Goal: Task Accomplishment & Management: Complete application form

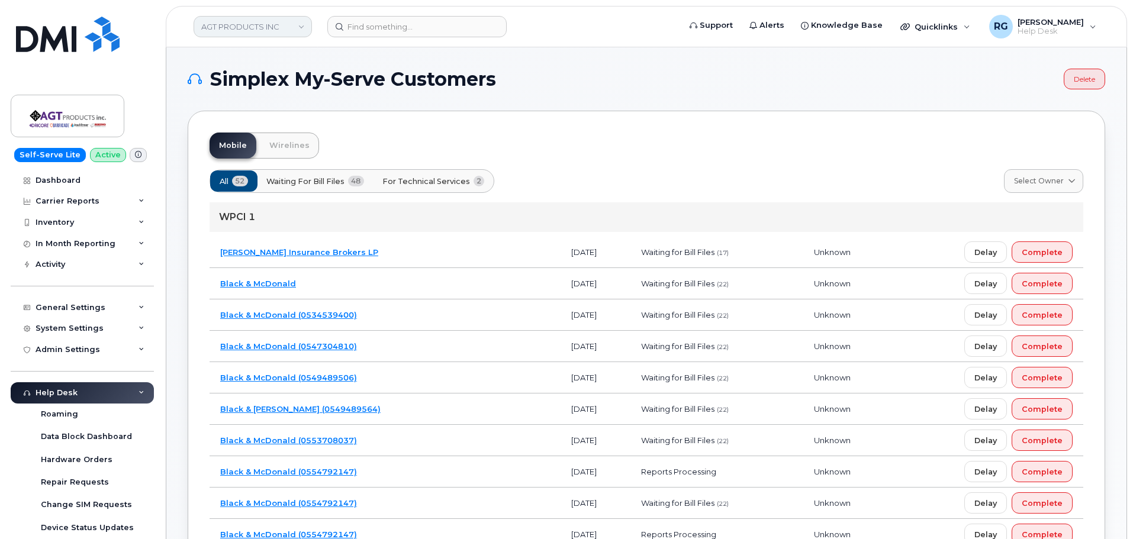
click at [245, 27] on link "AGT PRODUCTS INC" at bounding box center [253, 26] width 118 height 21
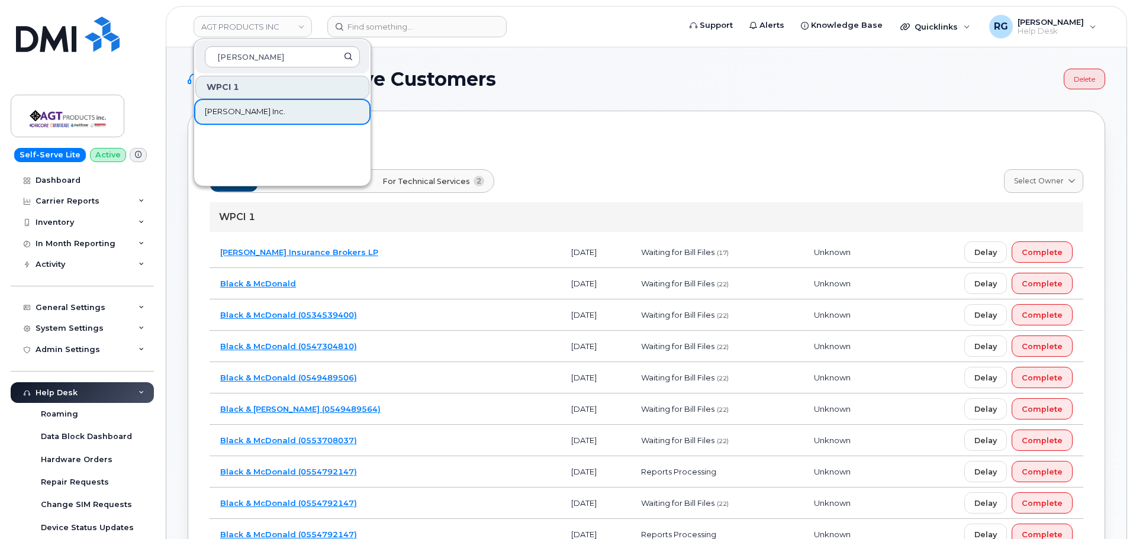
type input "[PERSON_NAME]"
click at [220, 112] on span "[PERSON_NAME] Inc." at bounding box center [245, 112] width 81 height 12
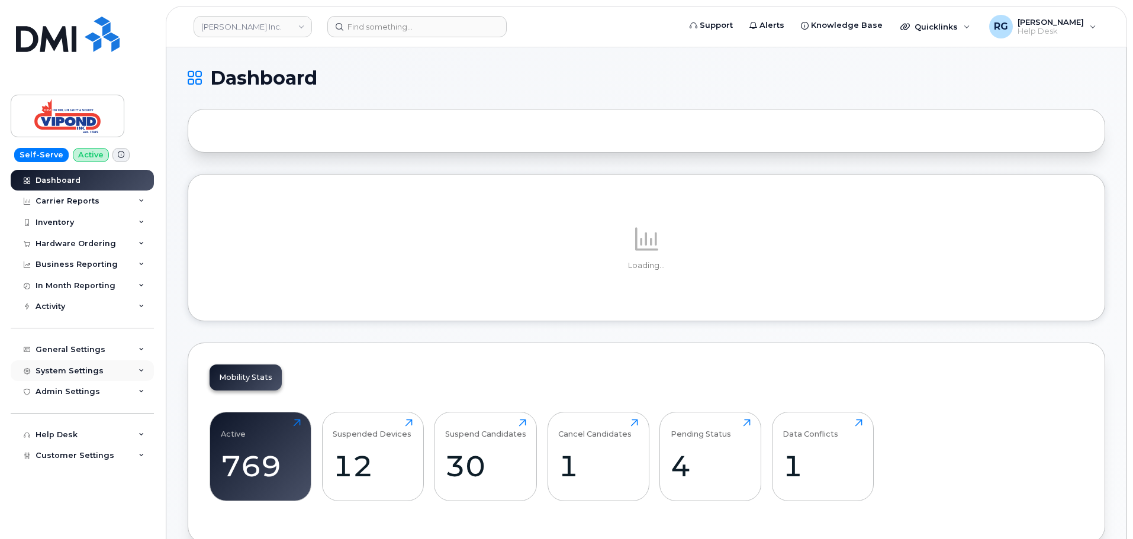
click at [79, 369] on div "System Settings" at bounding box center [70, 370] width 68 height 9
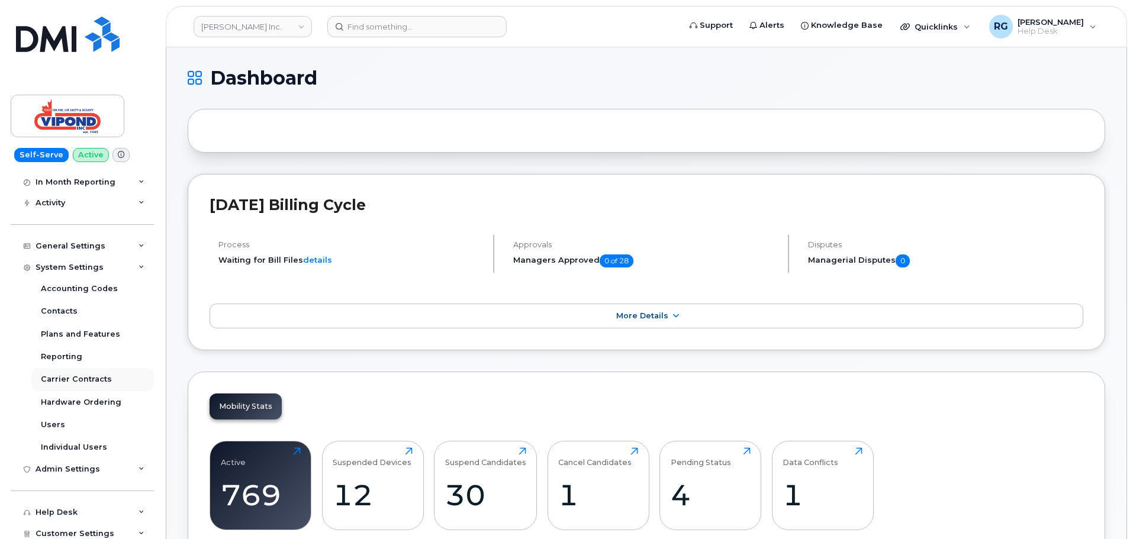
scroll to position [108, 0]
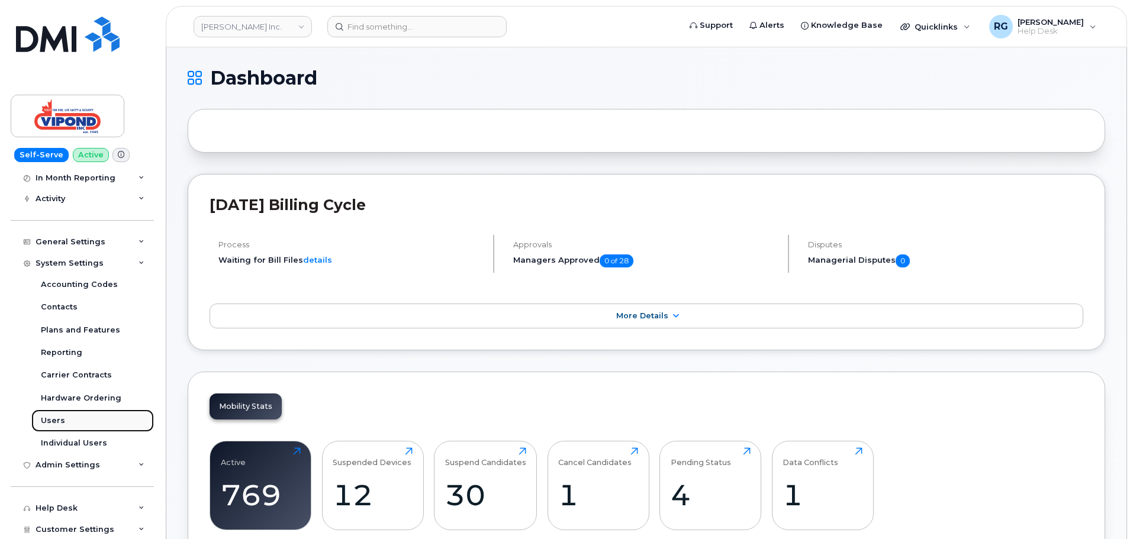
click at [61, 420] on div "Users" at bounding box center [53, 421] width 24 height 11
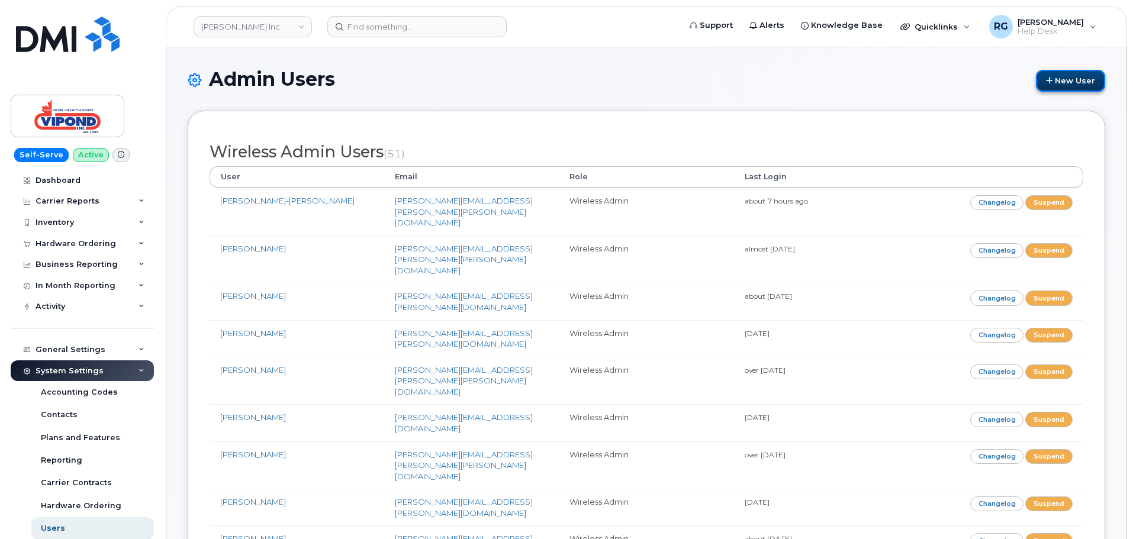
click at [1083, 78] on link "New User" at bounding box center [1070, 81] width 69 height 22
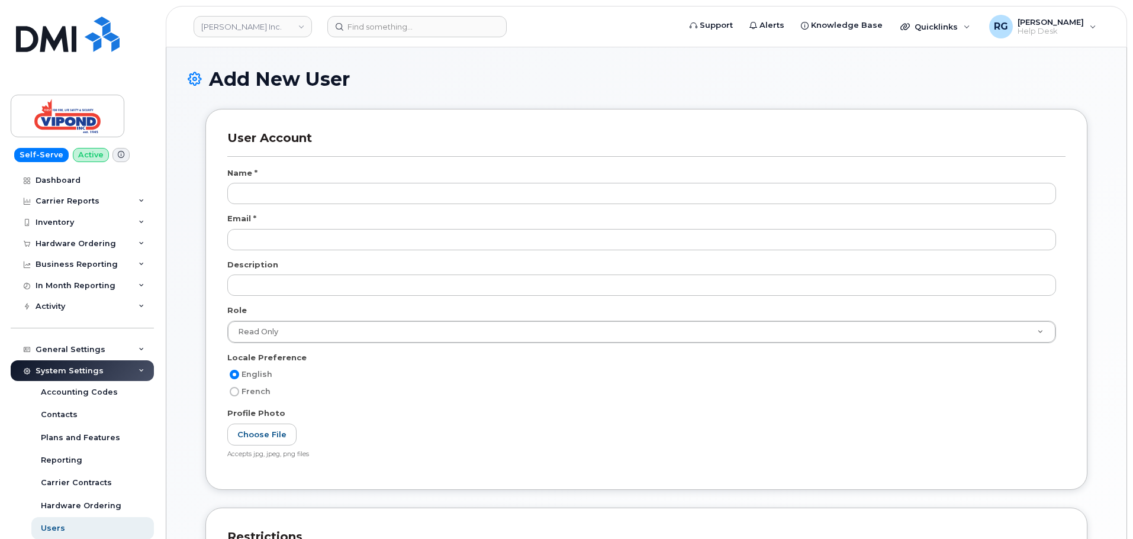
scroll to position [803, 0]
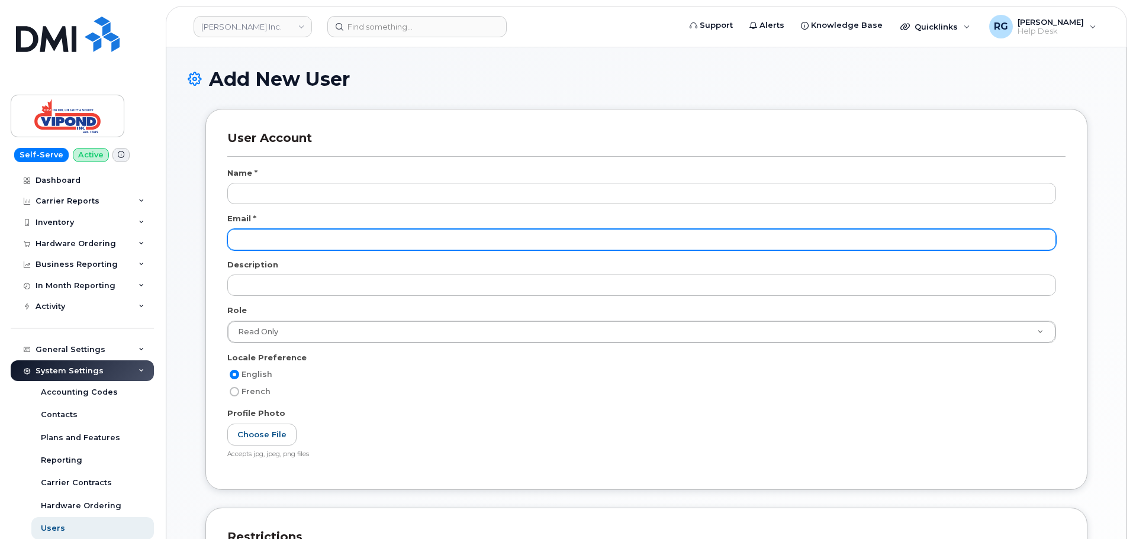
click at [264, 240] on input "email" at bounding box center [641, 239] width 829 height 21
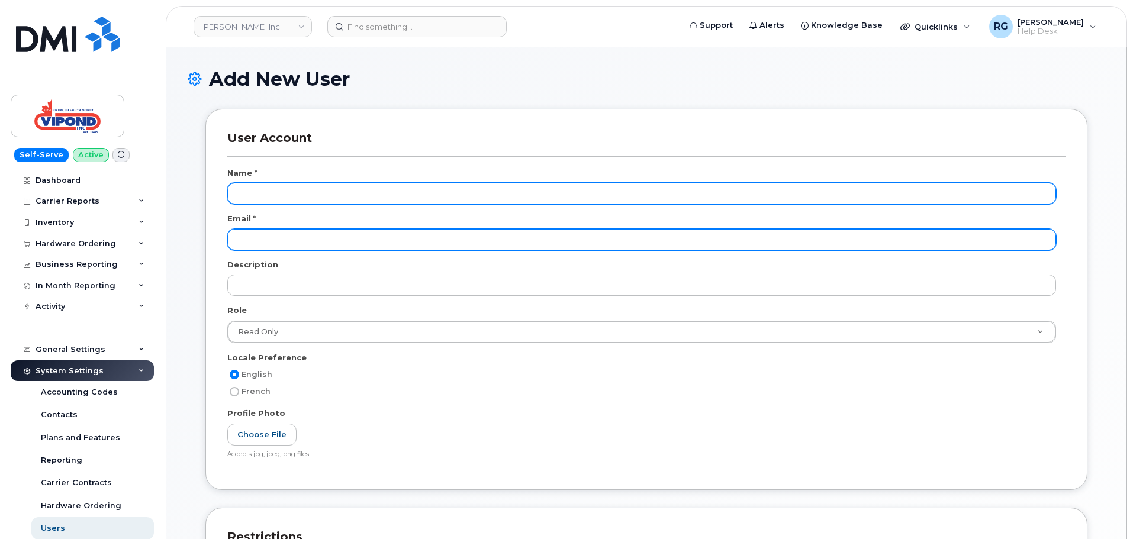
paste input "andrew.bisch@apigroupcanada.com"
type input "andrew.bisch@apigroupcanada.com"
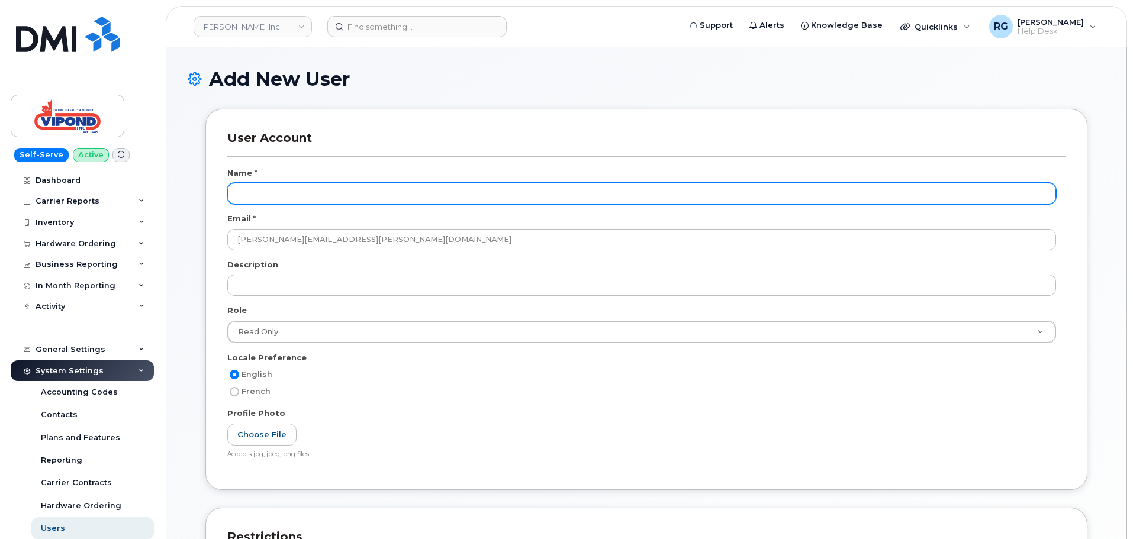
click at [287, 190] on input "text" at bounding box center [641, 193] width 829 height 21
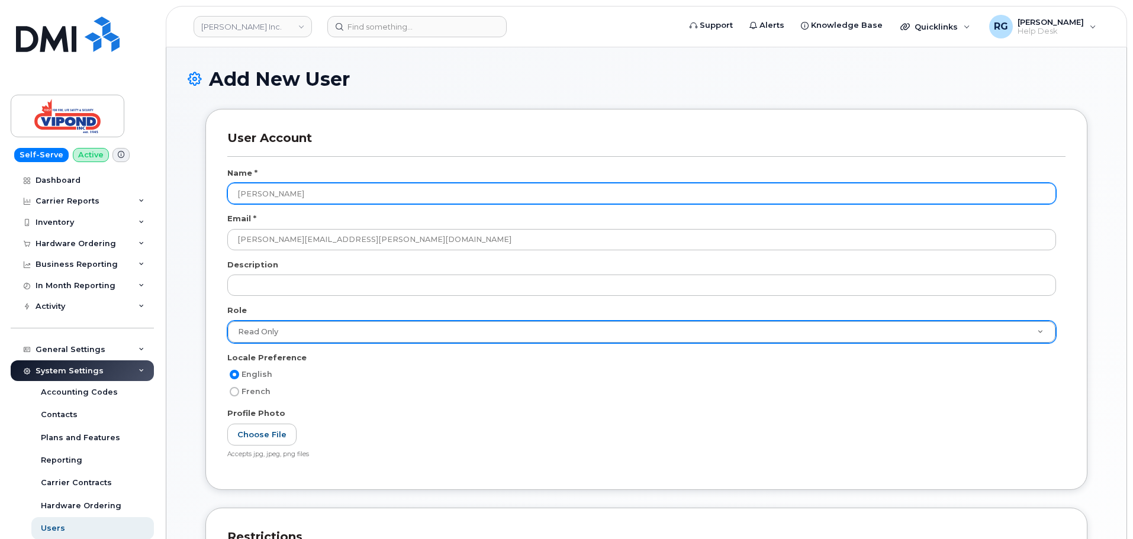
type input "Andrew Bisch"
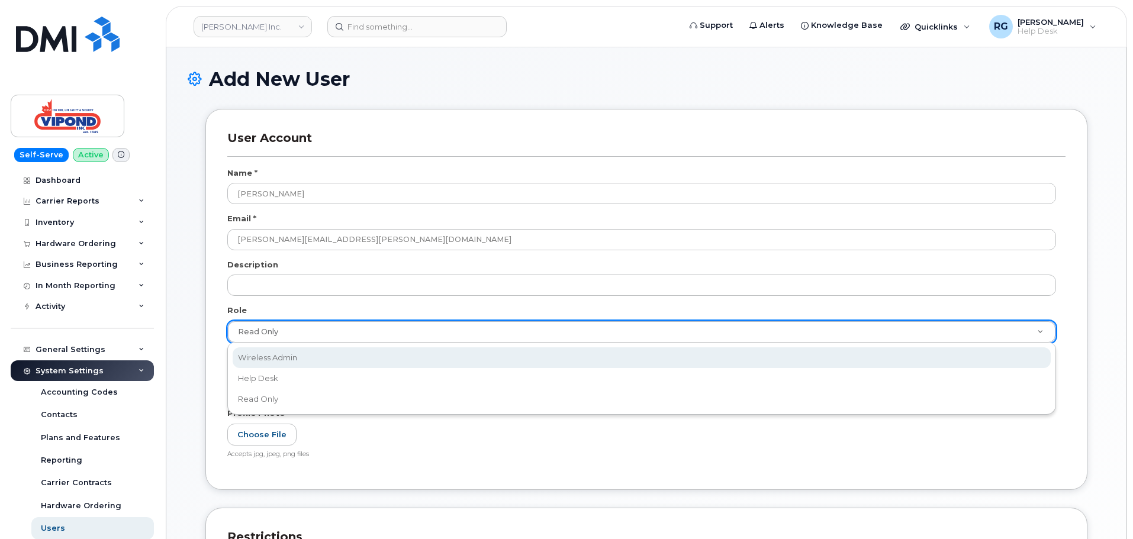
select select "wireless_admin"
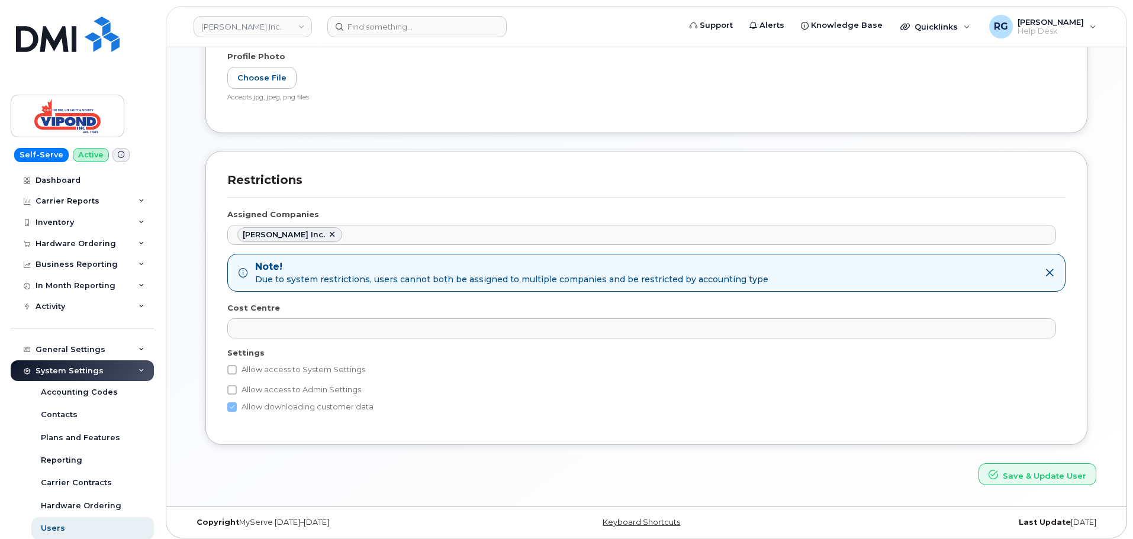
scroll to position [362, 0]
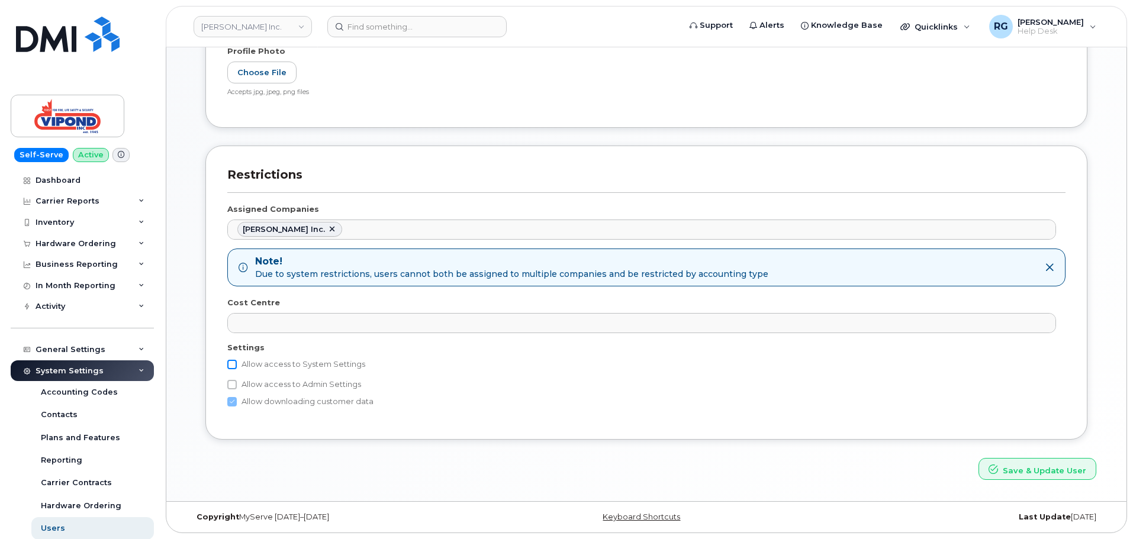
click at [234, 362] on input "Allow access to System Settings" at bounding box center [231, 364] width 9 height 9
checkbox input "true"
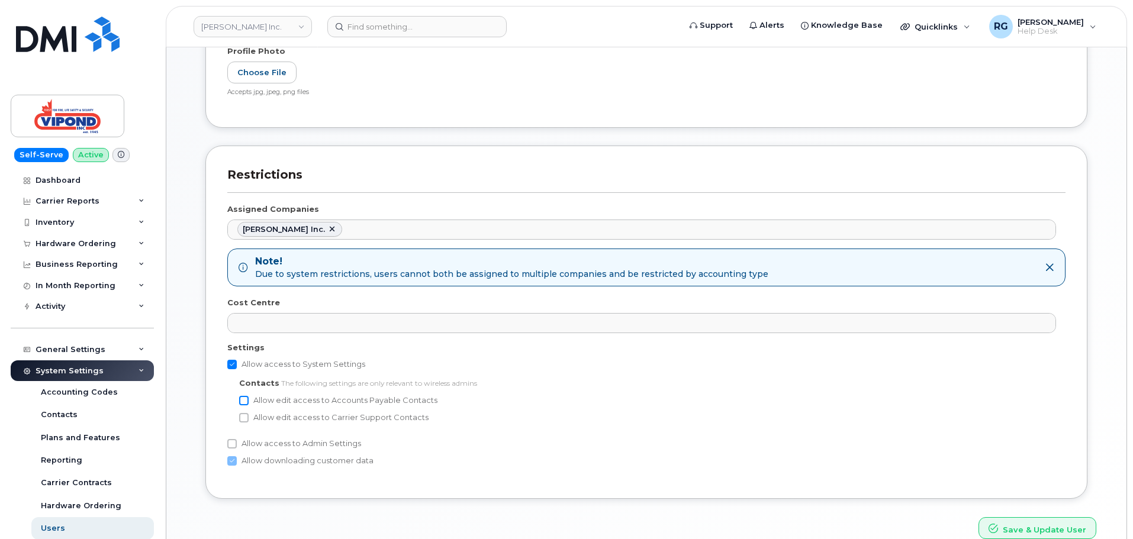
click at [245, 400] on input "Allow edit access to Accounts Payable Contacts" at bounding box center [243, 400] width 9 height 9
checkbox input "true"
click at [244, 423] on input "Allow edit access to Carrier Support Contacts" at bounding box center [243, 417] width 9 height 9
checkbox input "true"
click at [233, 441] on input "Allow access to Admin Settings" at bounding box center [231, 443] width 9 height 9
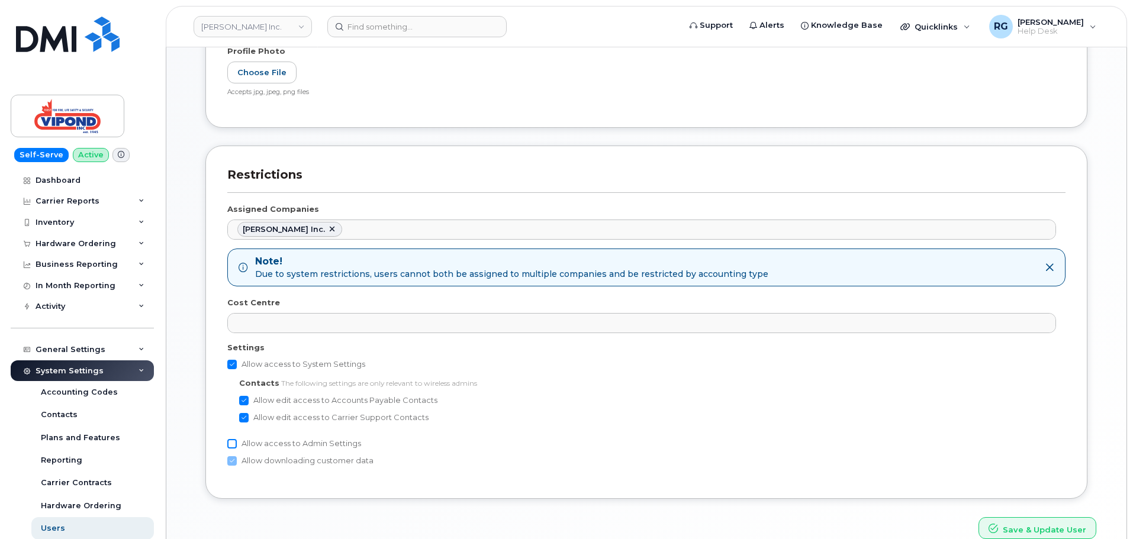
checkbox input "true"
click at [1064, 526] on button "Save & Update User" at bounding box center [1037, 528] width 118 height 22
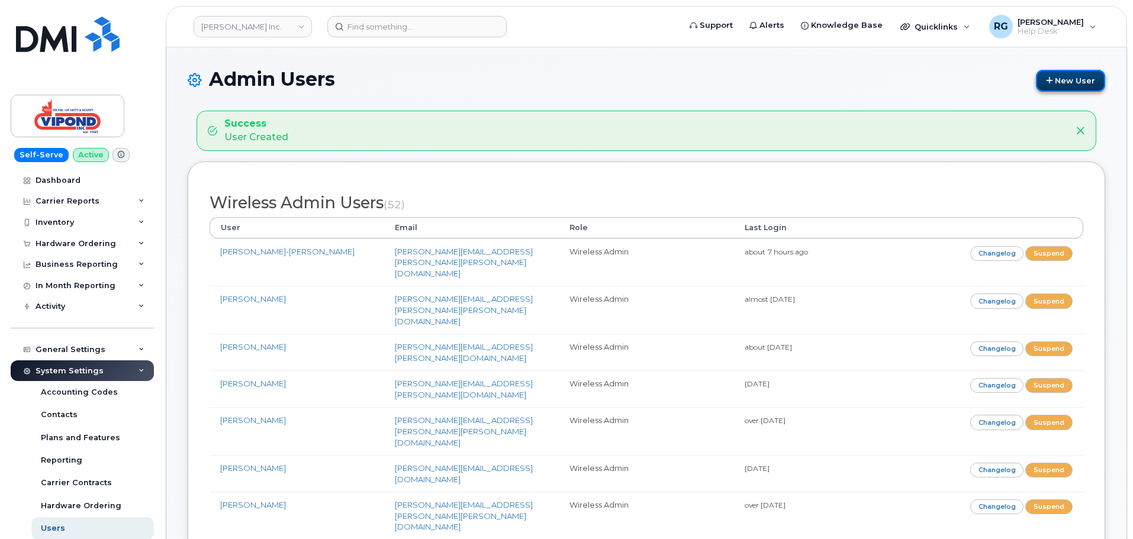
click at [1058, 88] on link "New User" at bounding box center [1070, 81] width 69 height 22
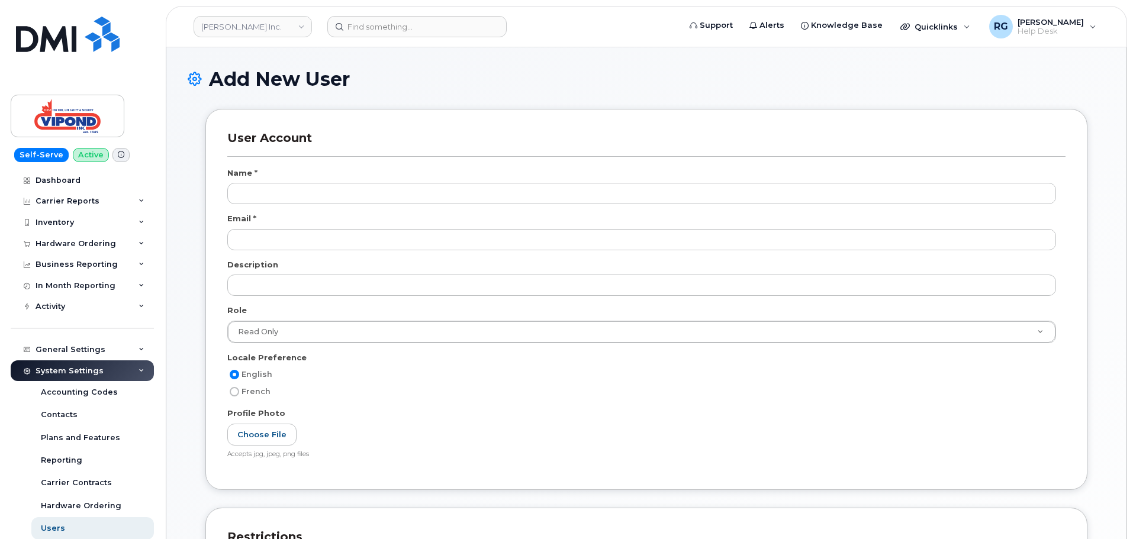
scroll to position [803, 0]
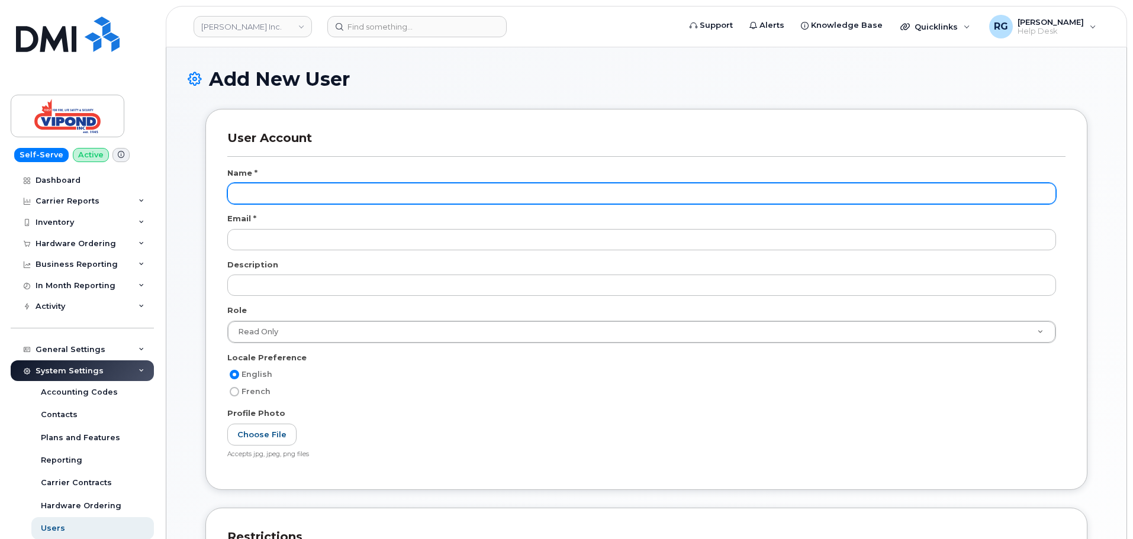
click at [265, 194] on input "text" at bounding box center [641, 193] width 829 height 21
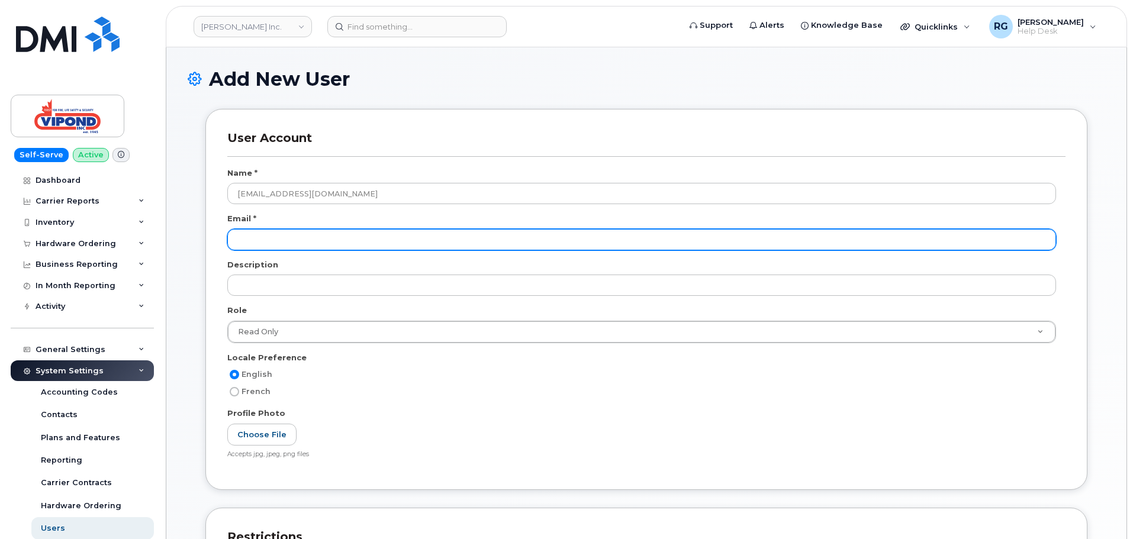
type input "sayyid.khan@apigroupcanada.com"
click at [257, 242] on input "email" at bounding box center [641, 239] width 829 height 21
paste input "sayyid.khan@apigroupcanada.com"
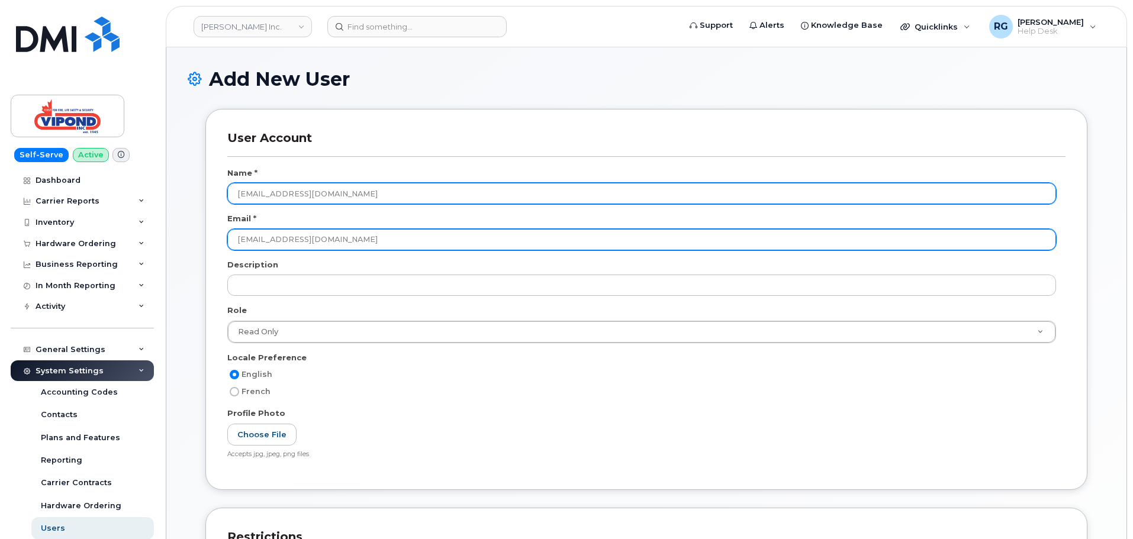
type input "sayyid.khan@apigroupcanada.com"
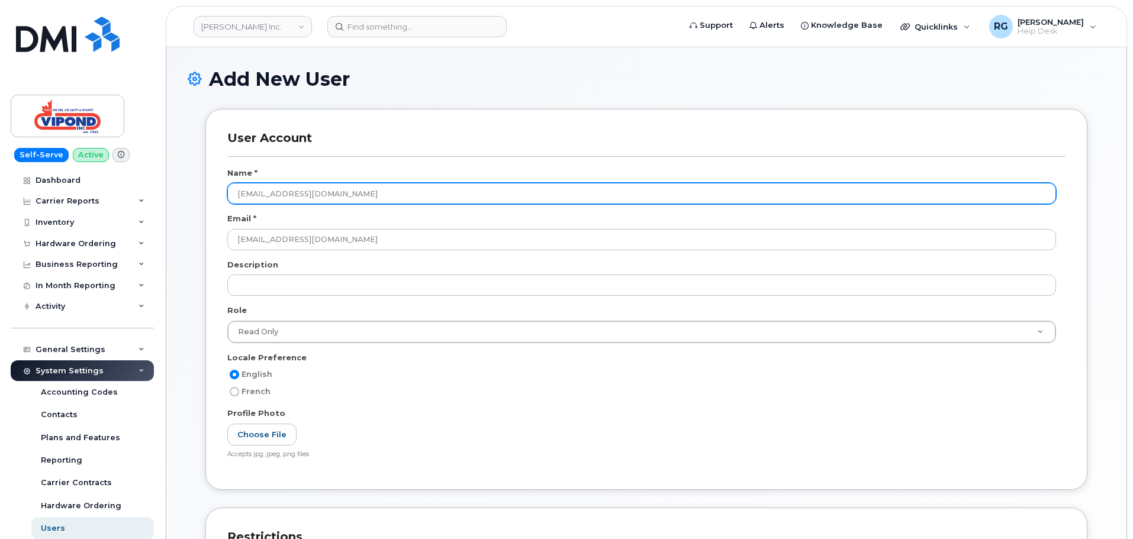
drag, startPoint x: 391, startPoint y: 195, endPoint x: 204, endPoint y: 189, distance: 186.6
click at [204, 189] on div "User Account Name * sayyid.khan@apigroupcanada.com Email * sayyid.khan@apigroup…" at bounding box center [647, 308] width 900 height 398
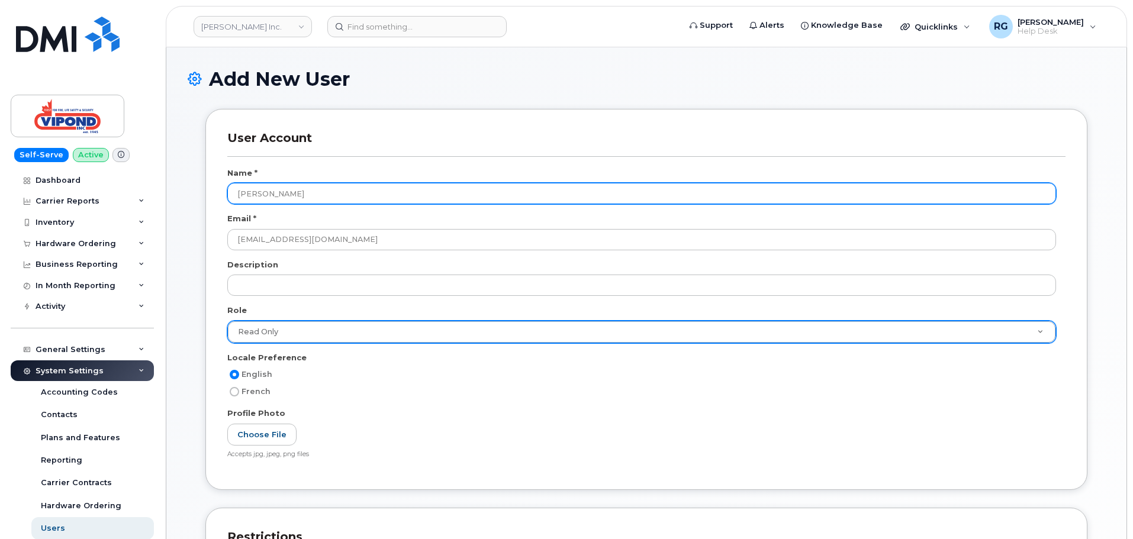
type input "Sayyid Khan"
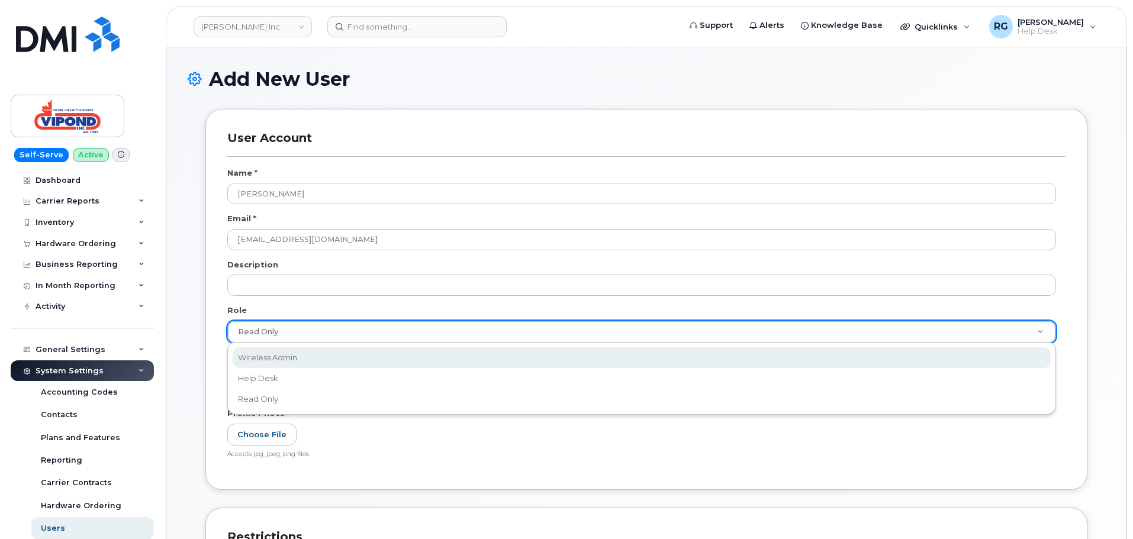
select select "wireless_admin"
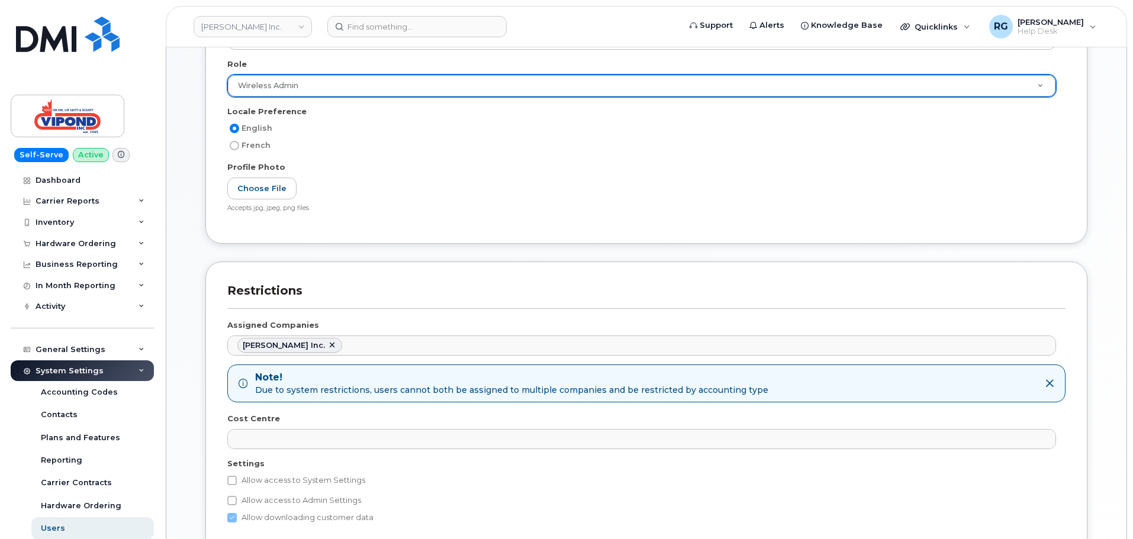
scroll to position [296, 0]
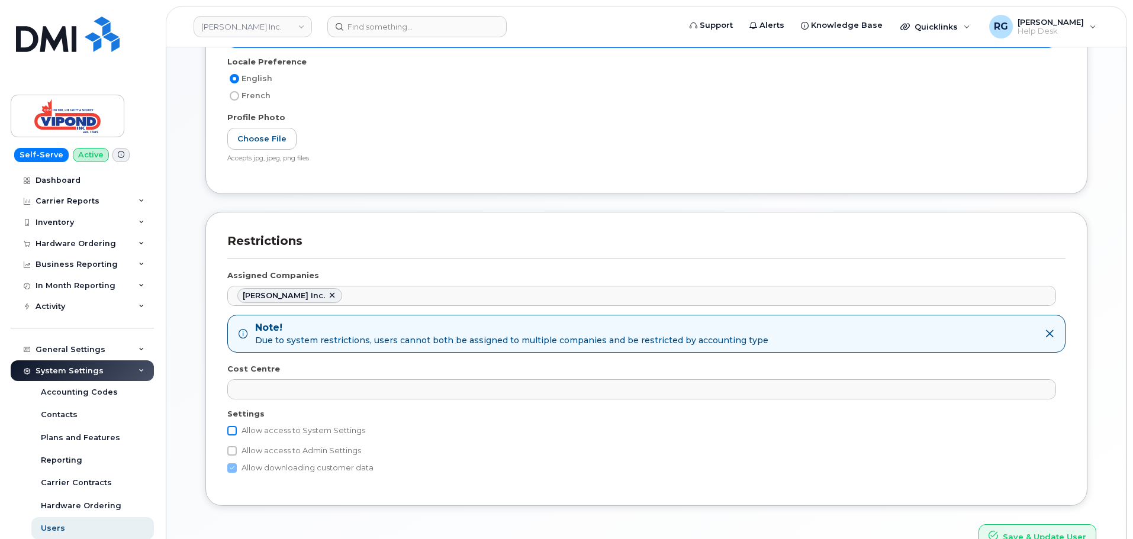
click at [235, 428] on input "Allow access to System Settings" at bounding box center [231, 430] width 9 height 9
checkbox input "true"
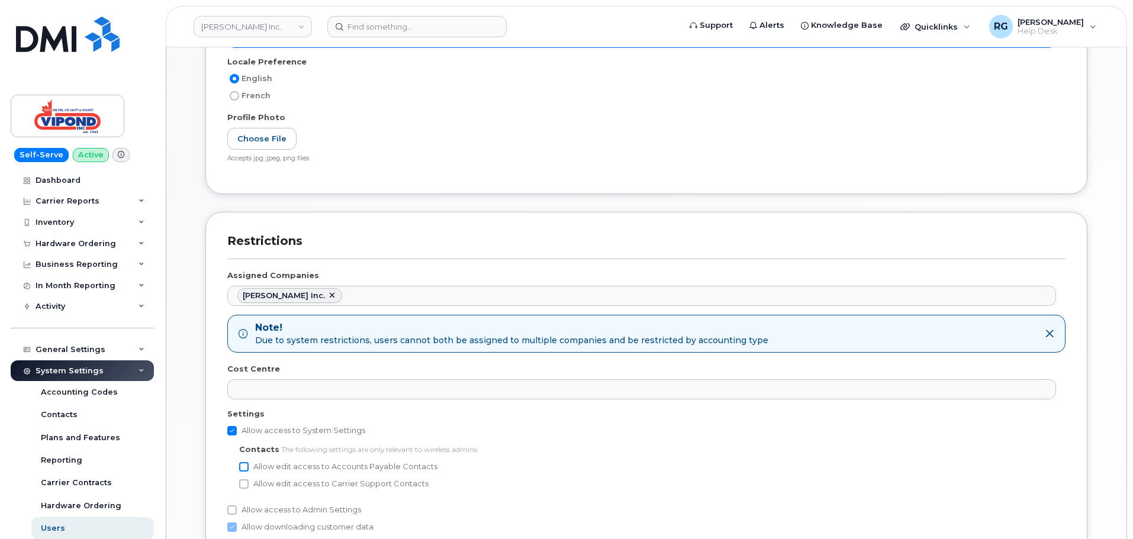
click at [244, 466] on input "Allow edit access to Accounts Payable Contacts" at bounding box center [243, 466] width 9 height 9
checkbox input "true"
click at [240, 485] on input "Allow edit access to Carrier Support Contacts" at bounding box center [243, 483] width 9 height 9
checkbox input "true"
click at [231, 509] on input "Allow access to Admin Settings" at bounding box center [231, 510] width 9 height 9
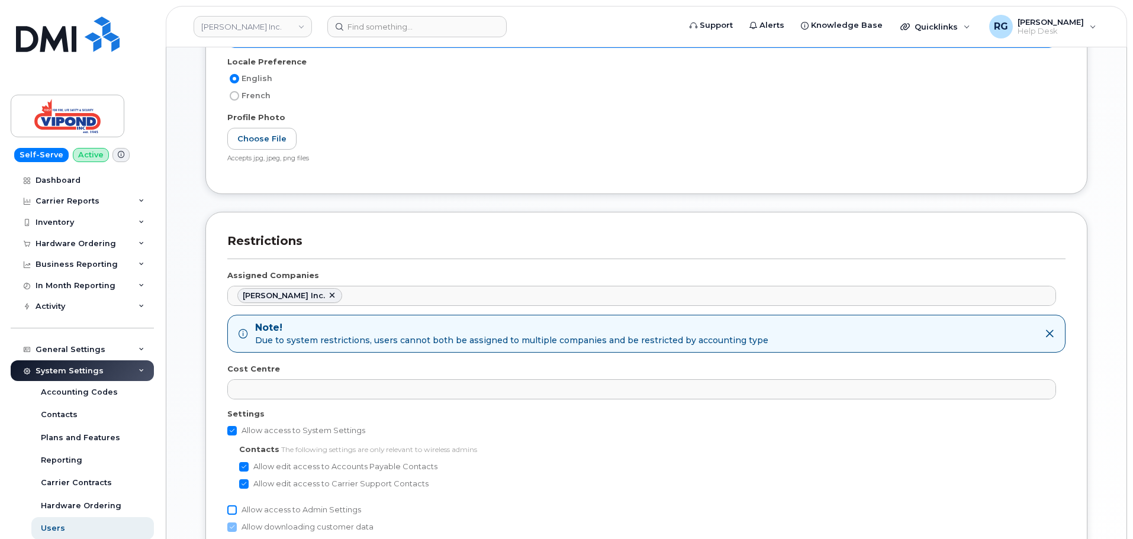
checkbox input "true"
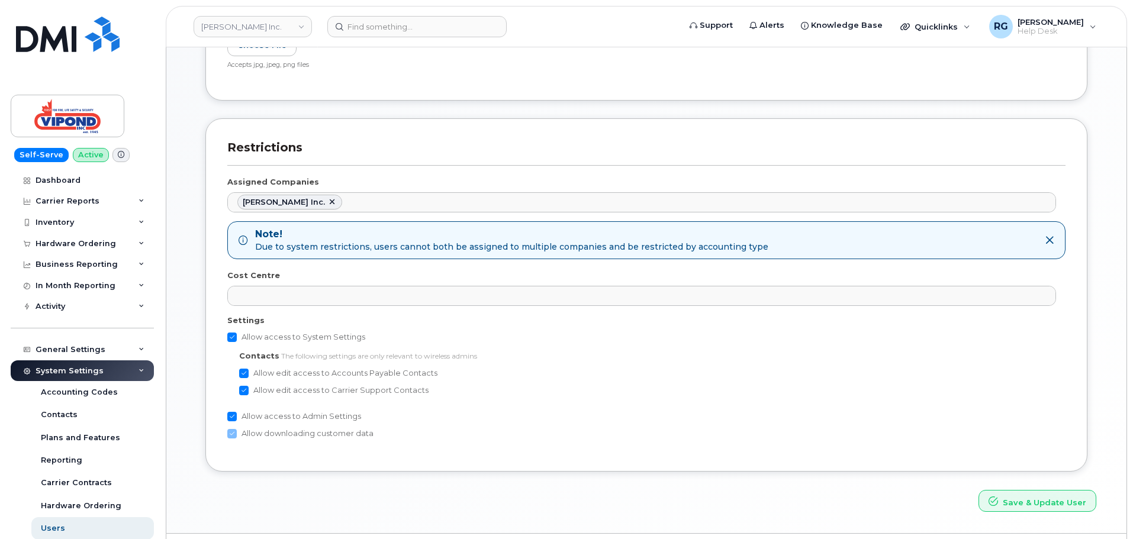
scroll to position [421, 0]
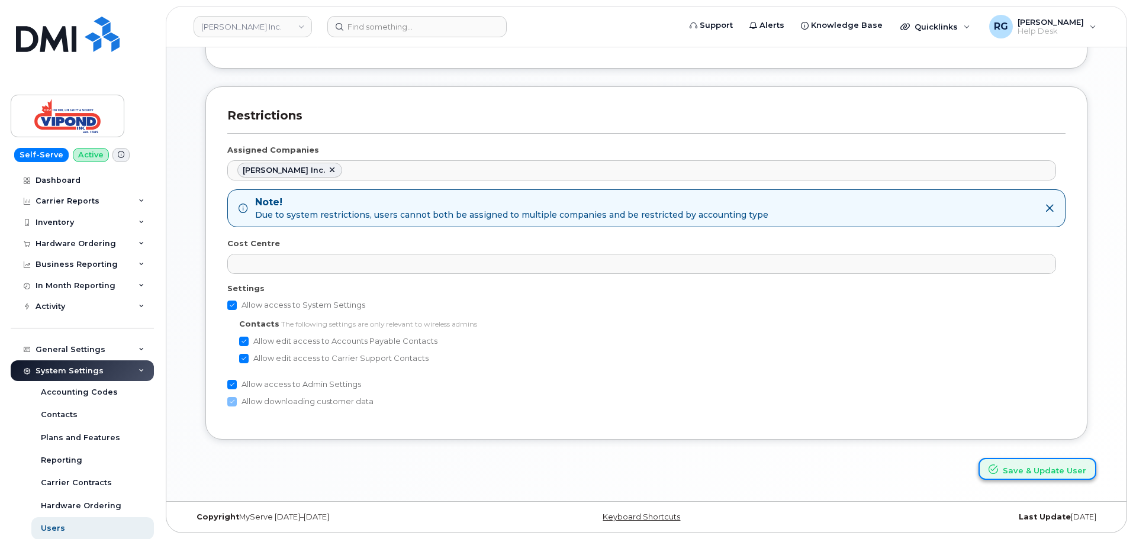
click at [1024, 469] on button "Save & Update User" at bounding box center [1037, 469] width 118 height 22
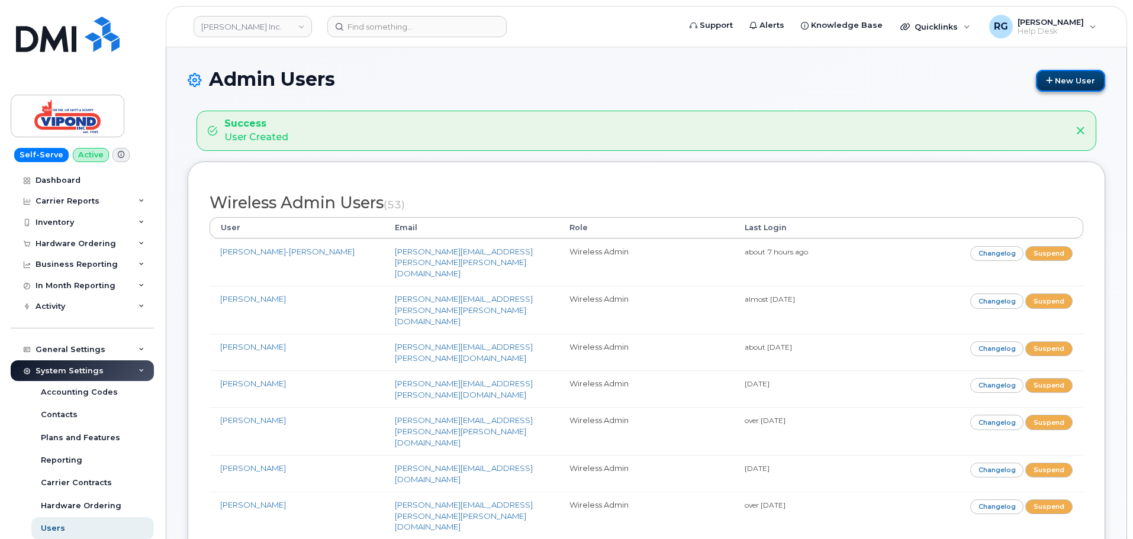
click at [1062, 79] on link "New User" at bounding box center [1070, 81] width 69 height 22
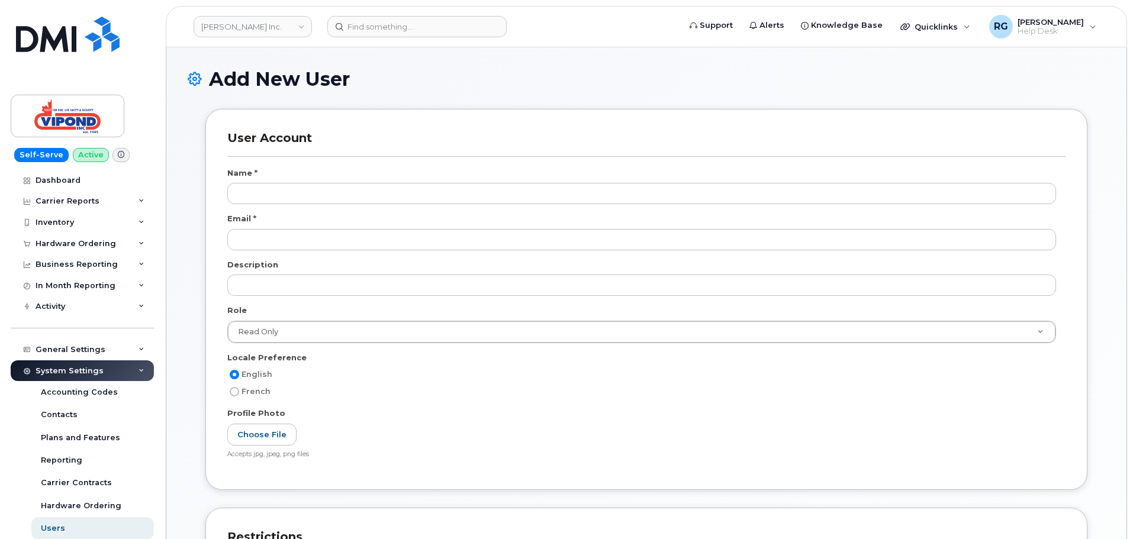
scroll to position [803, 0]
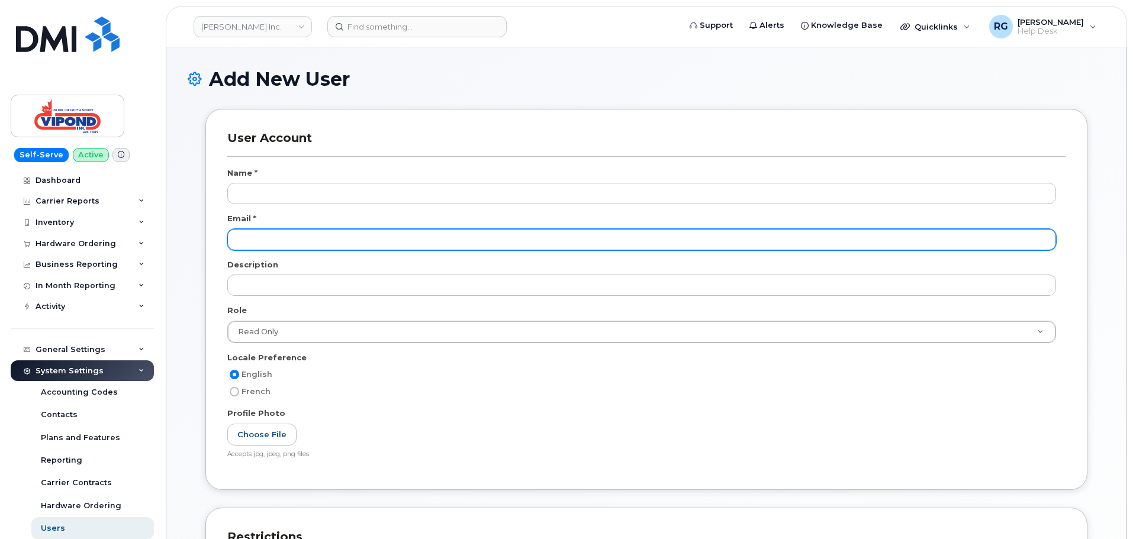
click at [300, 233] on input "email" at bounding box center [641, 239] width 829 height 21
paste input "[PERSON_NAME][EMAIL_ADDRESS][PERSON_NAME][DOMAIN_NAME]"
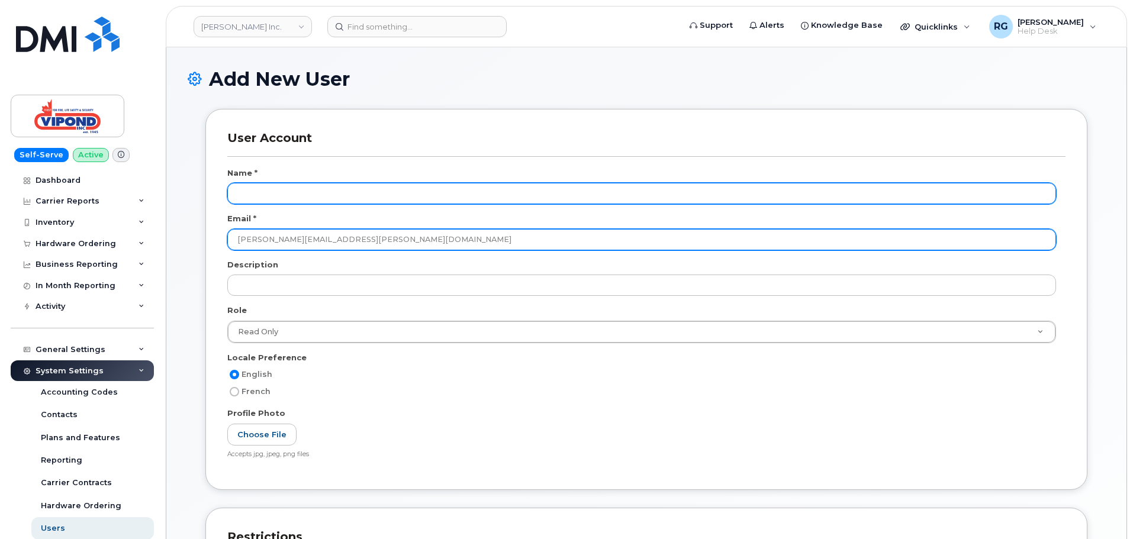
type input "[PERSON_NAME][EMAIL_ADDRESS][PERSON_NAME][DOMAIN_NAME]"
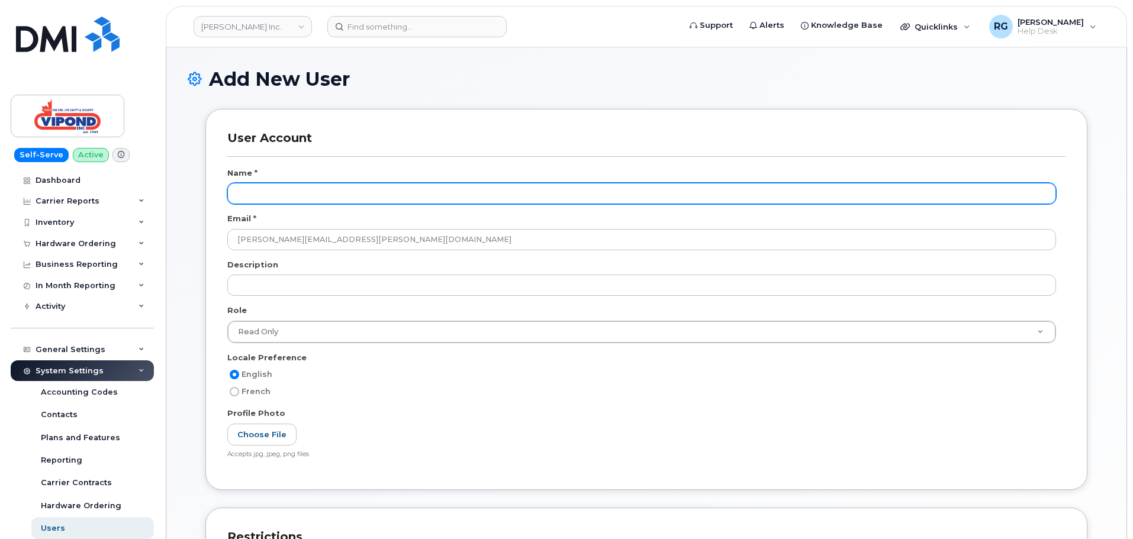
click at [265, 197] on input "text" at bounding box center [641, 193] width 829 height 21
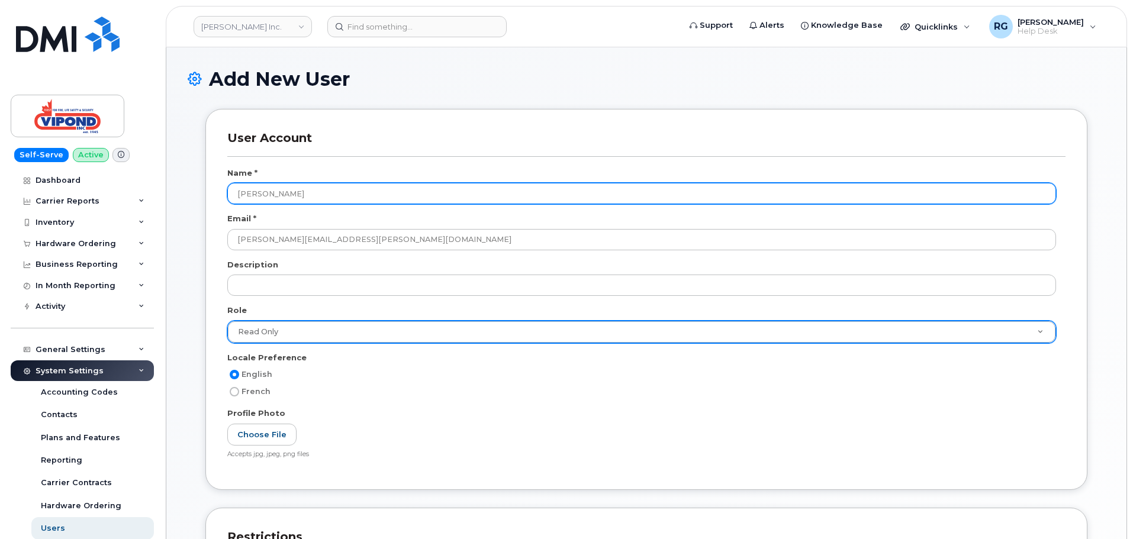
type input "Matthew Fernandez"
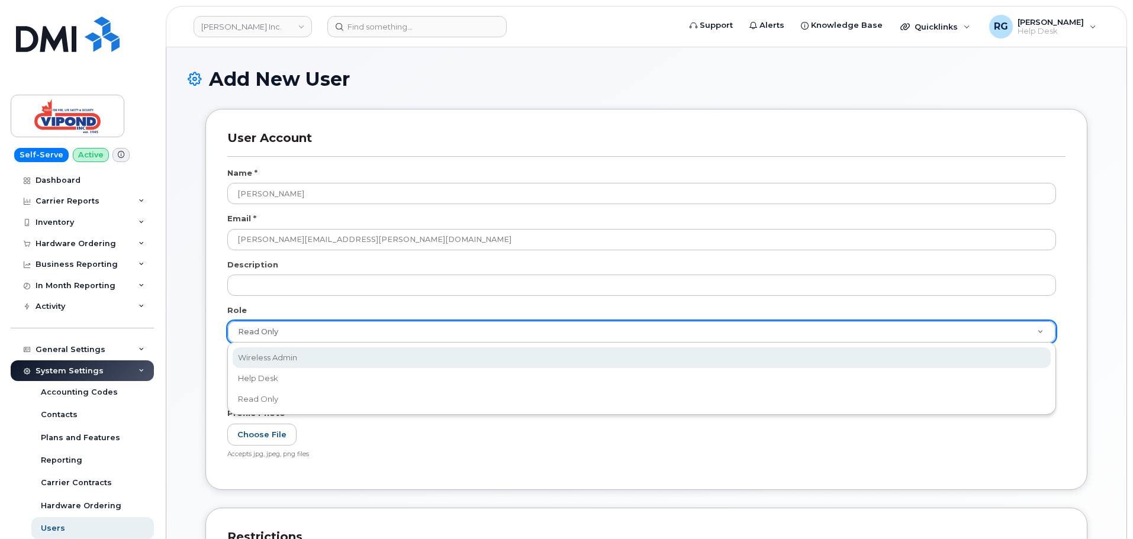
select select "wireless_admin"
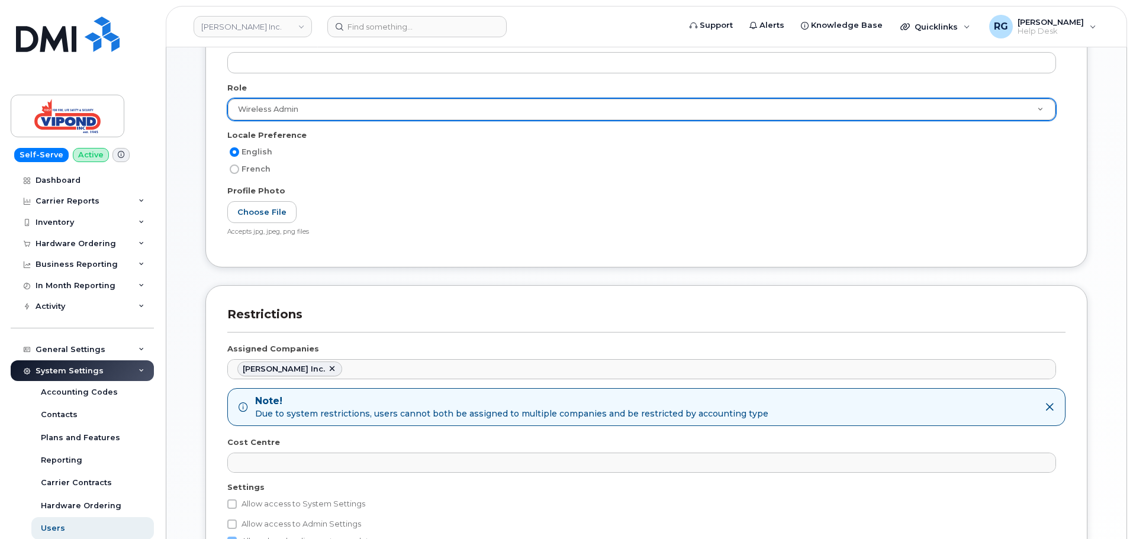
scroll to position [362, 0]
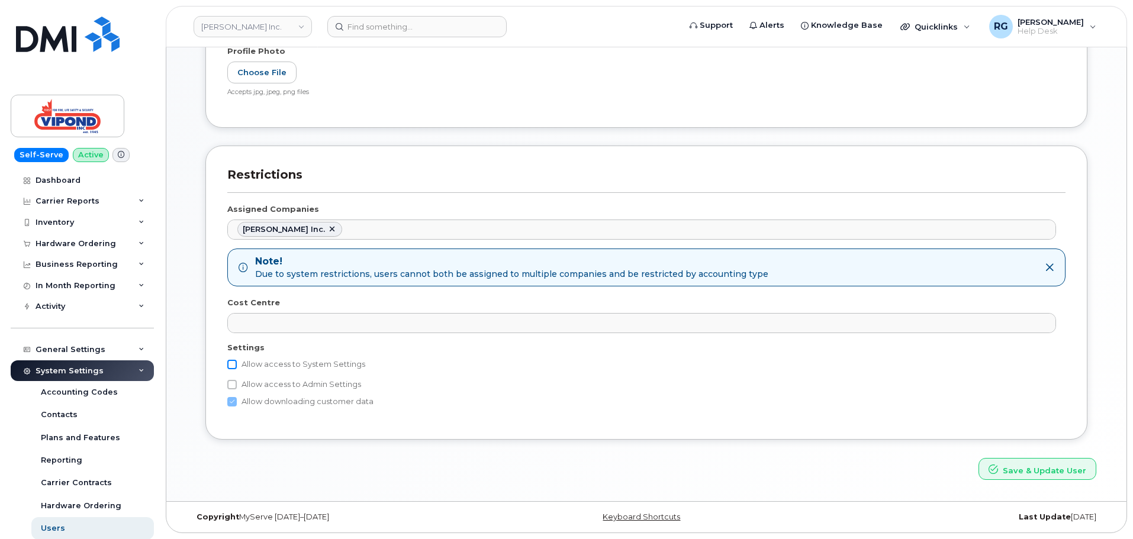
click at [229, 363] on input "Allow access to System Settings" at bounding box center [231, 364] width 9 height 9
checkbox input "true"
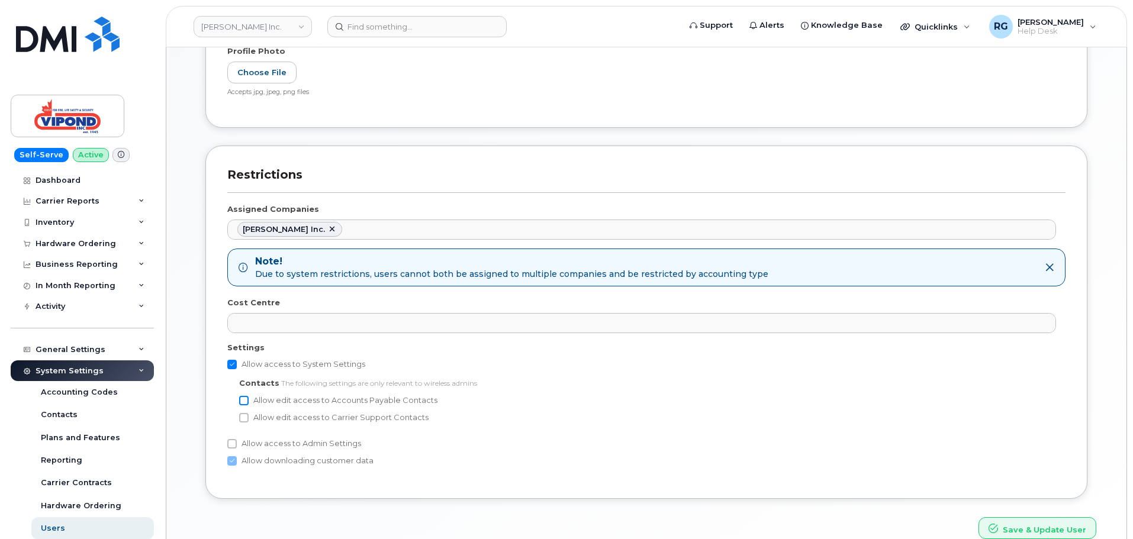
click at [243, 401] on input "Allow edit access to Accounts Payable Contacts" at bounding box center [243, 400] width 9 height 9
checkbox input "true"
click at [243, 418] on input "Allow edit access to Carrier Support Contacts" at bounding box center [243, 417] width 9 height 9
checkbox input "true"
click at [231, 443] on input "Allow access to Admin Settings" at bounding box center [231, 443] width 9 height 9
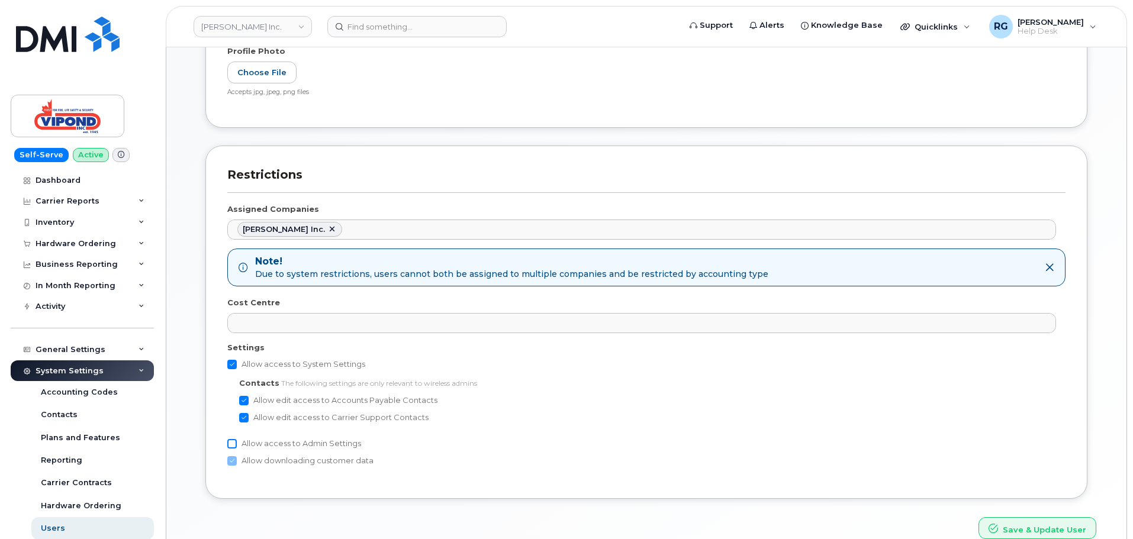
checkbox input "true"
click at [1011, 529] on button "Save & Update User" at bounding box center [1037, 528] width 118 height 22
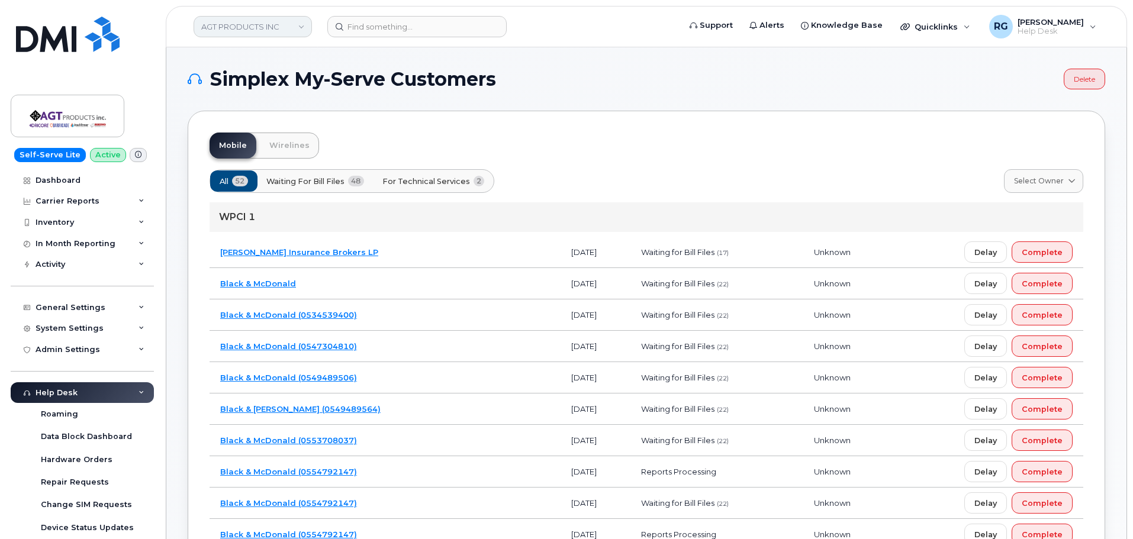
click at [249, 28] on link "AGT PRODUCTS INC" at bounding box center [253, 26] width 118 height 21
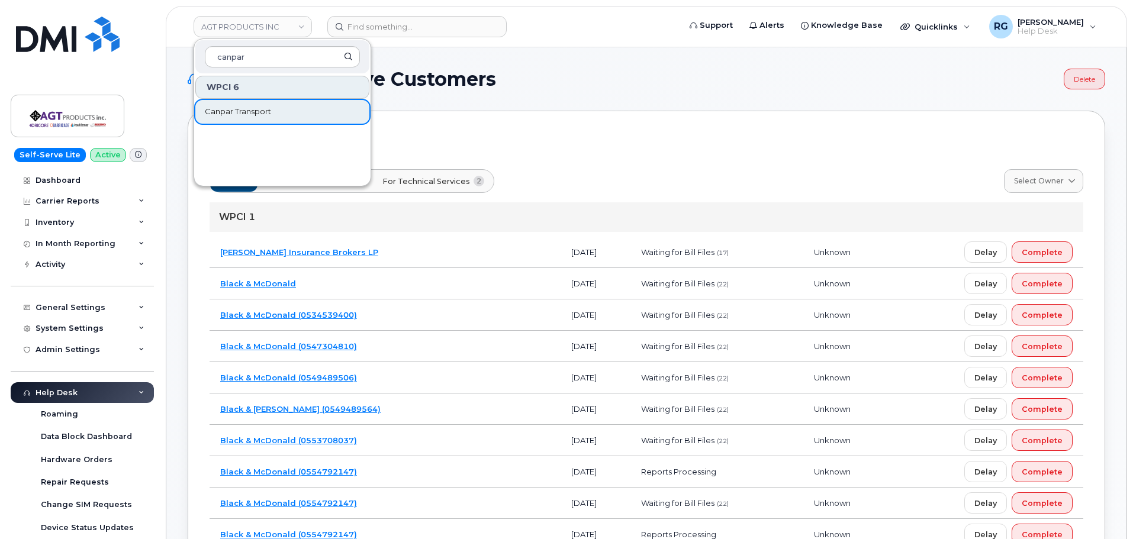
type input "canpar"
click at [244, 114] on span "Canpar Transport" at bounding box center [238, 112] width 66 height 12
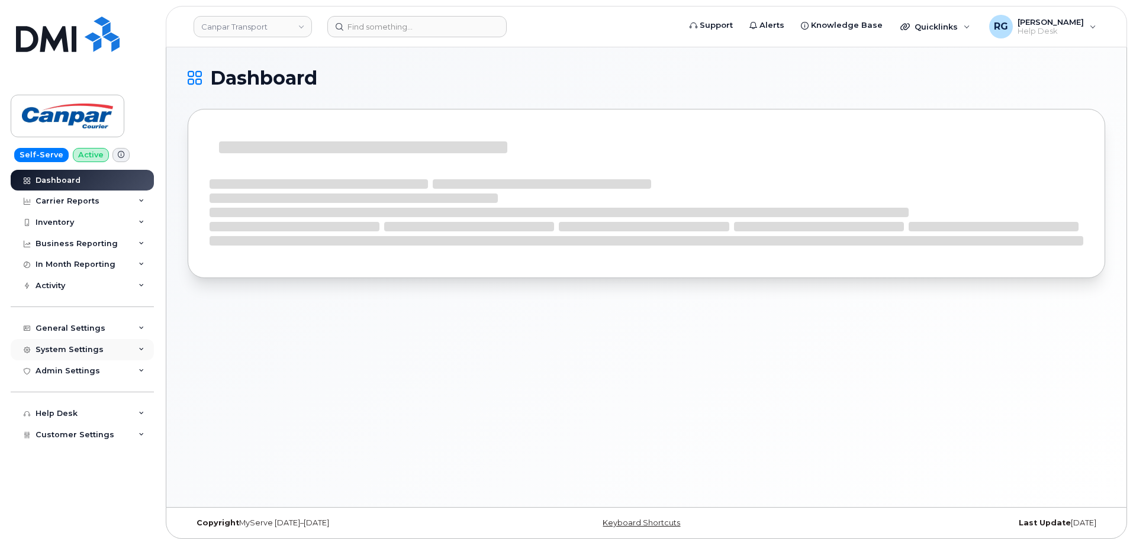
click at [72, 349] on div "System Settings" at bounding box center [70, 349] width 68 height 9
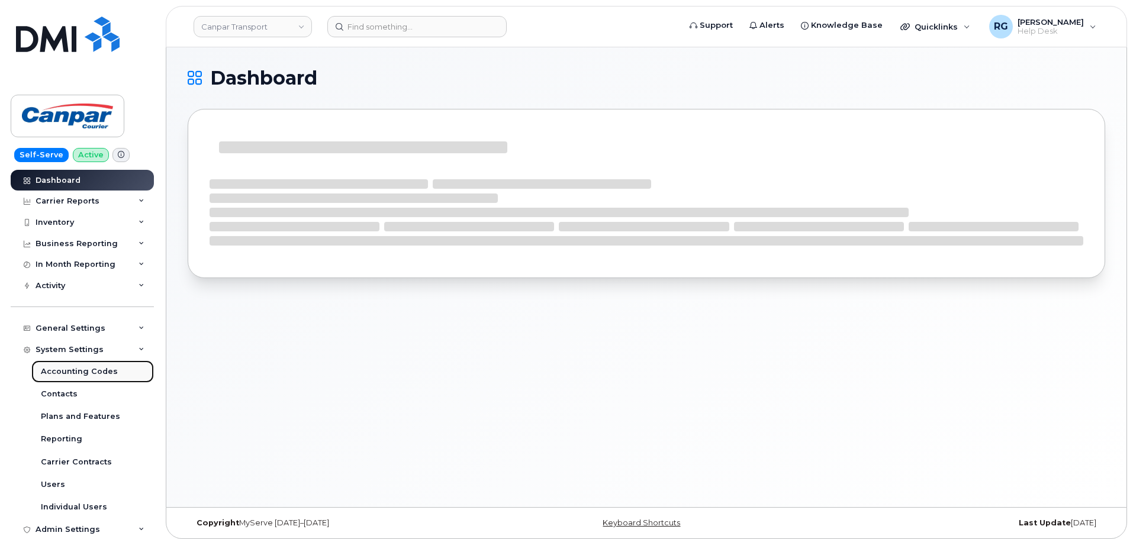
click at [75, 371] on div "Accounting Codes" at bounding box center [79, 371] width 77 height 11
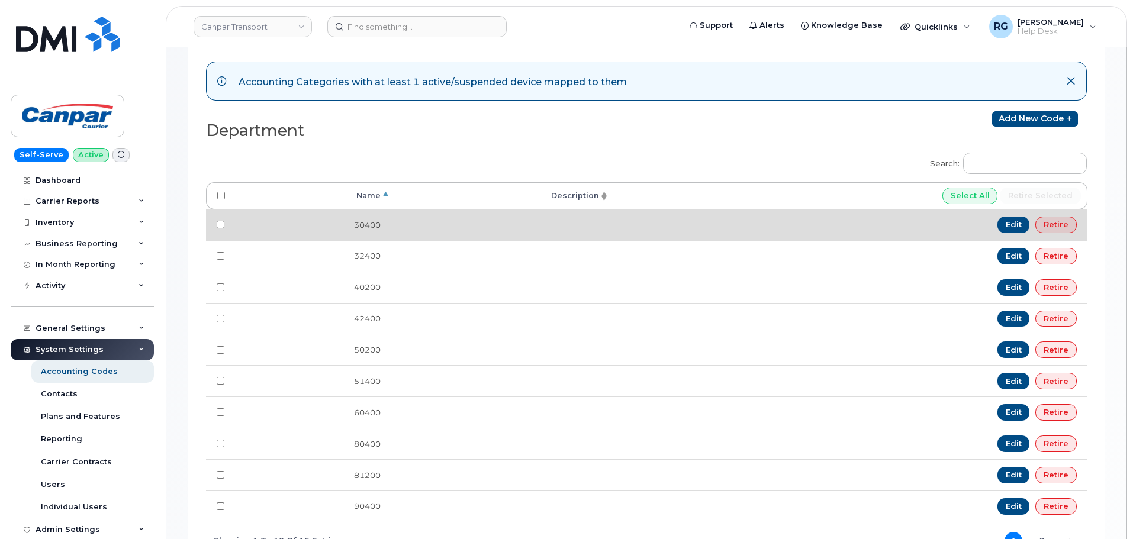
scroll to position [178, 0]
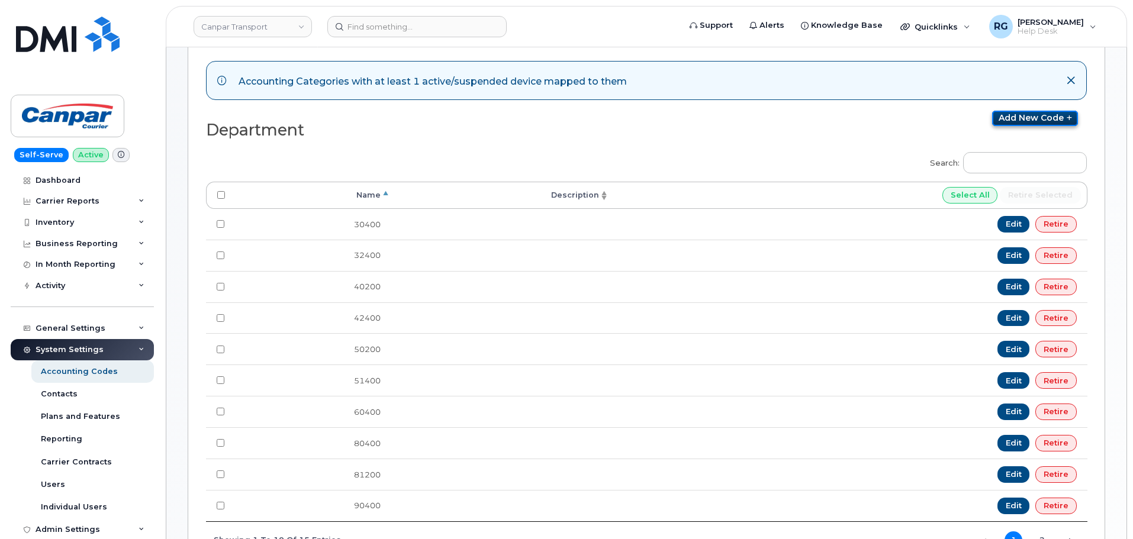
click at [1012, 118] on link "Add new code" at bounding box center [1035, 118] width 86 height 15
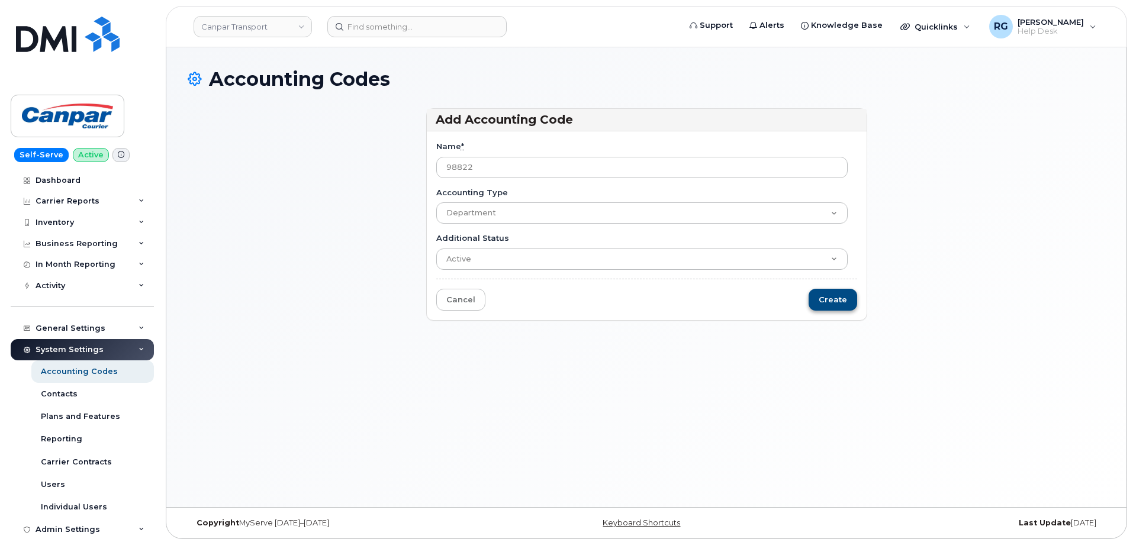
type input "98822"
click at [832, 295] on input "Create" at bounding box center [833, 300] width 49 height 22
type input "Saving..."
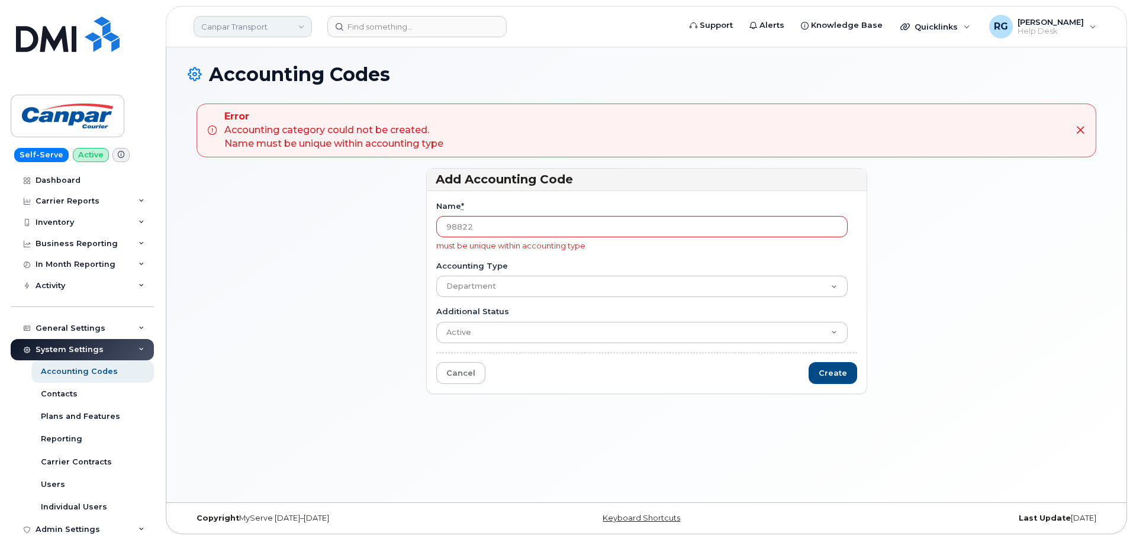
scroll to position [6, 0]
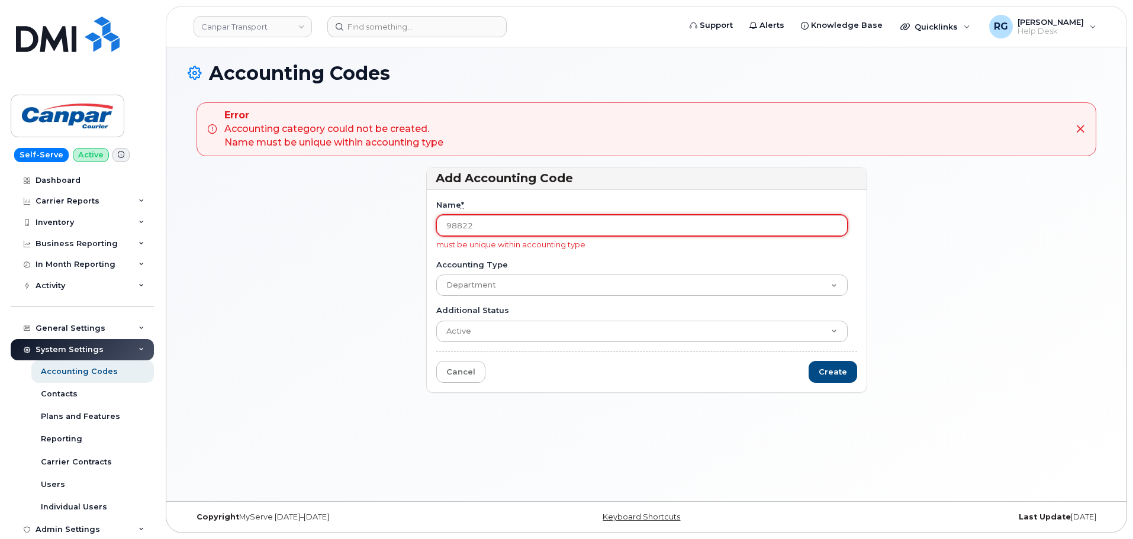
click at [466, 225] on input "98822" at bounding box center [641, 225] width 411 height 21
paste input "44400"
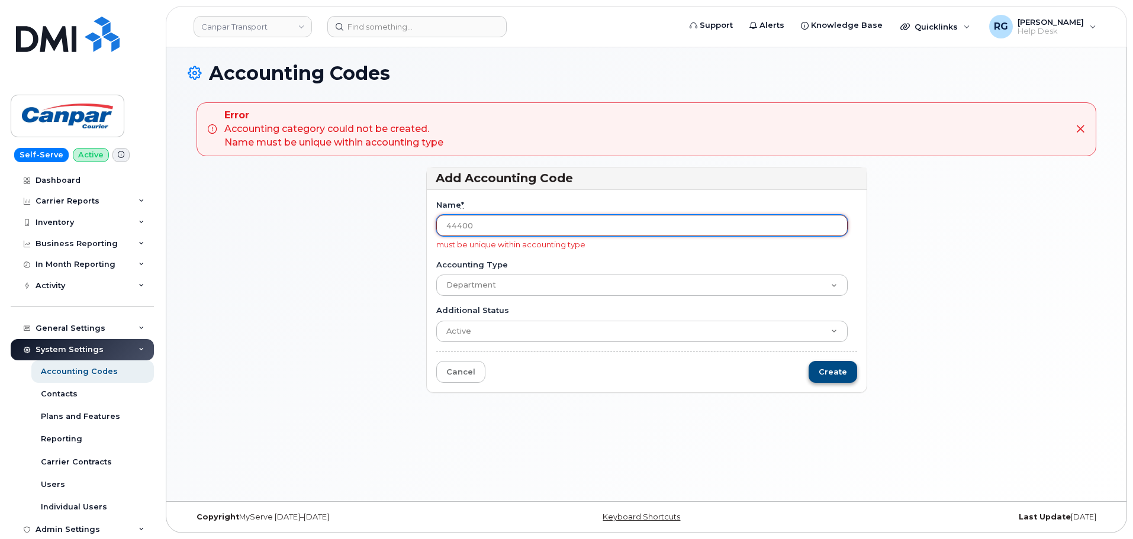
type input "44400"
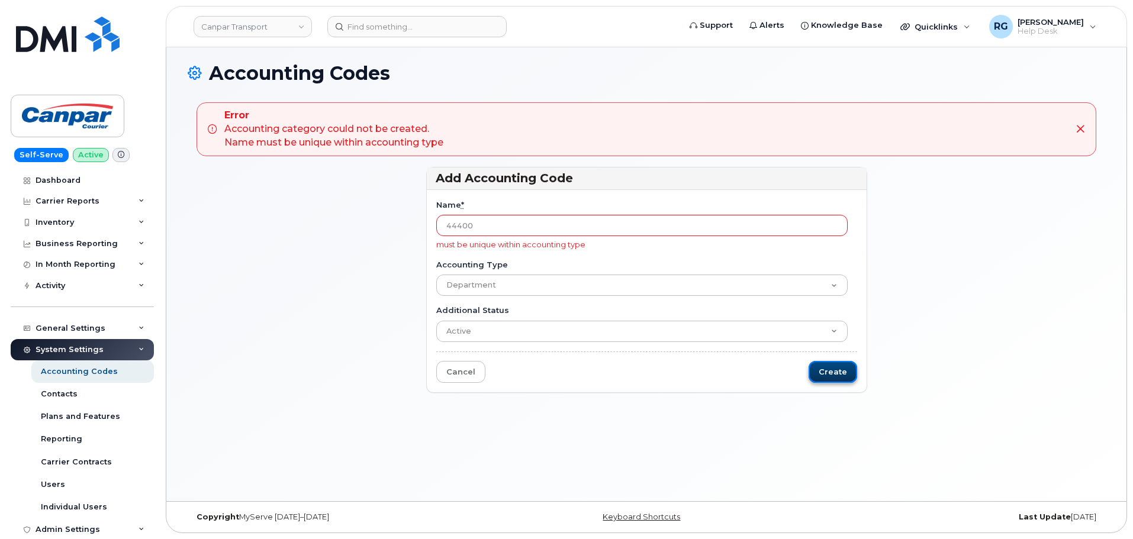
click at [842, 368] on input "Create" at bounding box center [833, 372] width 49 height 22
type input "Saving..."
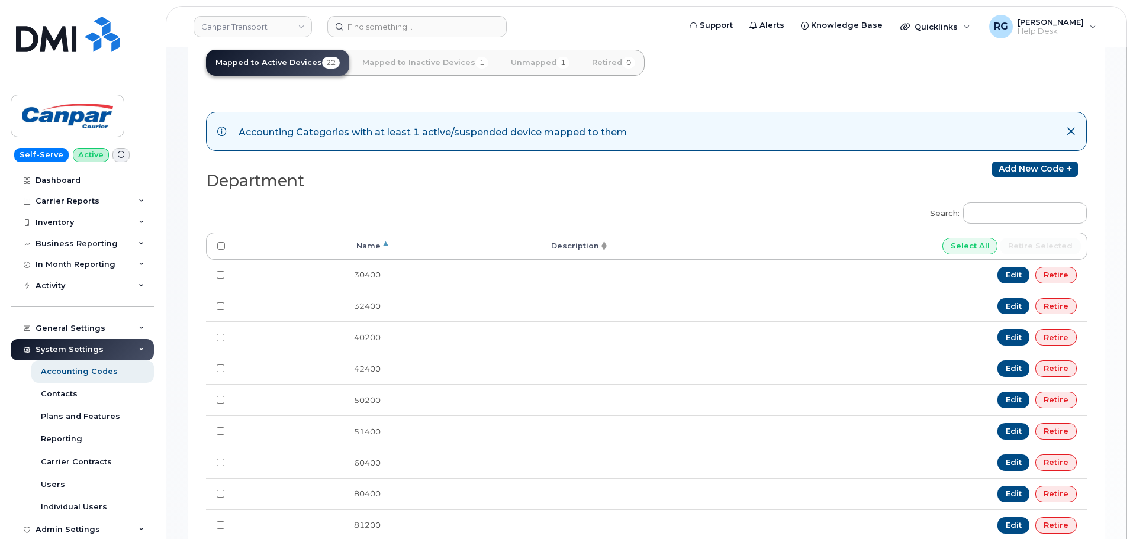
scroll to position [237, 0]
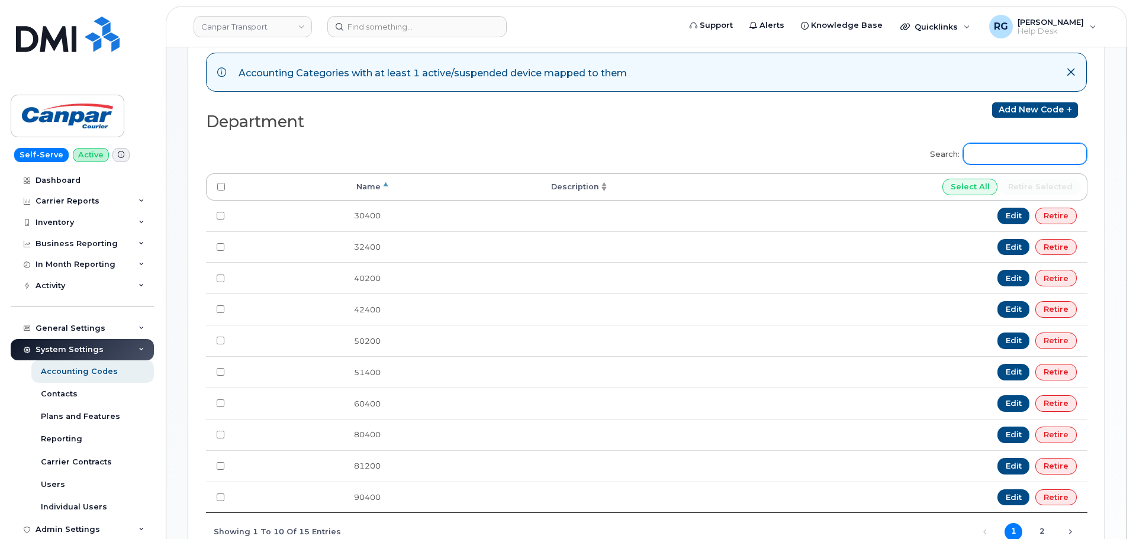
click at [1024, 156] on input "Search:" at bounding box center [1025, 153] width 124 height 21
paste input "20400"
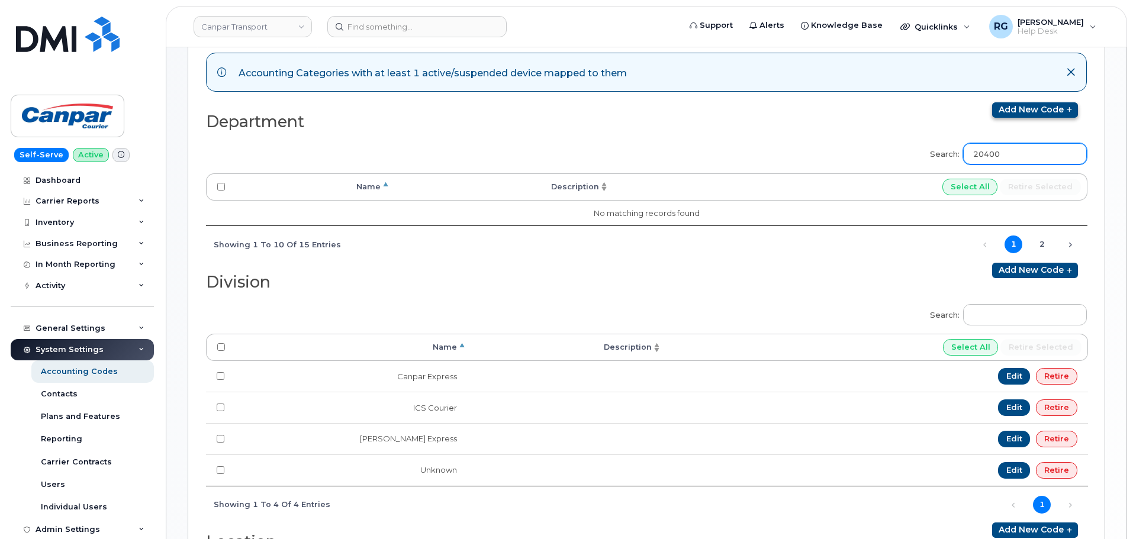
type input "20400"
click at [1021, 110] on link "Add new code" at bounding box center [1035, 109] width 86 height 15
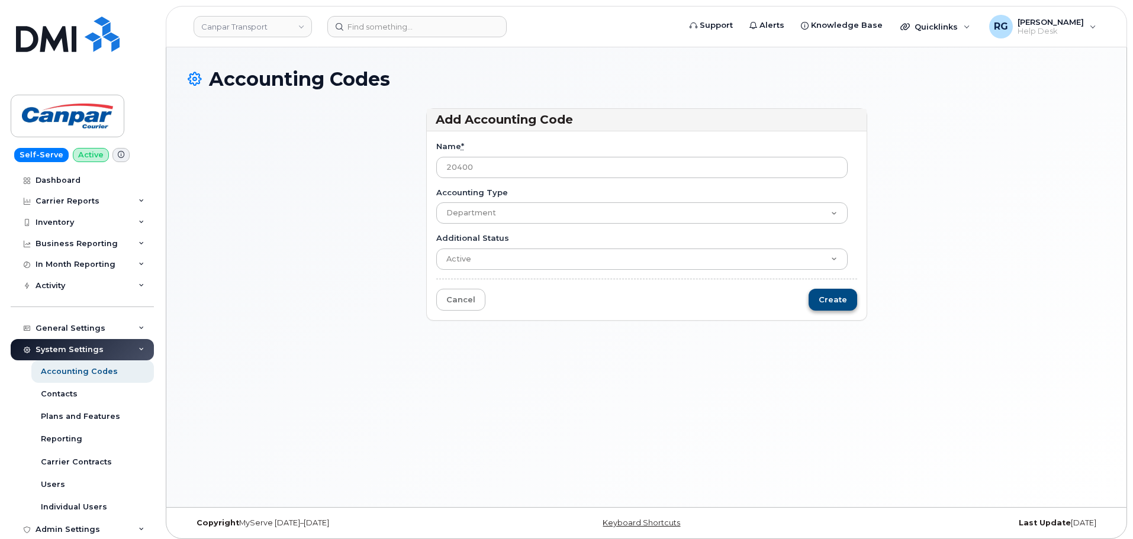
type input "20400"
click at [841, 300] on input "Create" at bounding box center [833, 300] width 49 height 22
type input "Saving..."
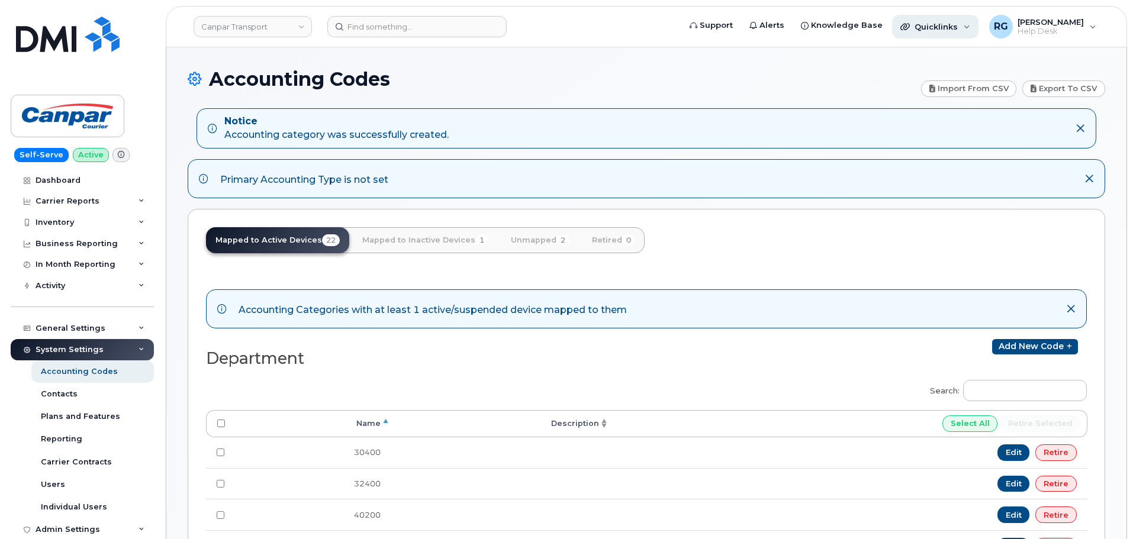
click at [924, 28] on span "Quicklinks" at bounding box center [936, 26] width 43 height 9
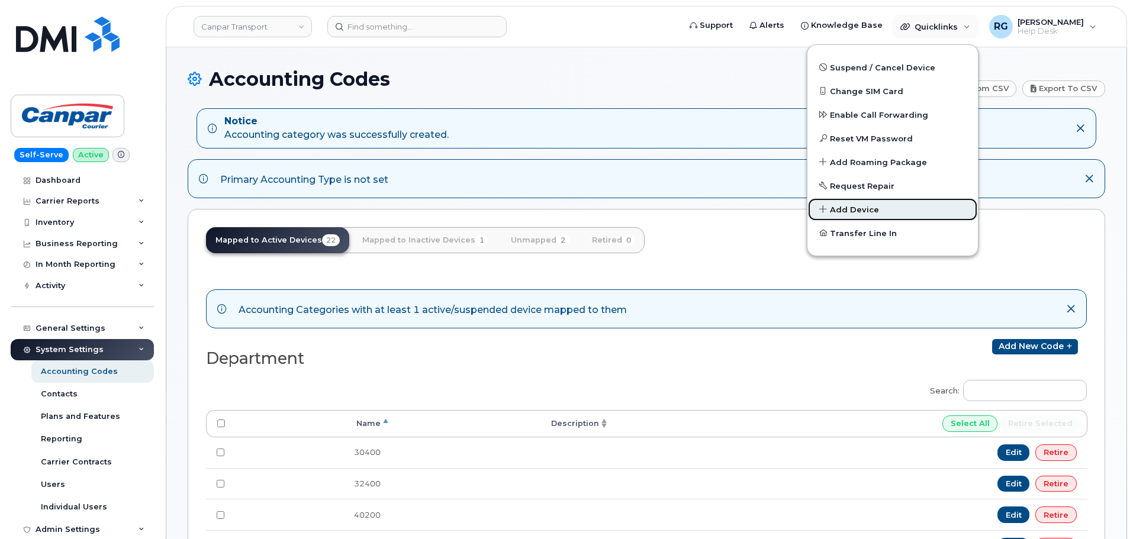
click at [858, 207] on span "Add Device" at bounding box center [854, 210] width 49 height 12
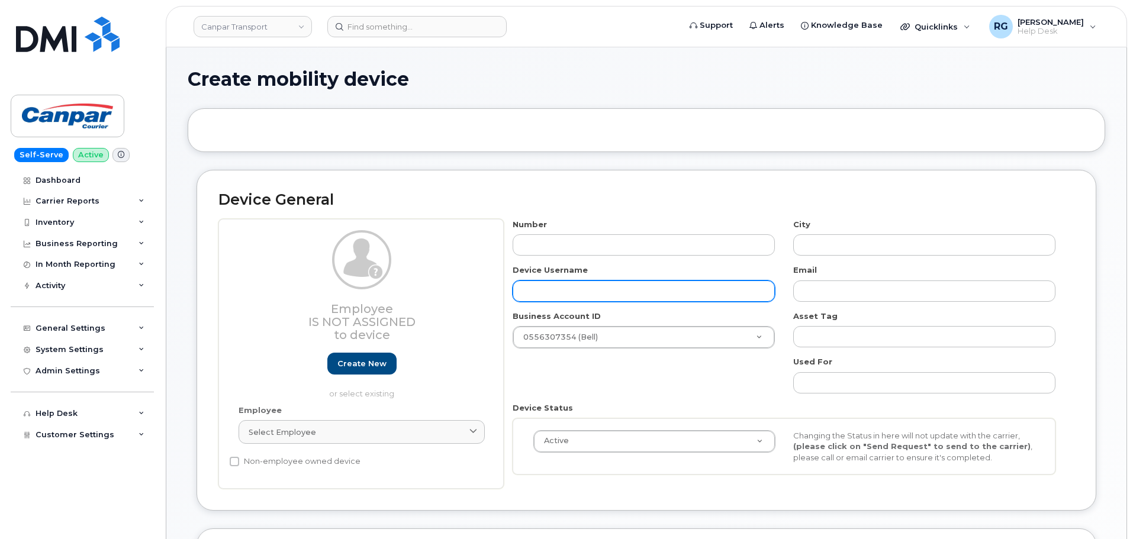
click at [530, 292] on input "text" at bounding box center [644, 291] width 262 height 21
paste input "[PERSON_NAME]"
type input "[PERSON_NAME]"
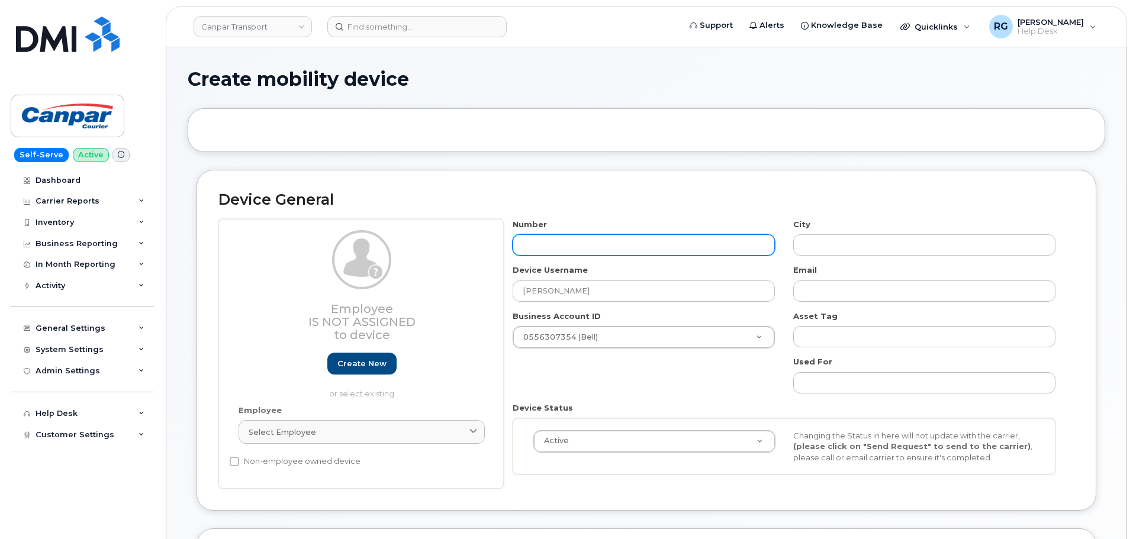
click at [541, 240] on input "text" at bounding box center [644, 244] width 262 height 21
type input "647"
type input "?"
type input "6472035066"
type input "Toronto"
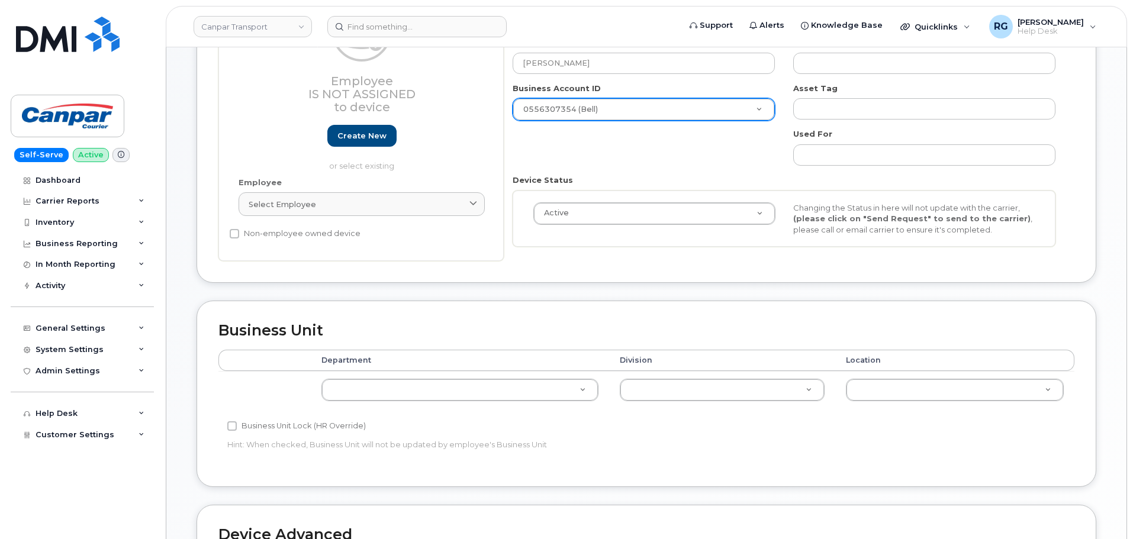
scroll to position [296, 0]
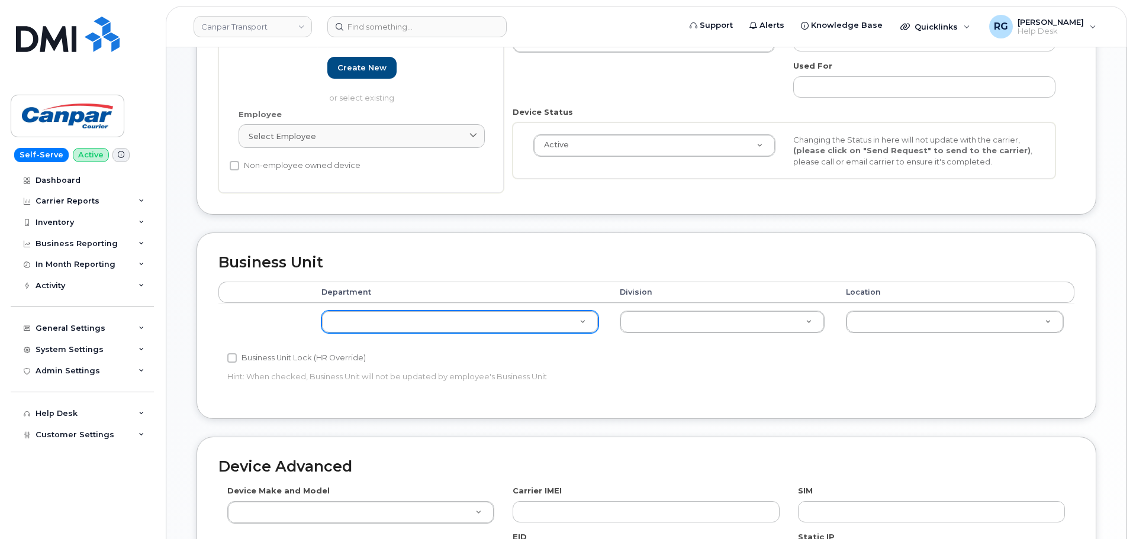
type input "6472035066"
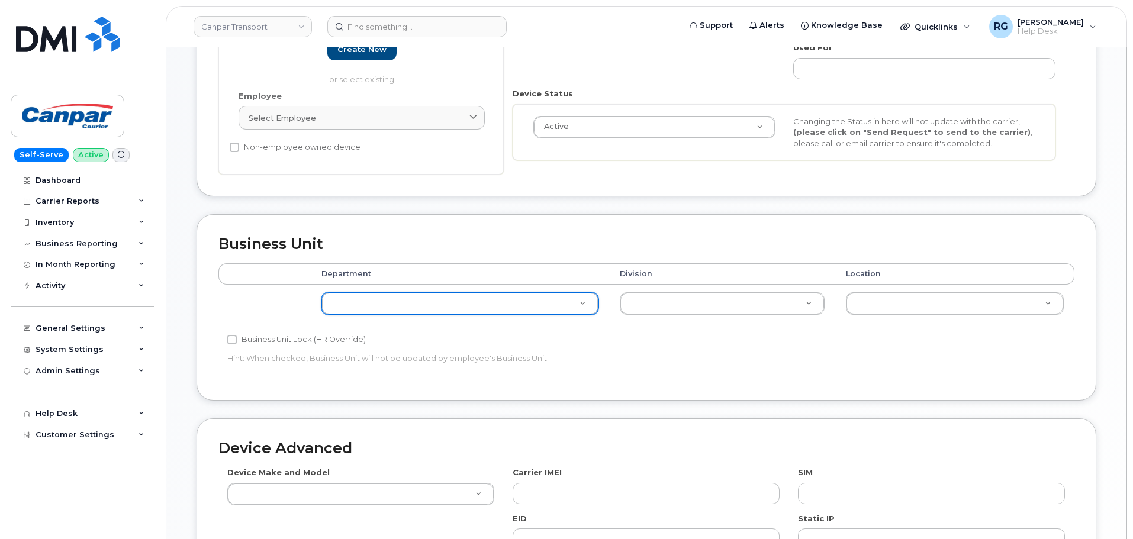
scroll to position [338, 0]
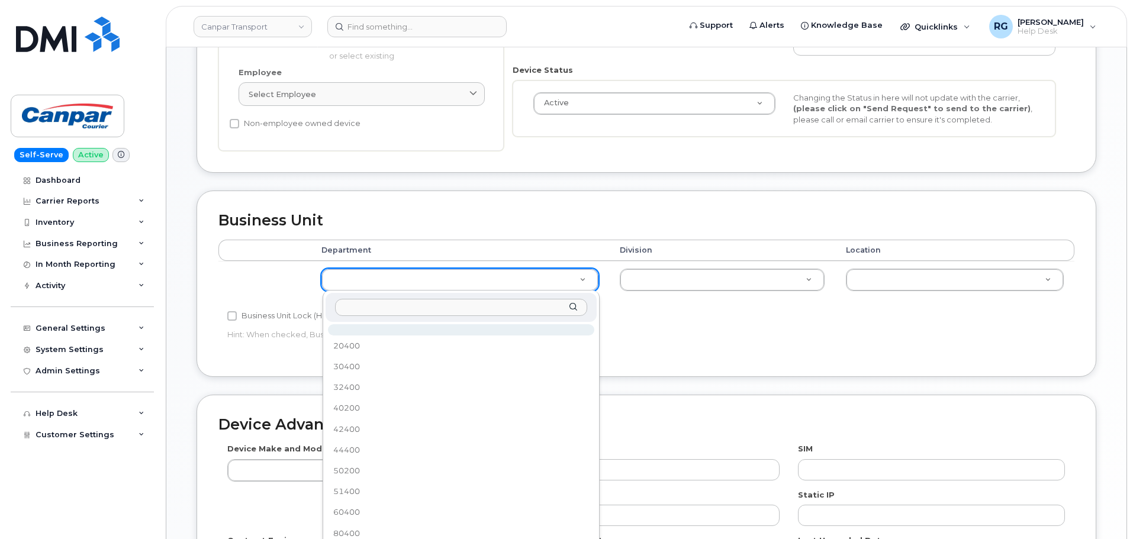
paste input "98822"
type input "98822"
select select "35776930"
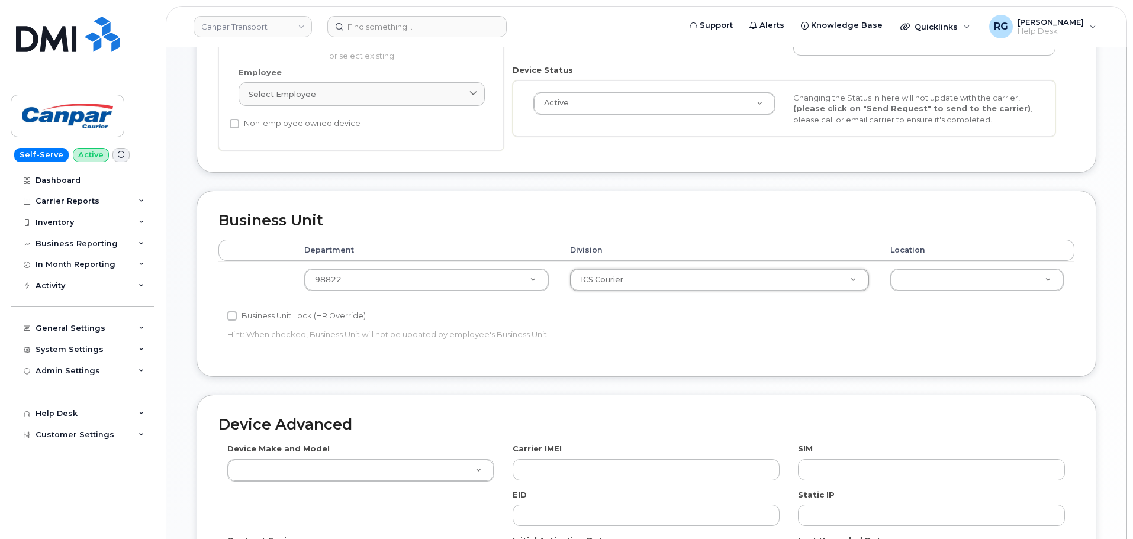
select select "30281271"
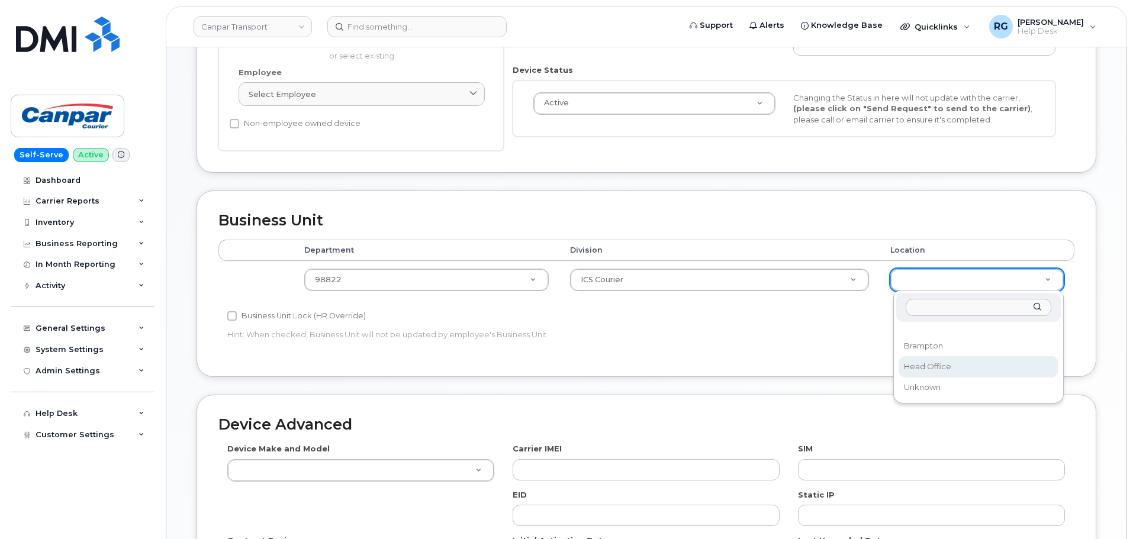
select select "30281267"
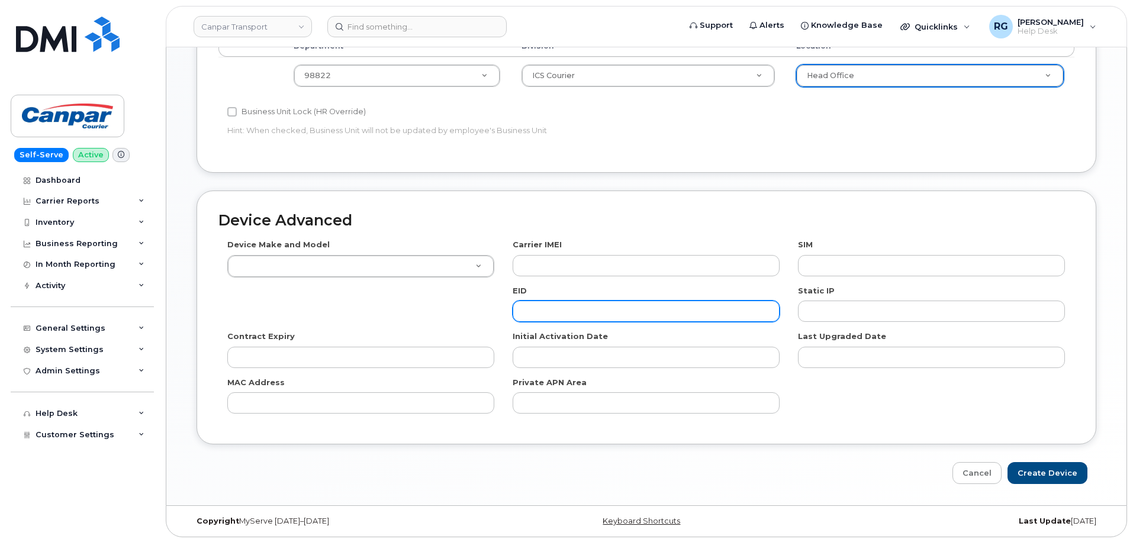
scroll to position [546, 0]
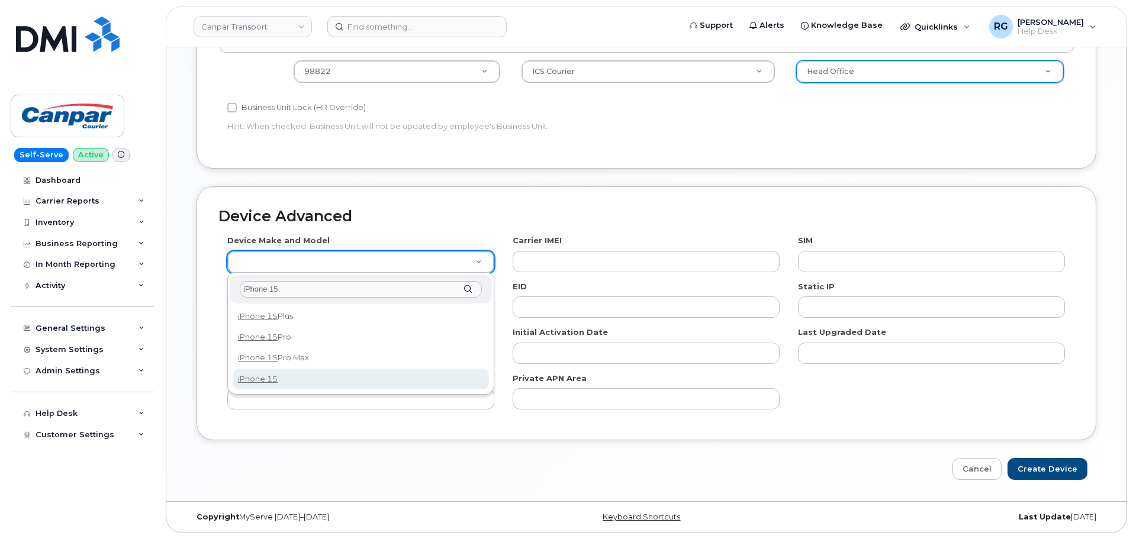
type input "iPhone 15"
select select "3031"
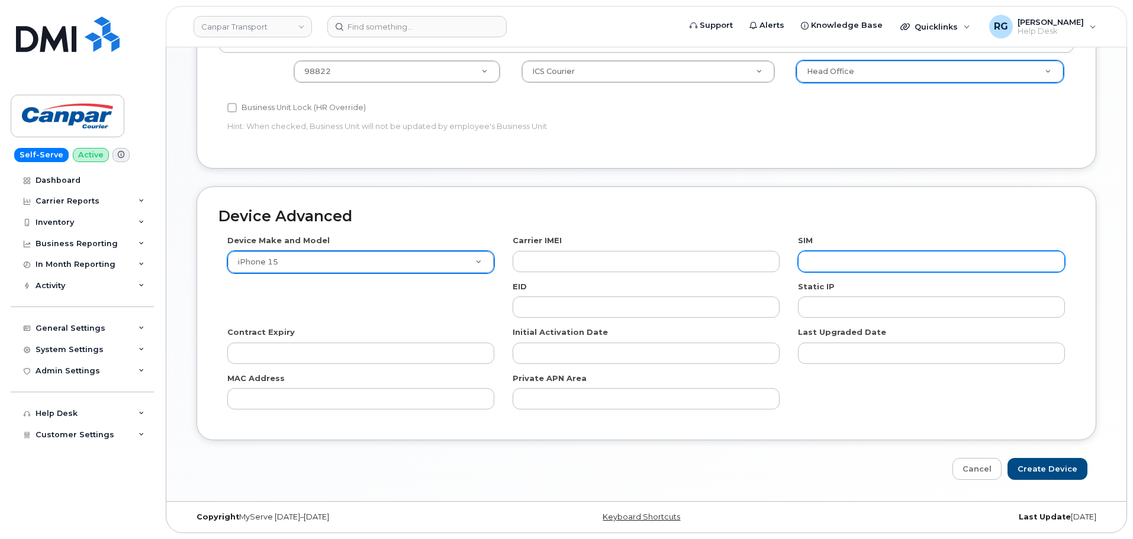
click at [849, 263] on input "text" at bounding box center [931, 261] width 267 height 21
paste input "89302610207725848441"
type input "89302610207725848441"
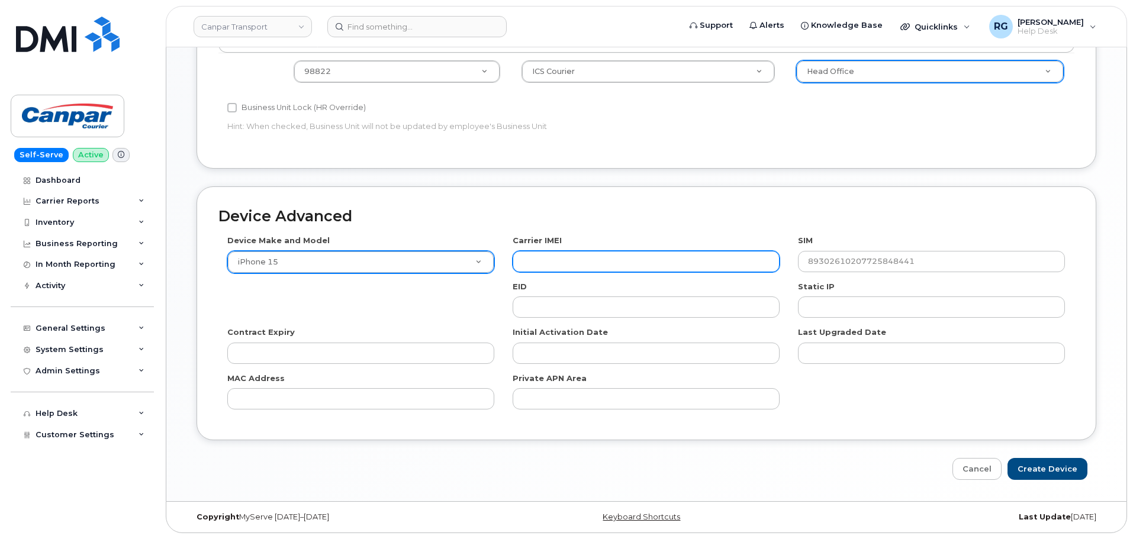
click at [594, 253] on input "text" at bounding box center [646, 261] width 267 height 21
paste input "355700859361533"
type input "355700859361533"
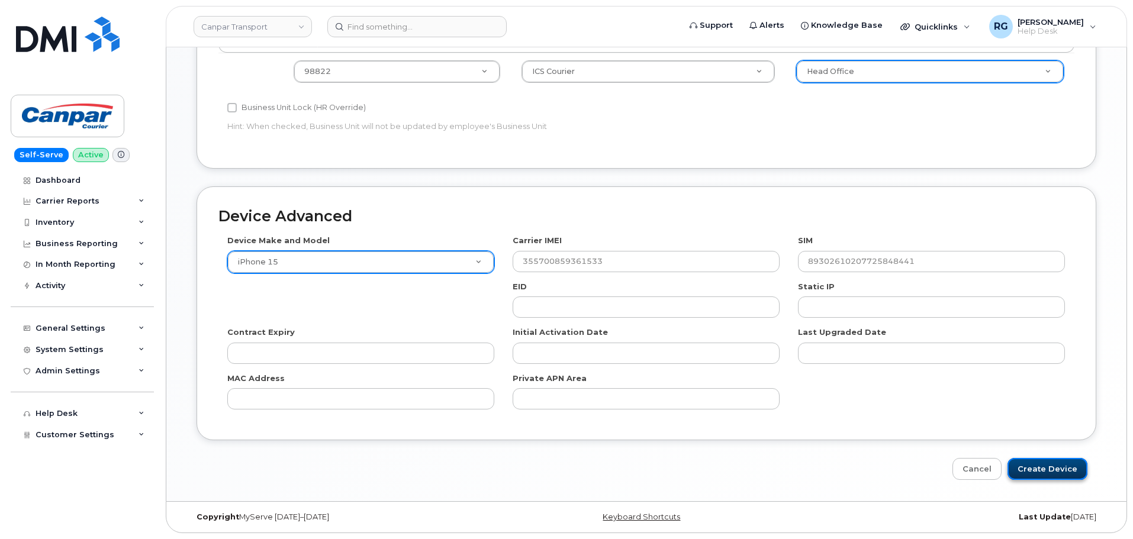
click at [1042, 464] on input "Create Device" at bounding box center [1047, 469] width 80 height 22
type input "Saving..."
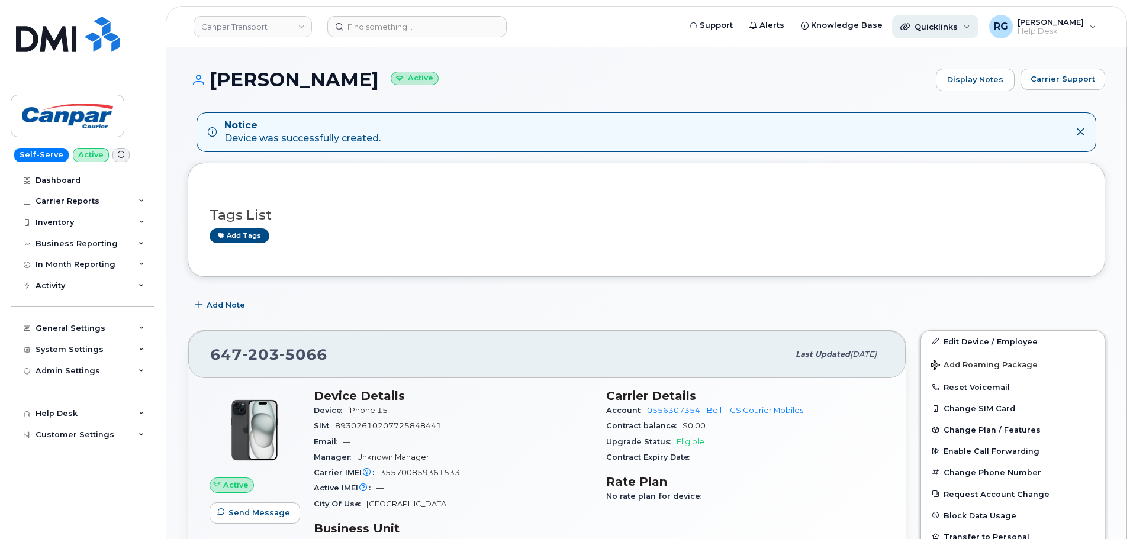
click at [940, 30] on span "Quicklinks" at bounding box center [936, 26] width 43 height 9
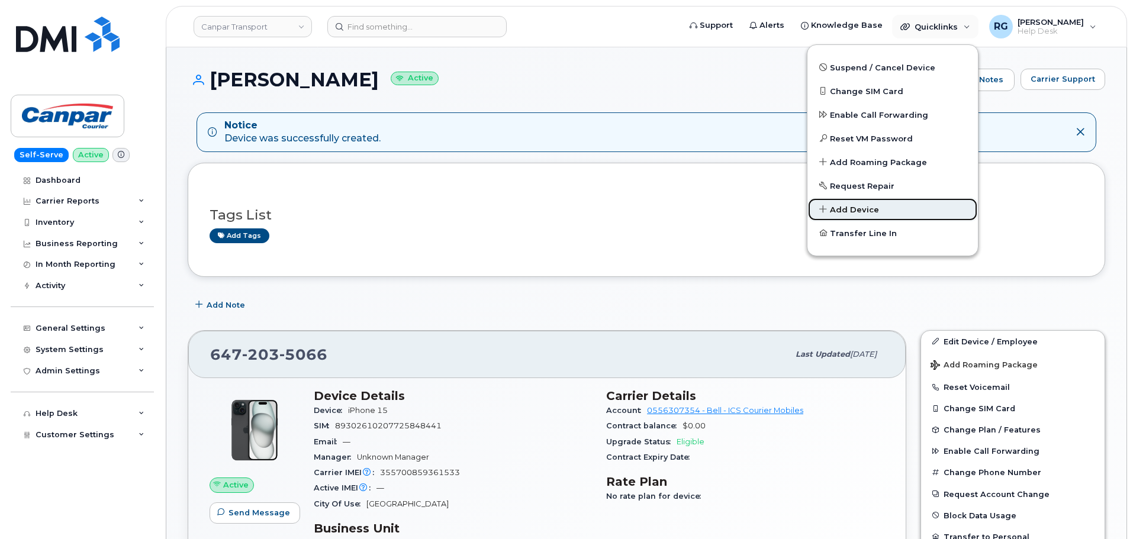
click at [864, 207] on span "Add Device" at bounding box center [854, 210] width 49 height 12
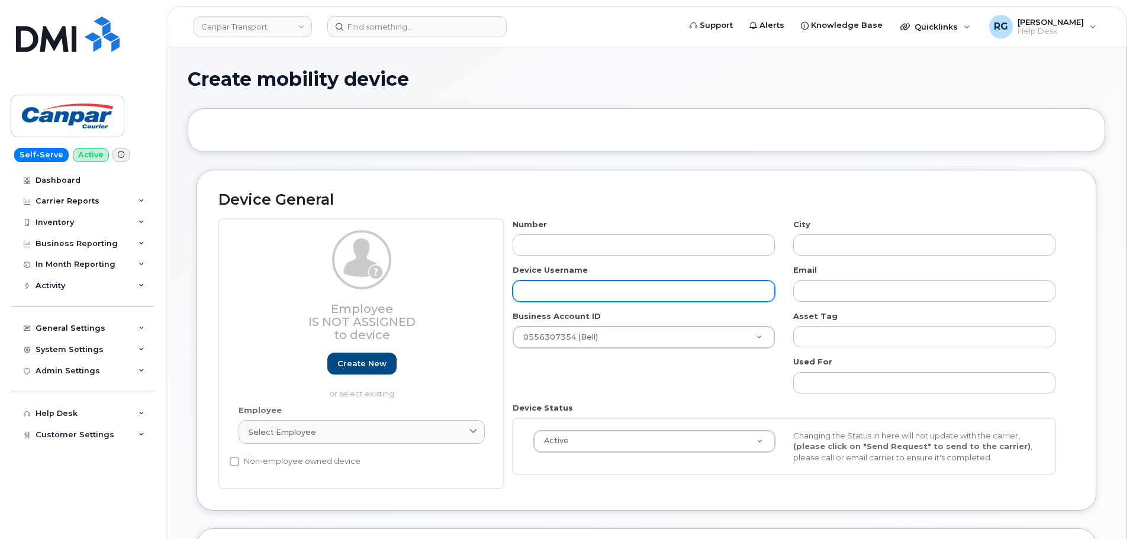
click at [585, 285] on input "text" at bounding box center [644, 291] width 262 height 21
paste input "[PERSON_NAME]"
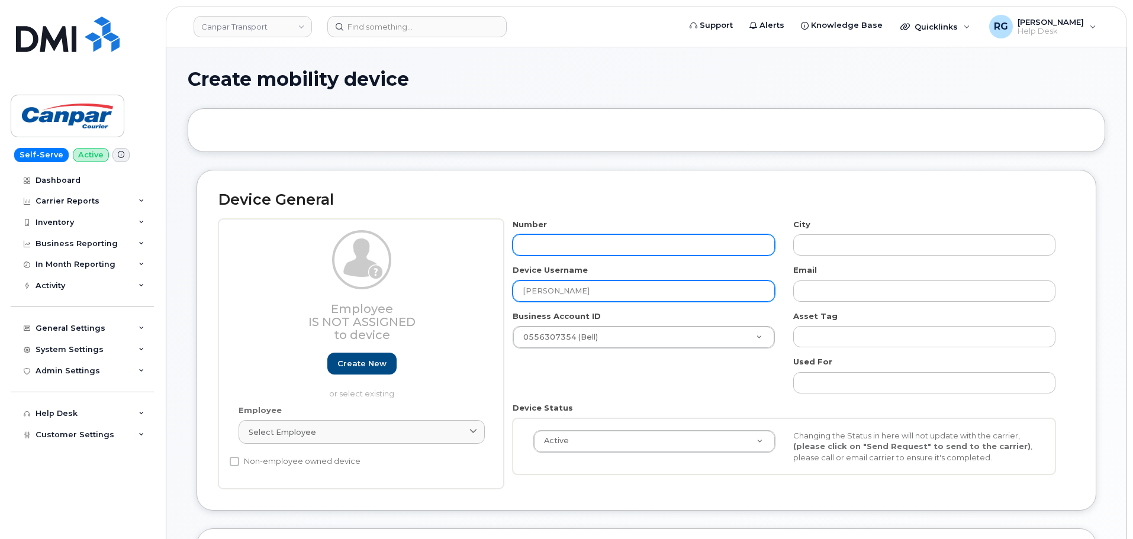
type input "[PERSON_NAME]"
click at [542, 237] on input "text" at bounding box center [644, 244] width 262 height 21
type input "705718"
type input "?"
type input "70571845"
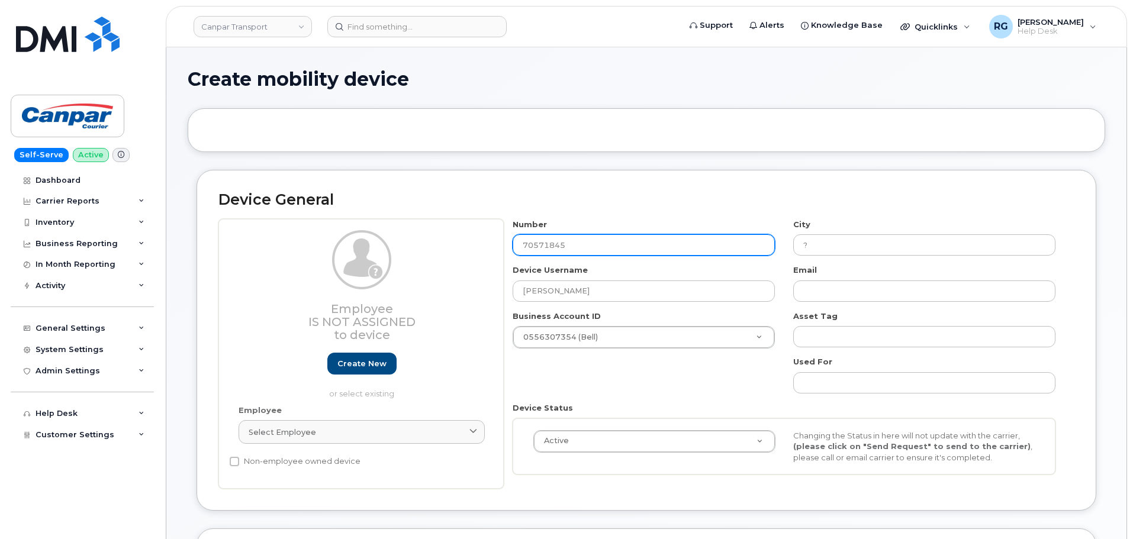
type input "Barrie"
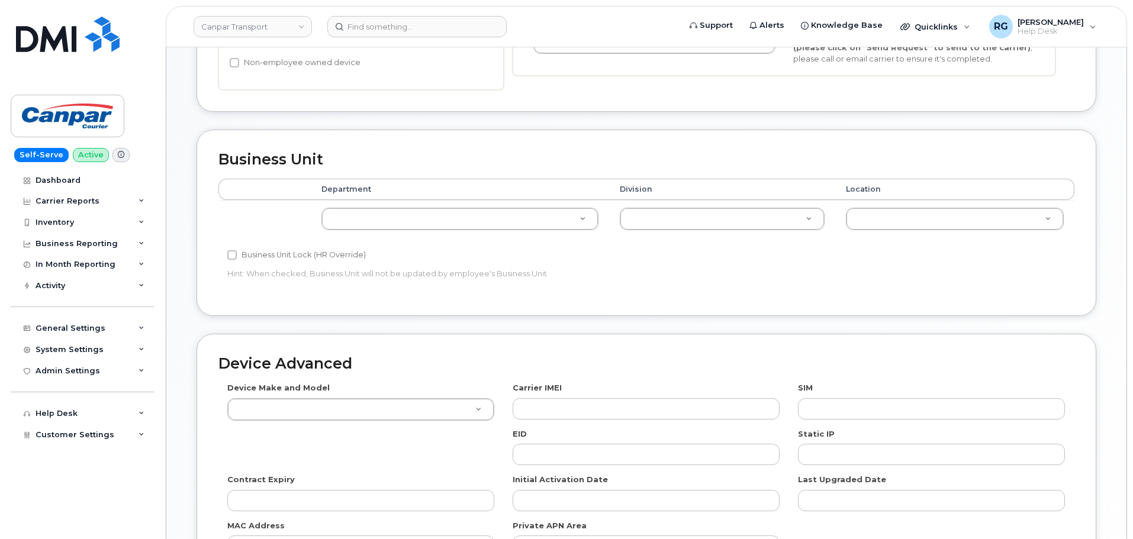
scroll to position [414, 0]
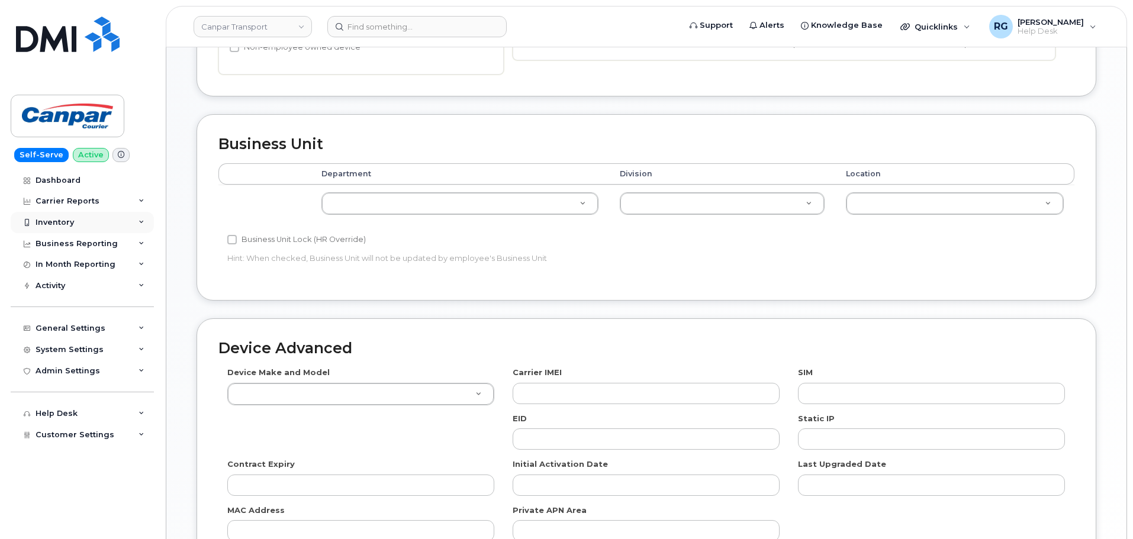
type input "7057184579"
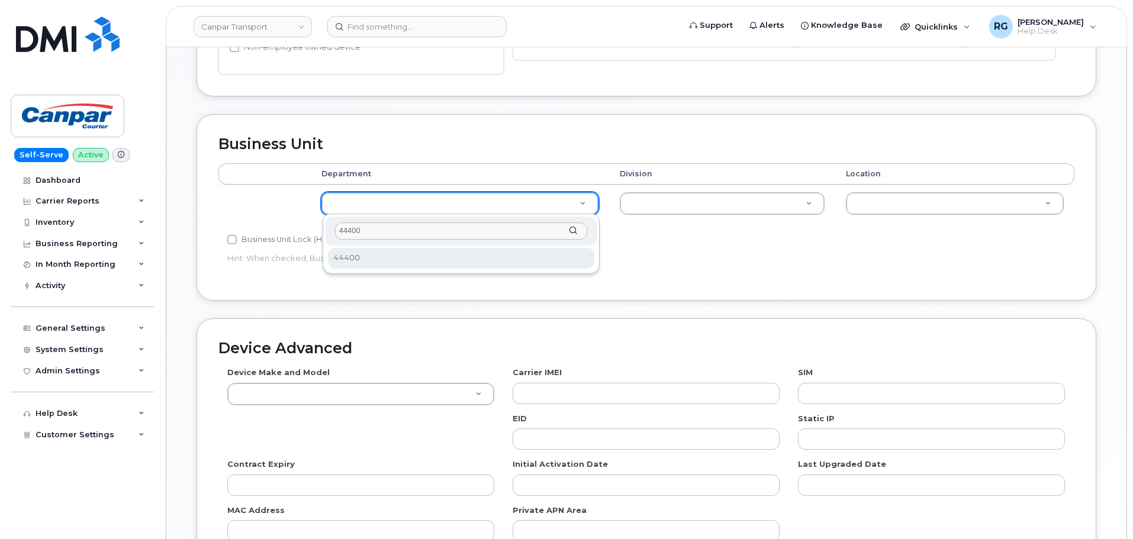
type input "44400"
select select "36113301"
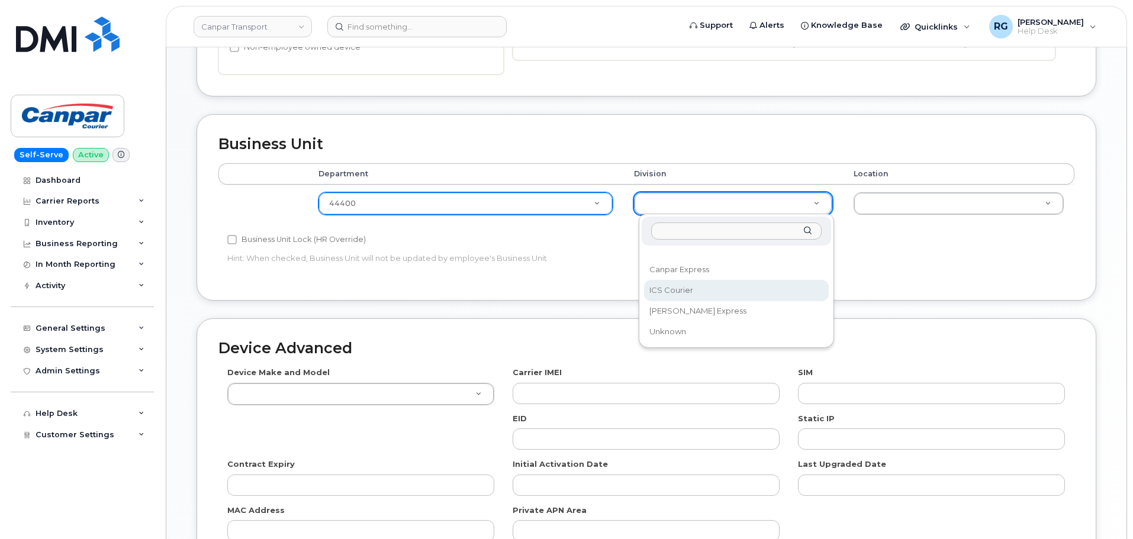
select select "30281271"
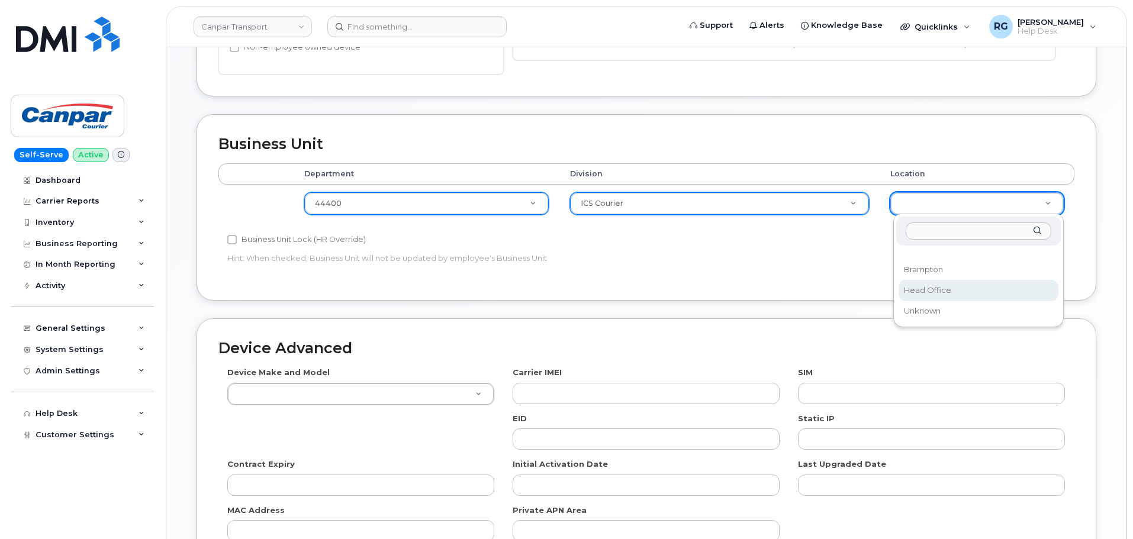
select select "30281267"
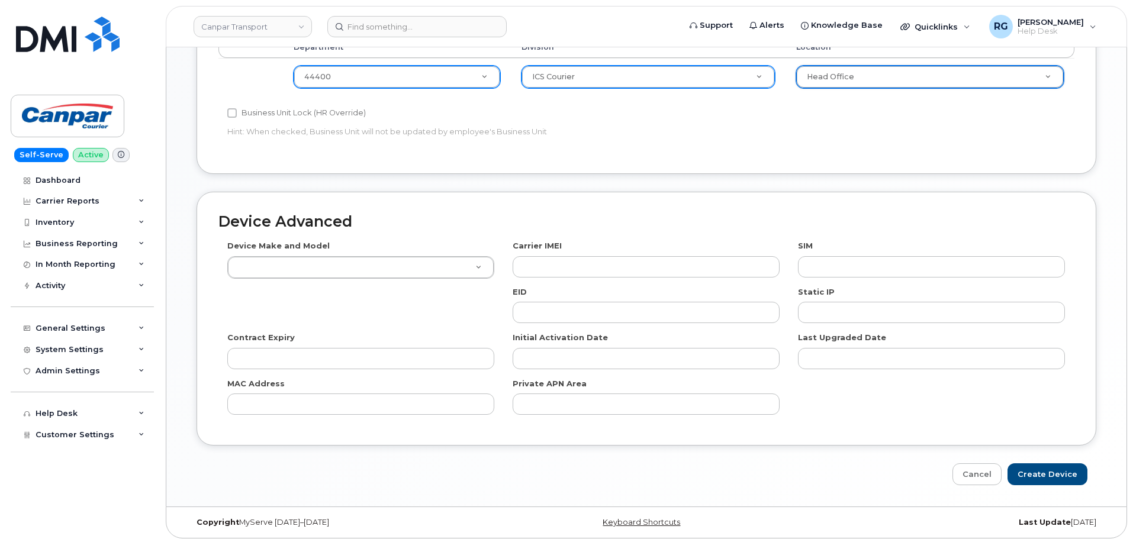
scroll to position [546, 0]
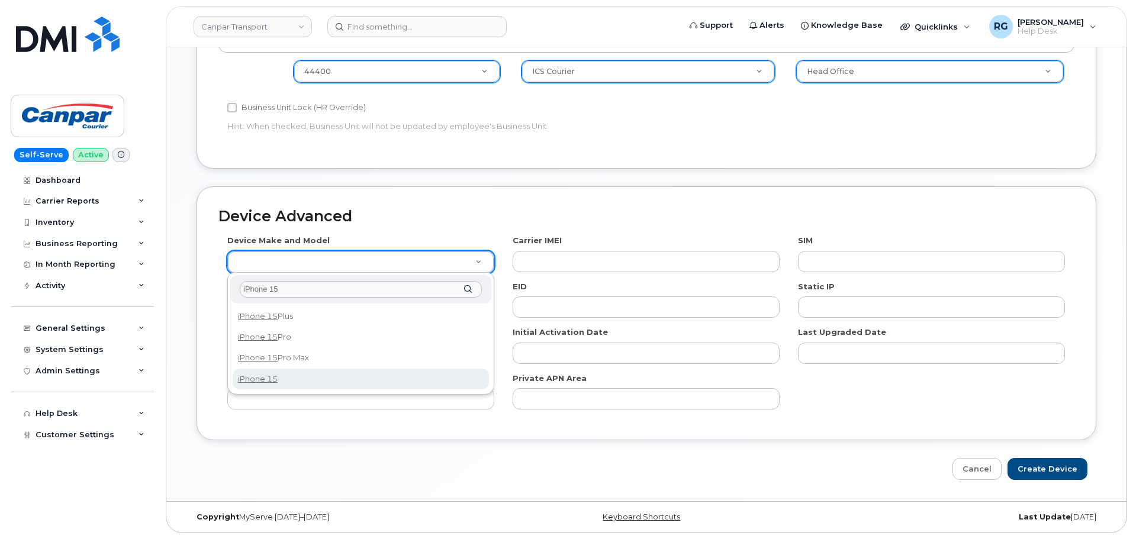
type input "iPhone 15"
select select "3031"
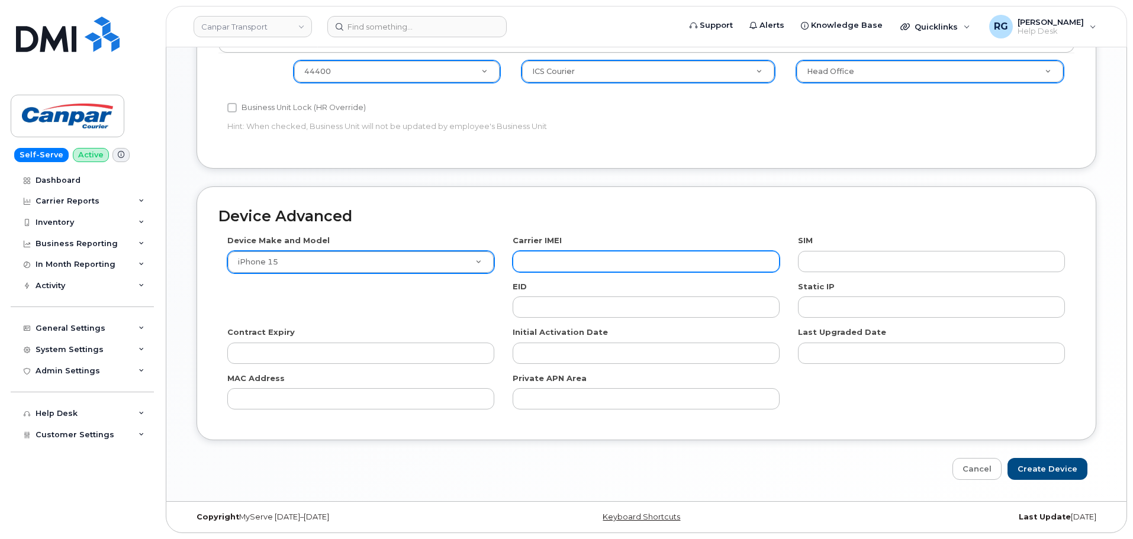
click at [590, 257] on input "text" at bounding box center [646, 261] width 267 height 21
paste input "356408768386406"
type input "356408768386406"
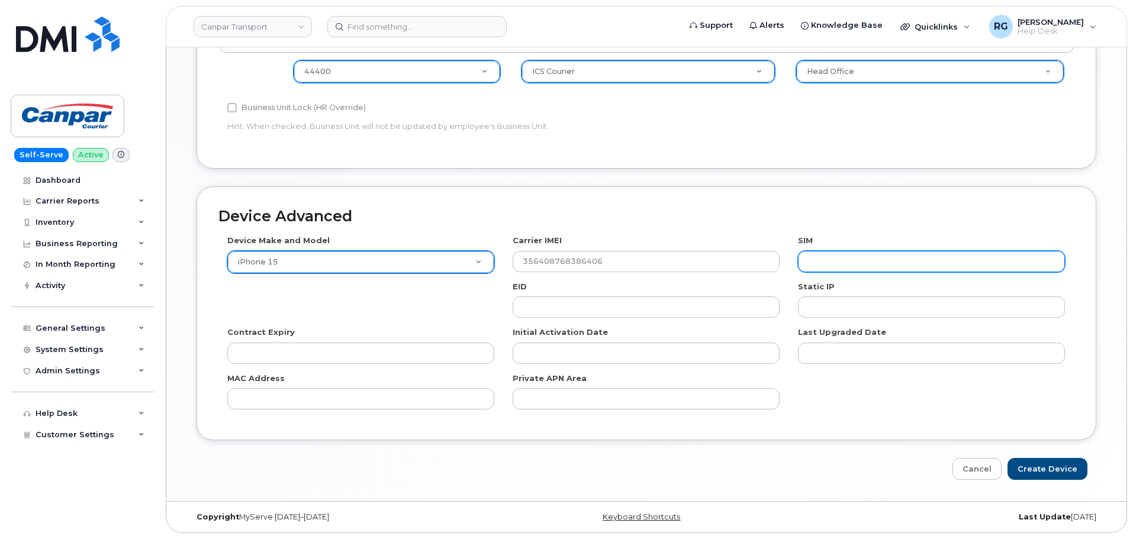
click at [872, 261] on input "text" at bounding box center [931, 261] width 267 height 21
paste input "89302610207725848433"
type input "89302610207725848433"
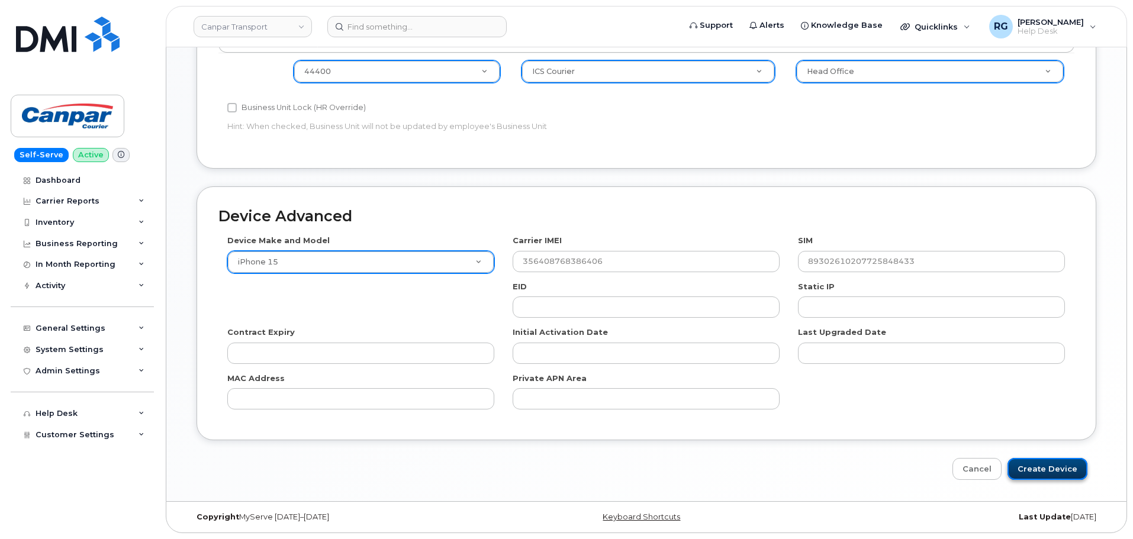
click at [1061, 476] on input "Create Device" at bounding box center [1047, 469] width 80 height 22
type input "Saving..."
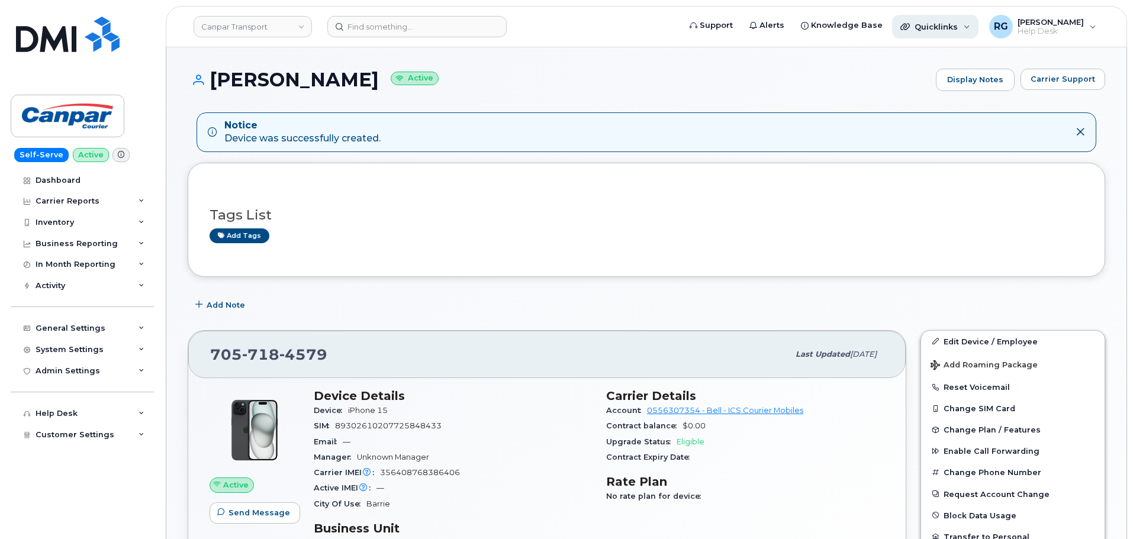
click at [949, 28] on span "Quicklinks" at bounding box center [936, 26] width 43 height 9
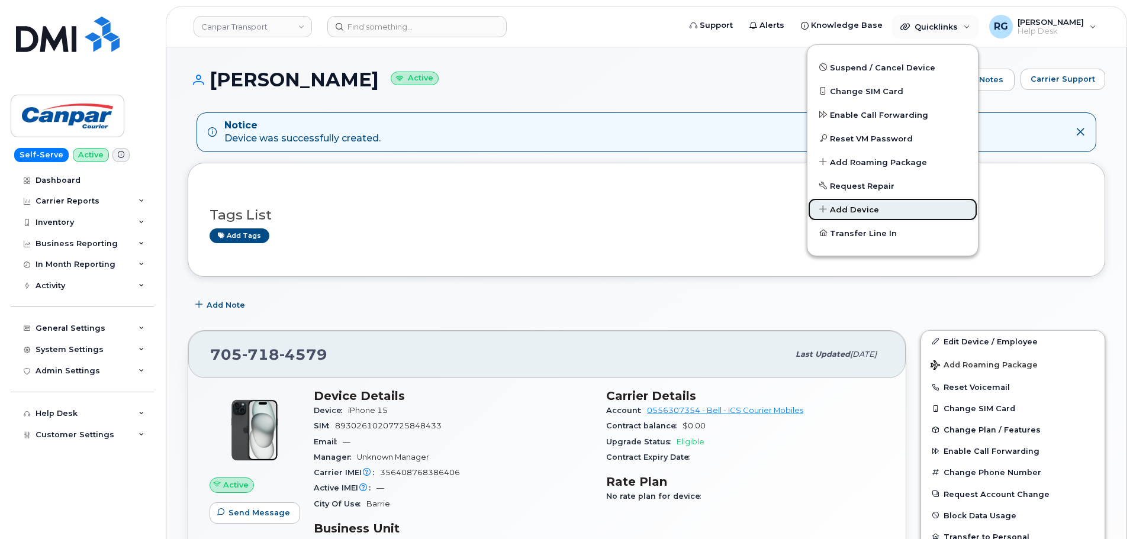
click at [868, 205] on span "Add Device" at bounding box center [854, 210] width 49 height 12
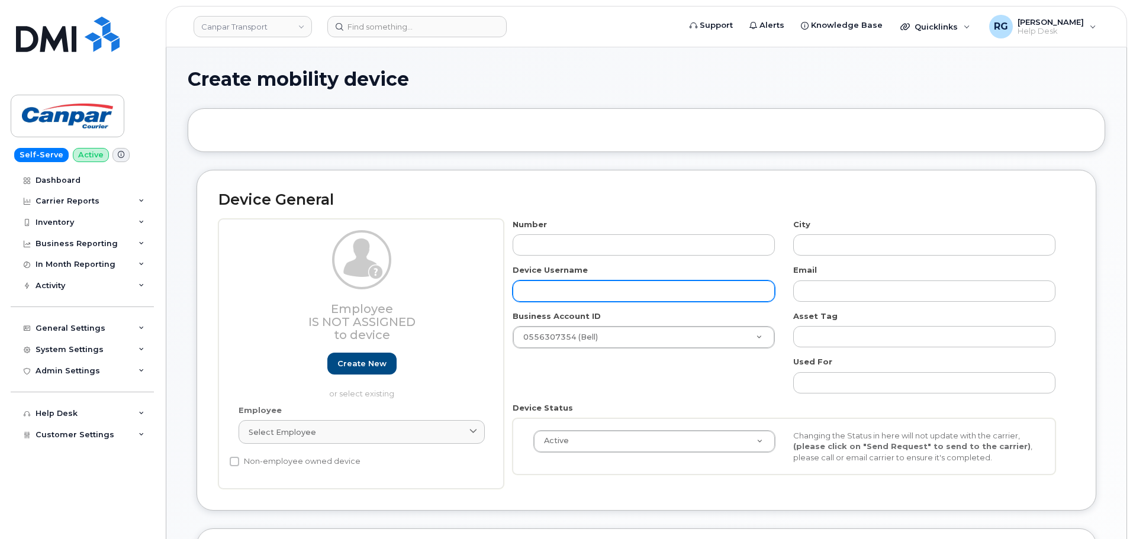
click at [571, 284] on input "text" at bounding box center [644, 291] width 262 height 21
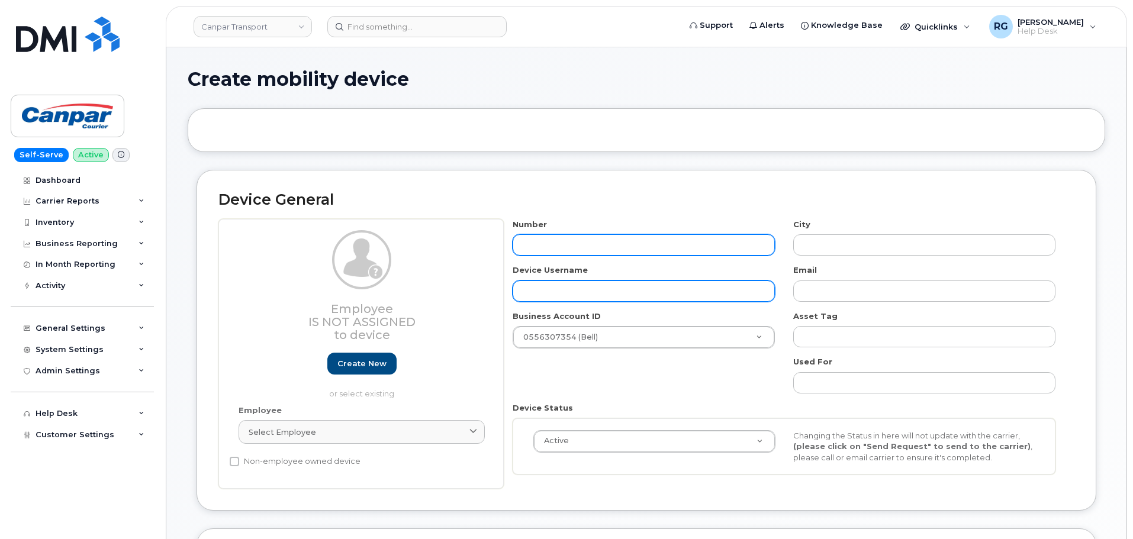
paste input "[PERSON_NAME]"
type input "[PERSON_NAME]"
click at [549, 240] on input "text" at bounding box center [644, 244] width 262 height 21
type input "50686658"
type input "Moncton"
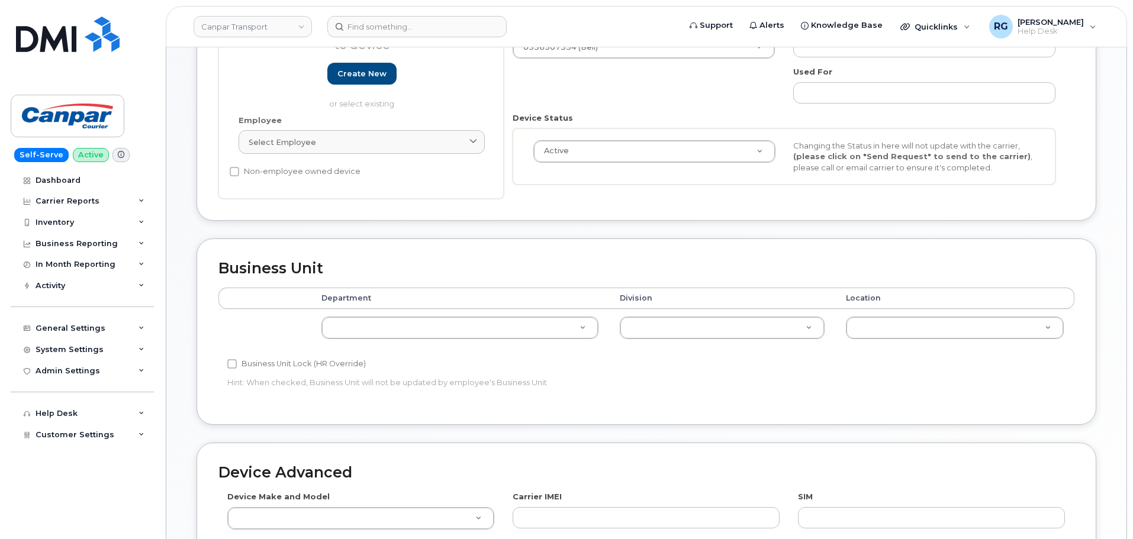
scroll to position [296, 0]
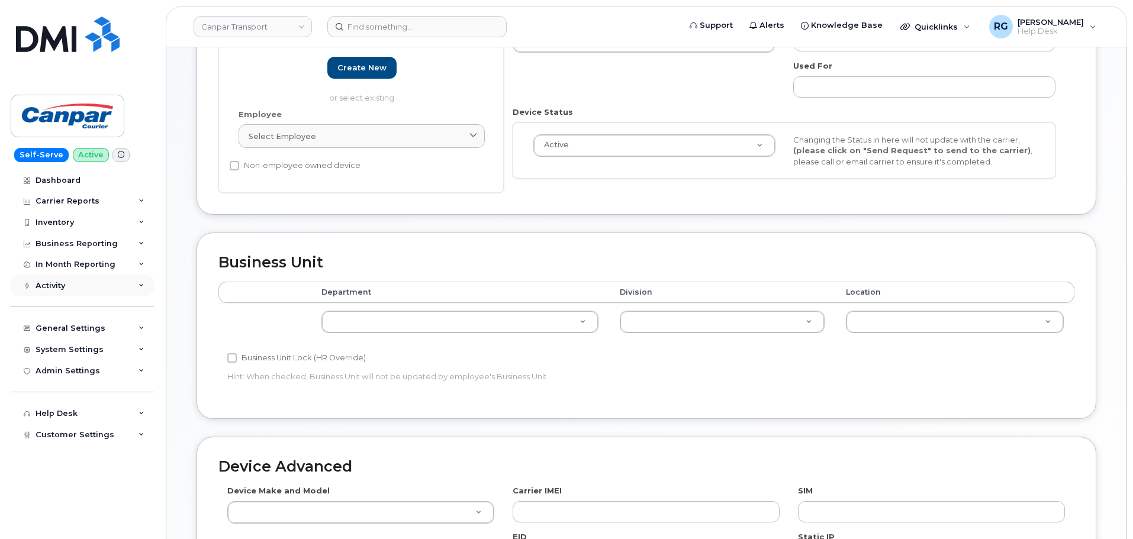
type input "5068665846"
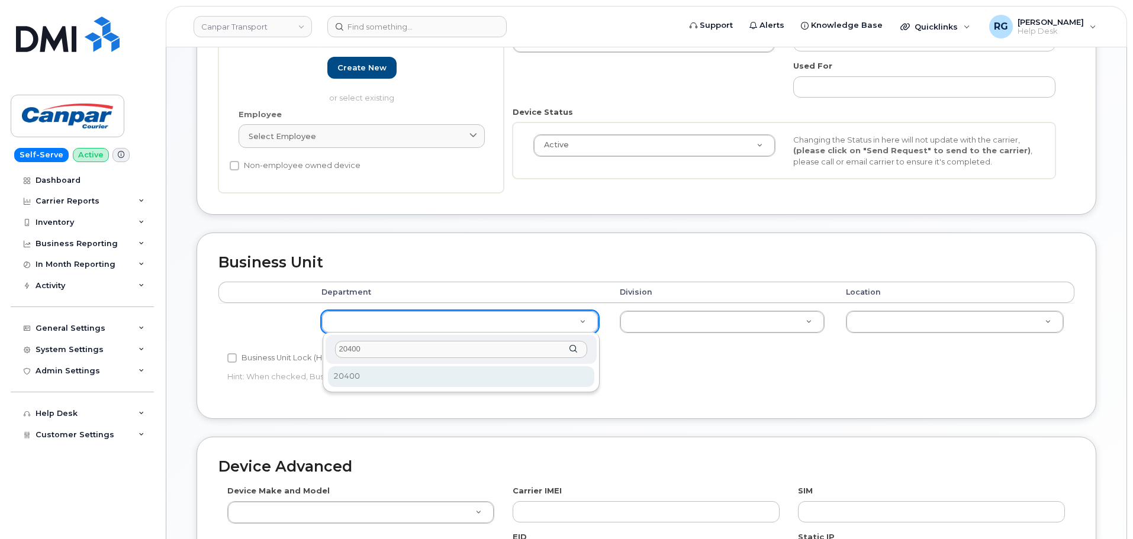
type input "20400"
select select "36113302"
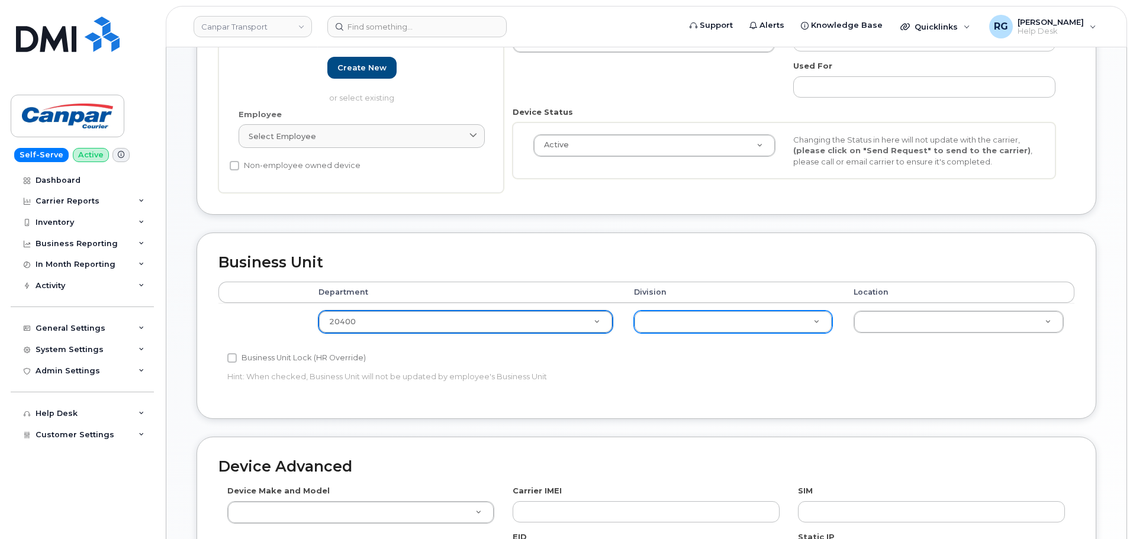
click at [658, 332] on div at bounding box center [733, 322] width 198 height 22
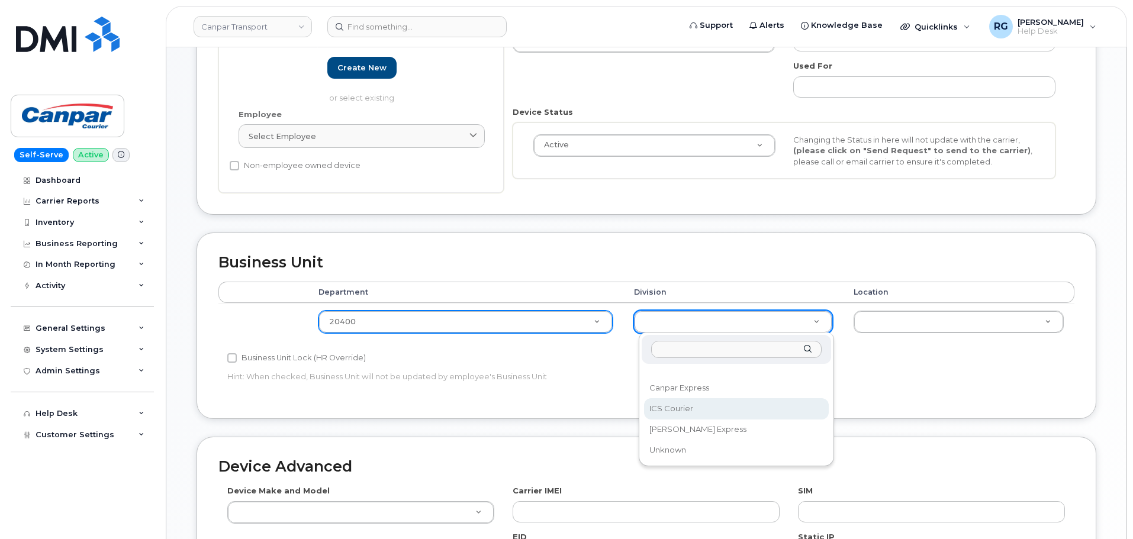
select select "30281271"
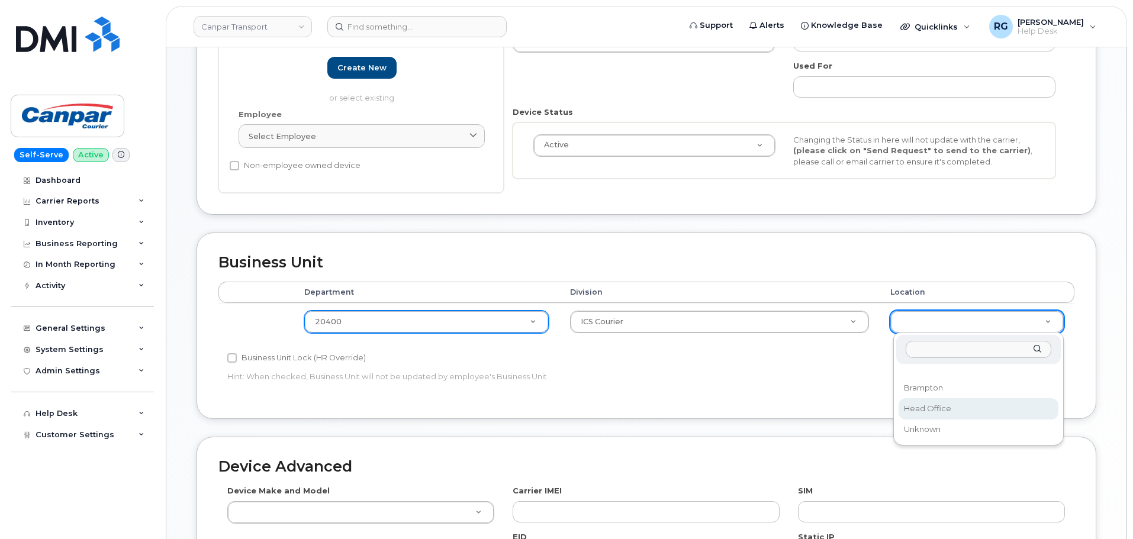
select select "30281267"
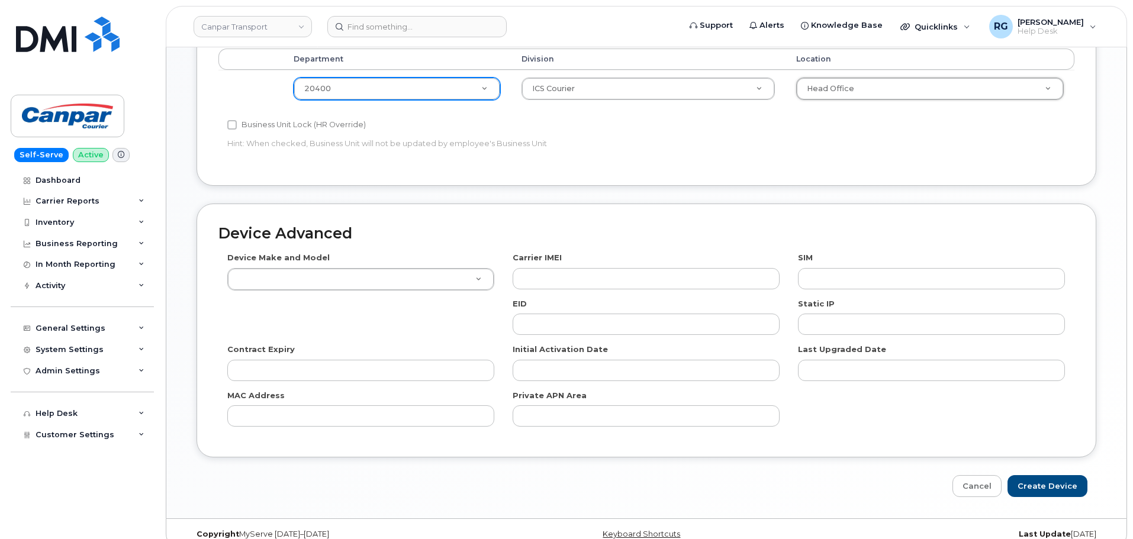
scroll to position [546, 0]
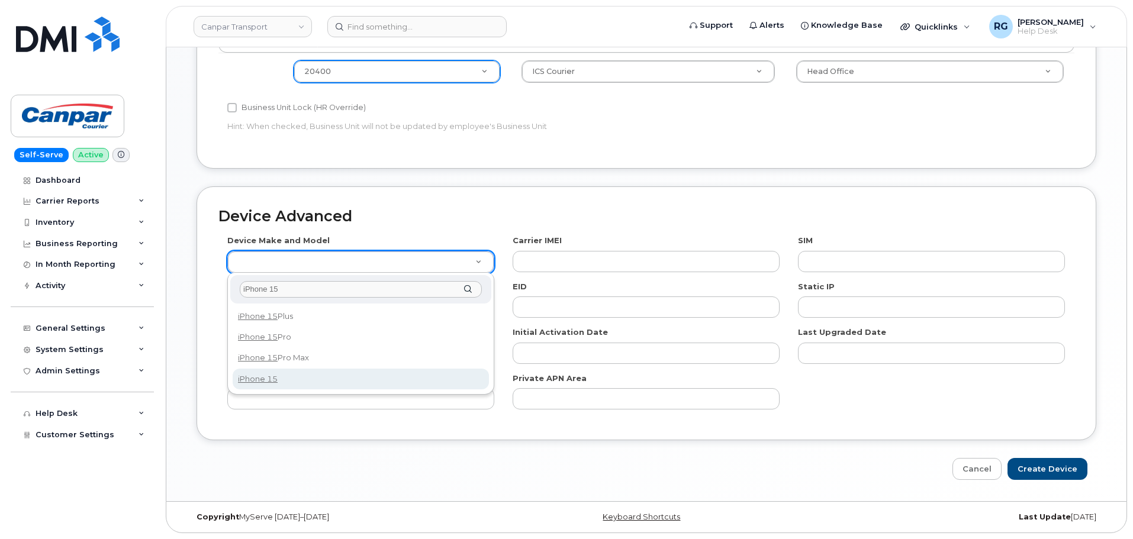
type input "iPhone 15"
select select "3031"
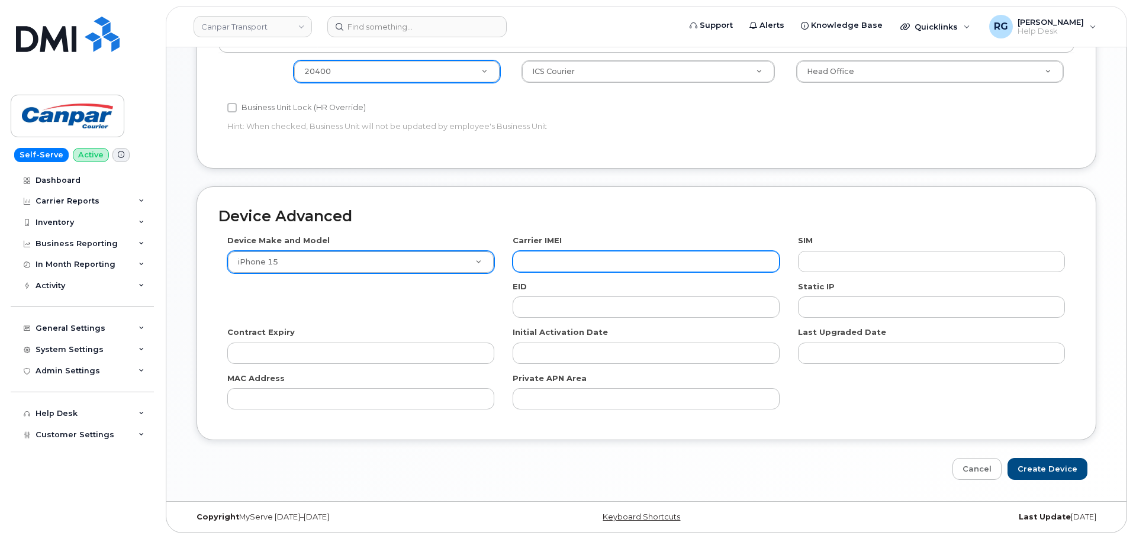
click at [551, 262] on input "text" at bounding box center [646, 261] width 267 height 21
paste input "355241448372285"
click at [740, 251] on input "355241448372285" at bounding box center [646, 261] width 267 height 21
paste input "89302610207725851338"
type input "35524144837228589302610207725851338"
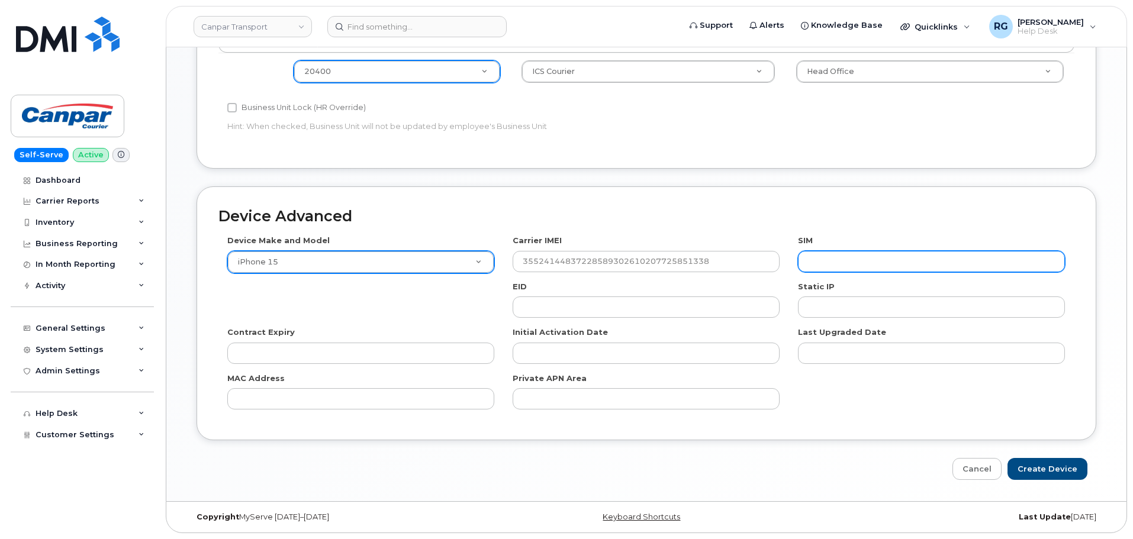
click at [828, 265] on input "text" at bounding box center [931, 261] width 267 height 21
paste input "89302610207725851338"
type input "89302610207725851338"
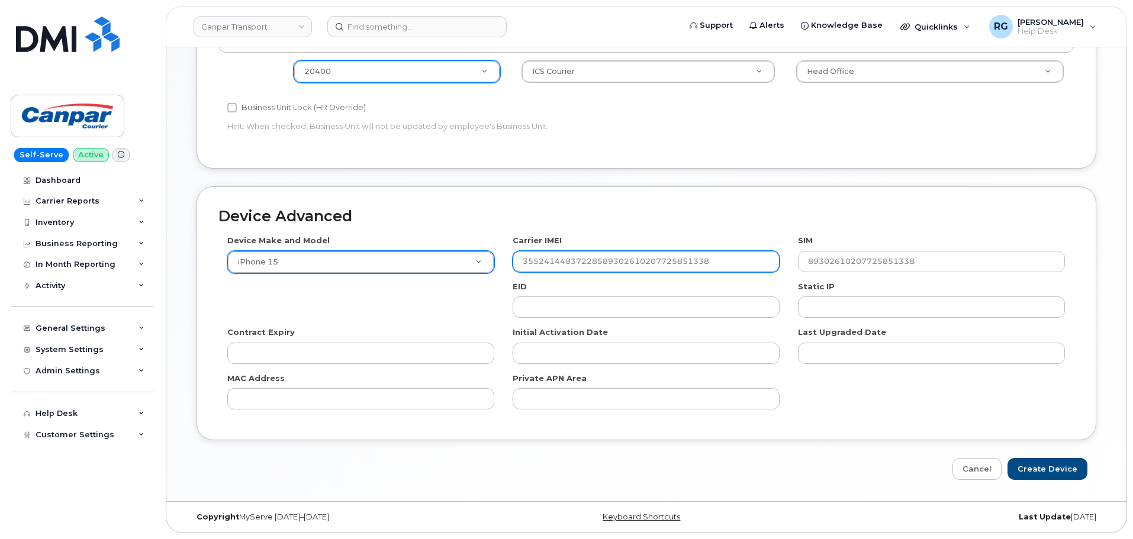
click at [590, 265] on input "35524144837228589302610207725851338" at bounding box center [646, 261] width 267 height 21
paste input "text"
type input "355241448372285"
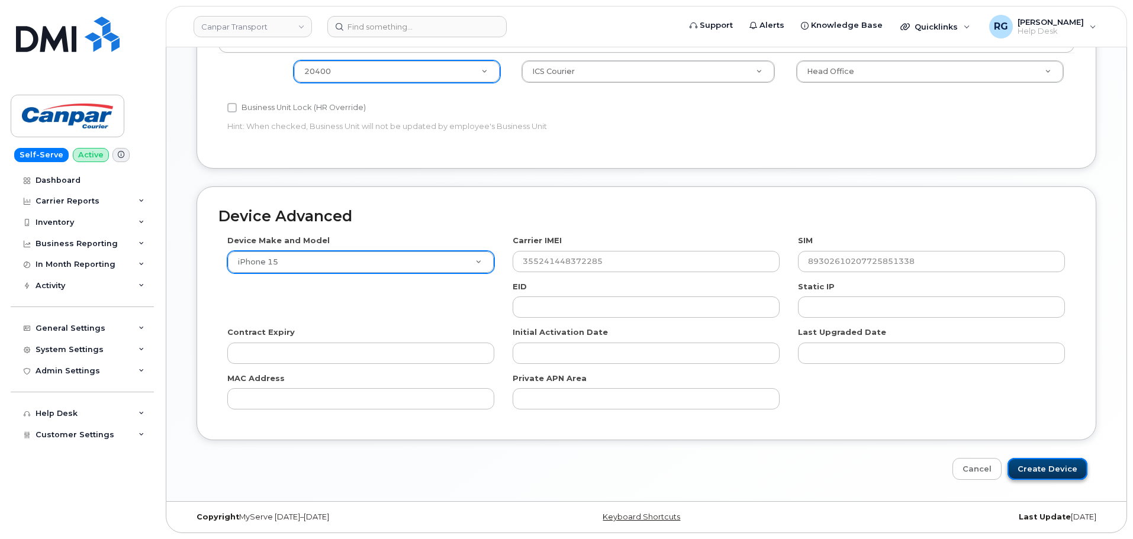
click at [1036, 471] on input "Create Device" at bounding box center [1047, 469] width 80 height 22
type input "Saving..."
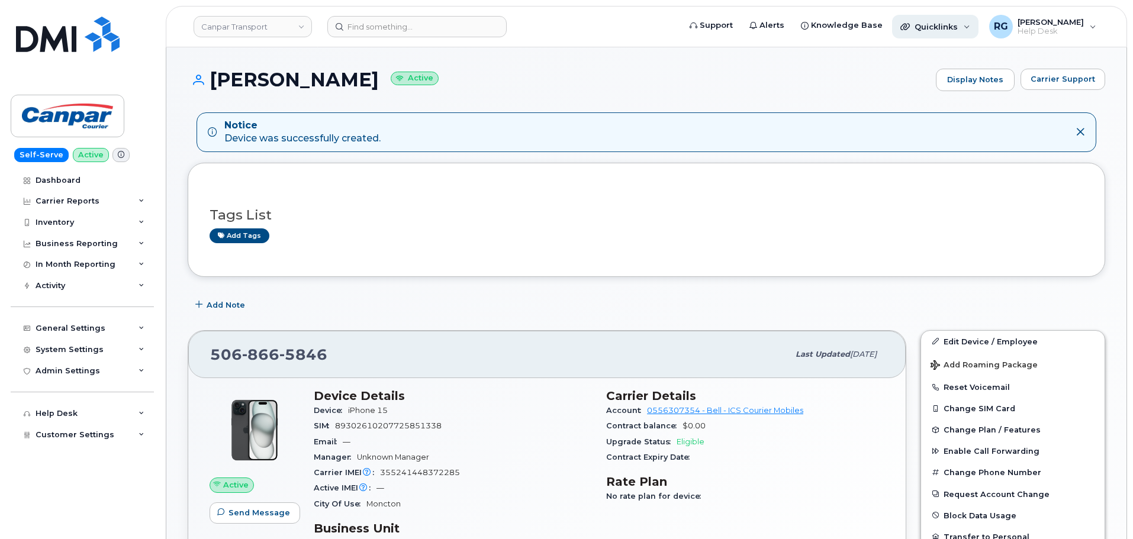
click at [941, 29] on span "Quicklinks" at bounding box center [936, 26] width 43 height 9
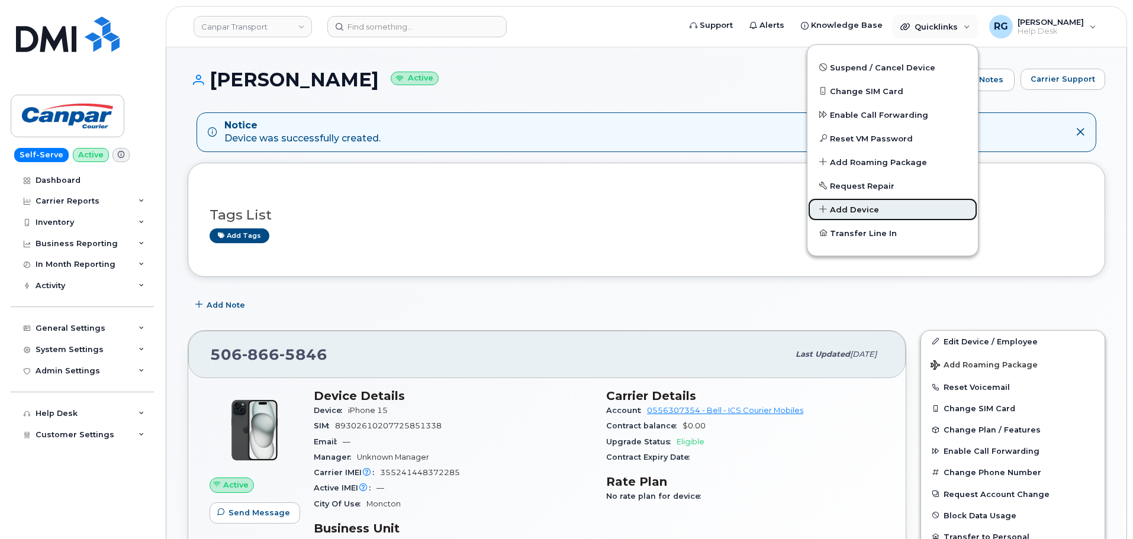
click at [868, 207] on span "Add Device" at bounding box center [854, 210] width 49 height 12
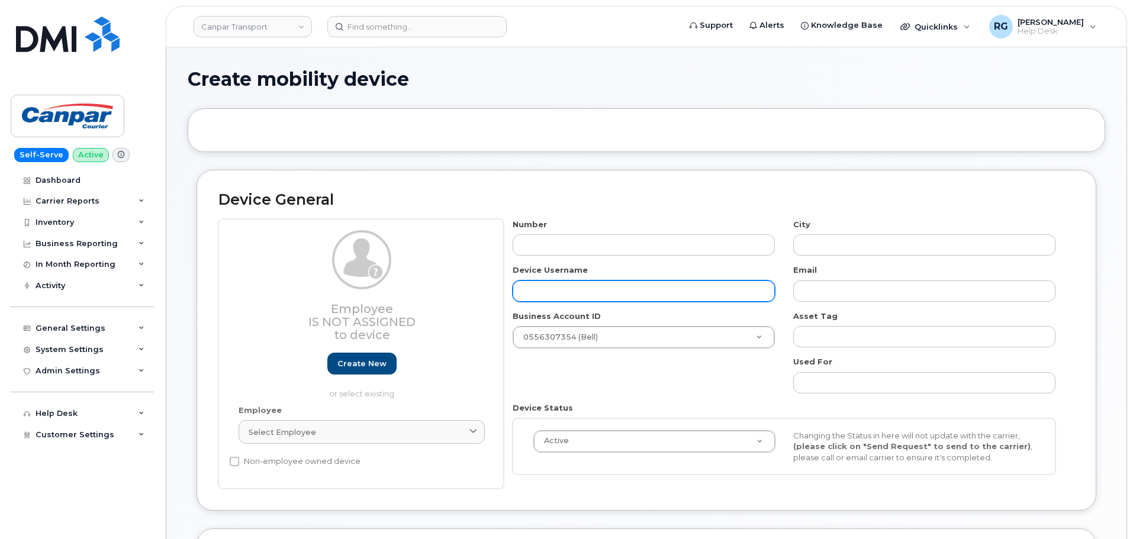
paste input "[PERSON_NAME] ([PERSON_NAME])"
click at [569, 291] on input "text" at bounding box center [644, 291] width 262 height 21
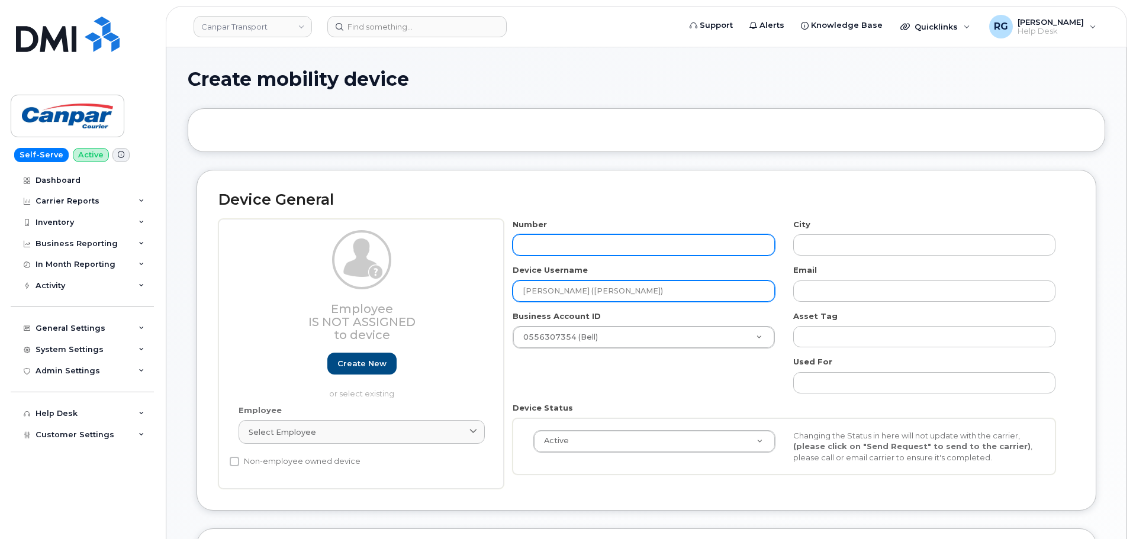
type input "[PERSON_NAME] ([PERSON_NAME])"
click at [545, 245] on input "text" at bounding box center [644, 244] width 262 height 21
type input "705"
type input "?"
type input "7052206727"
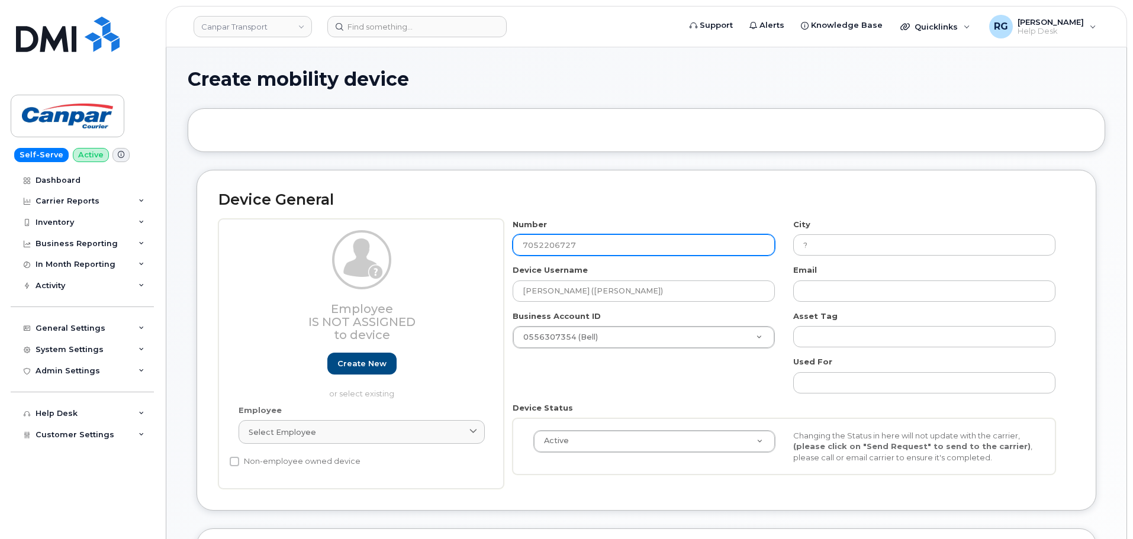
type input "Barrie"
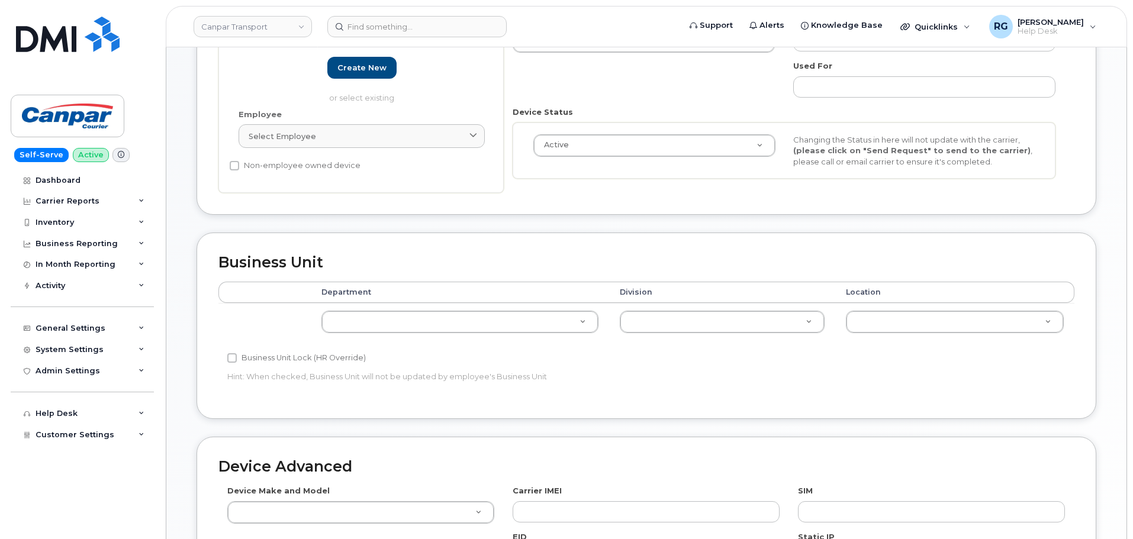
scroll to position [355, 0]
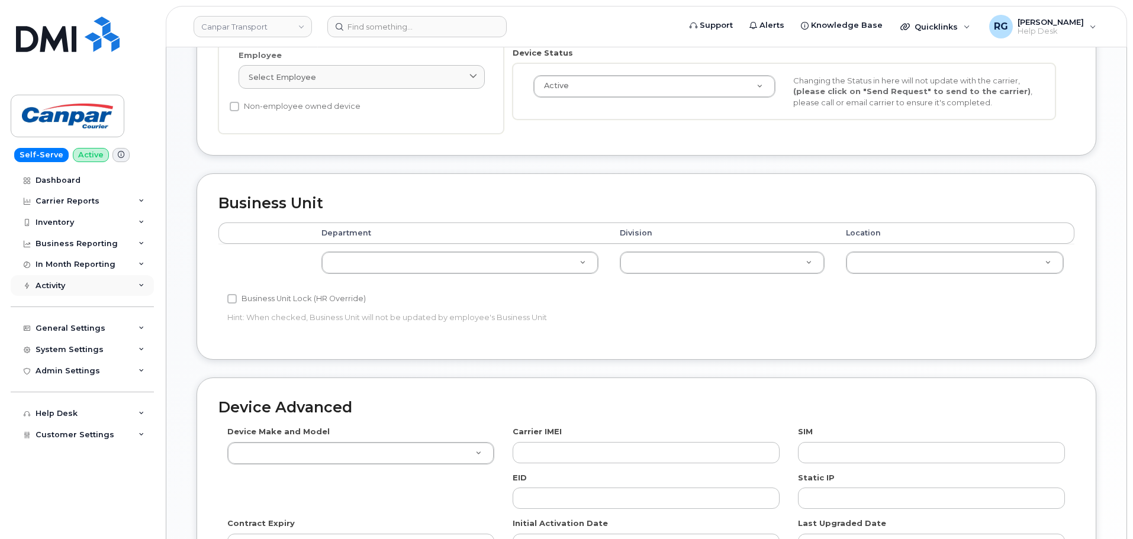
type input "7052206727"
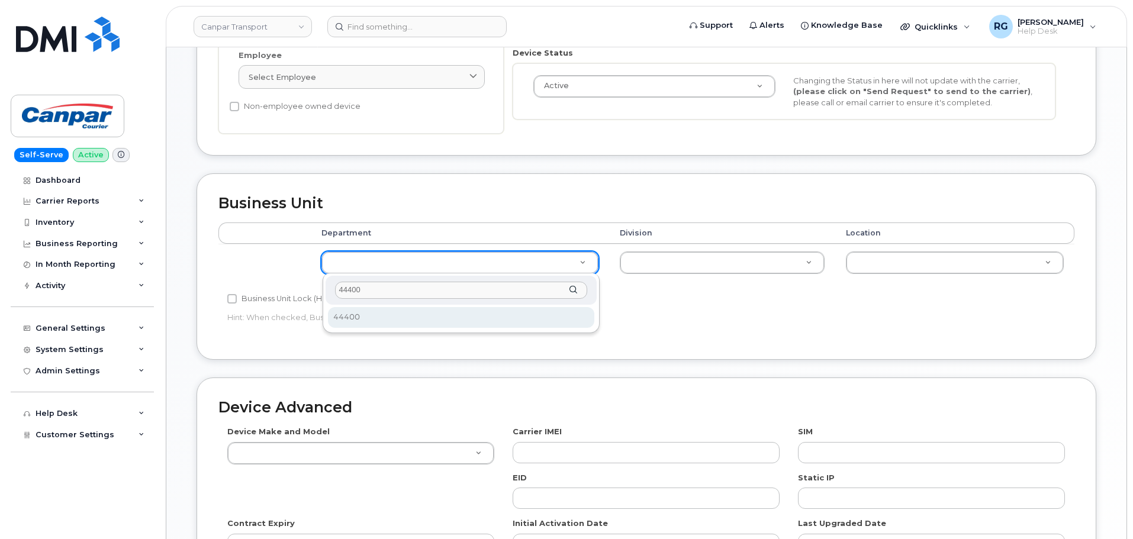
type input "44400"
select select "36113301"
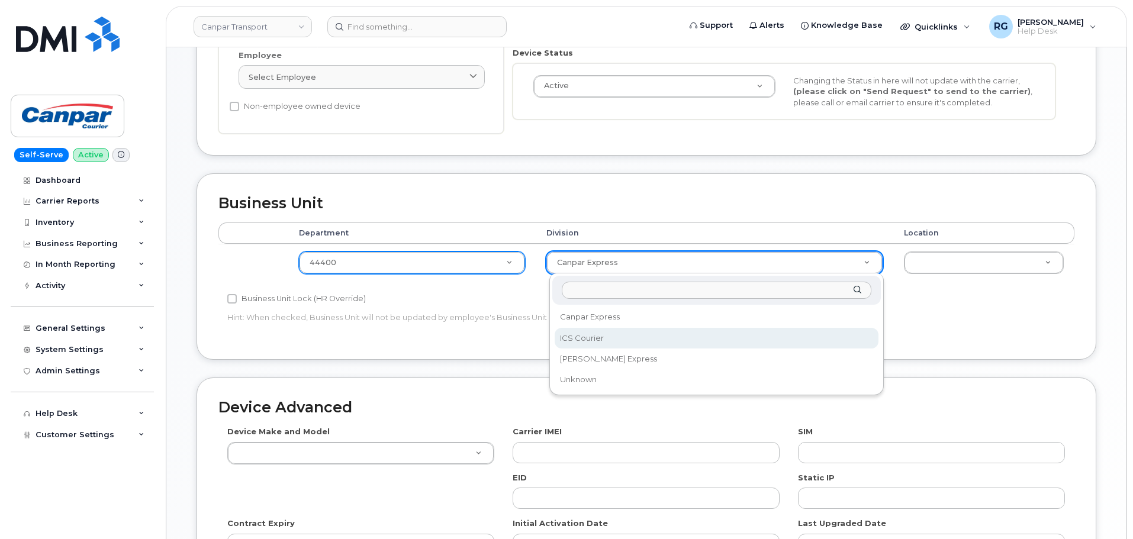
select select "30281271"
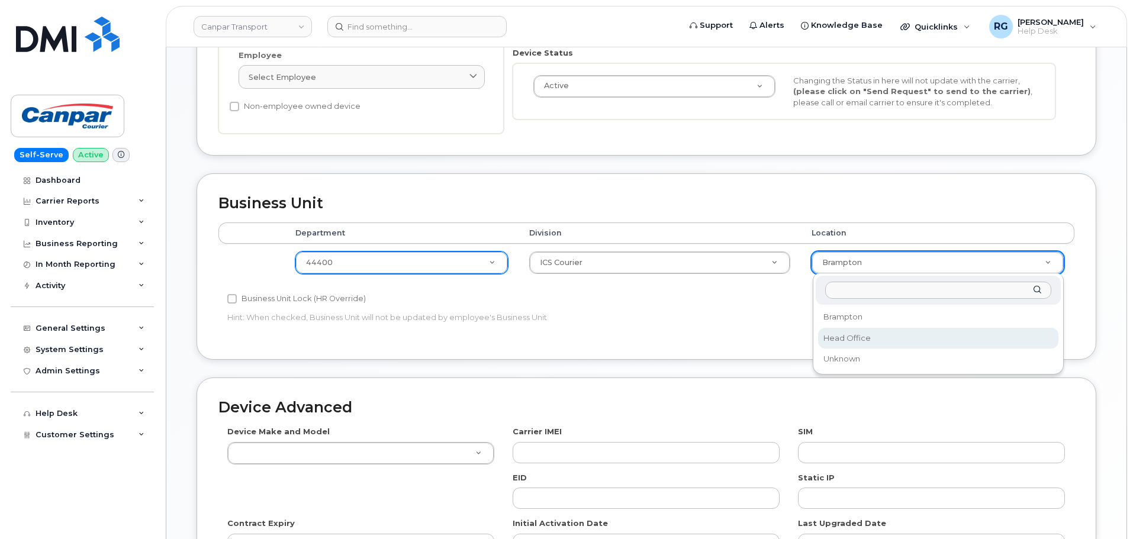
select select "30281267"
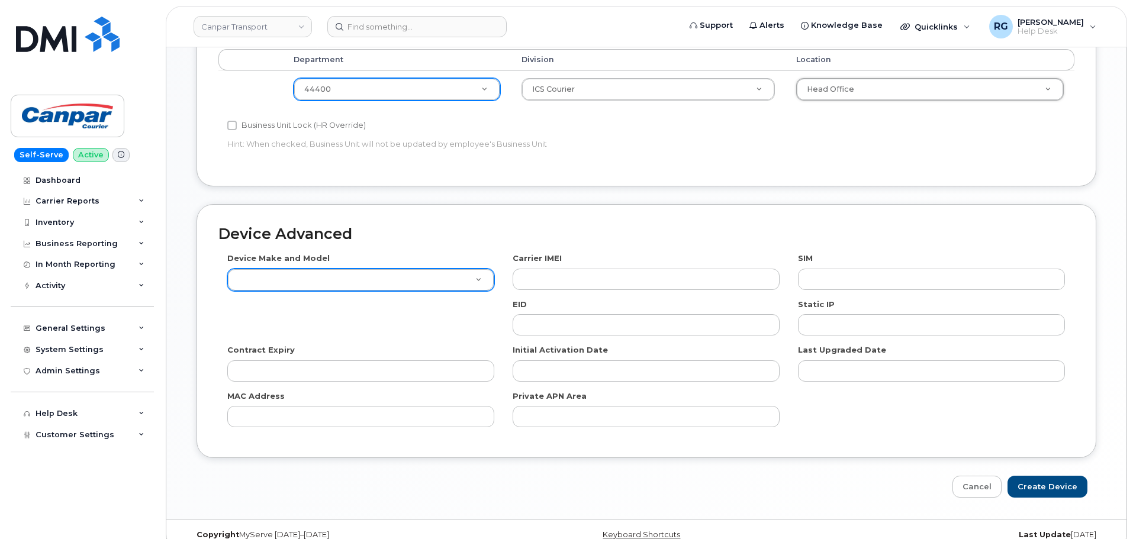
scroll to position [546, 0]
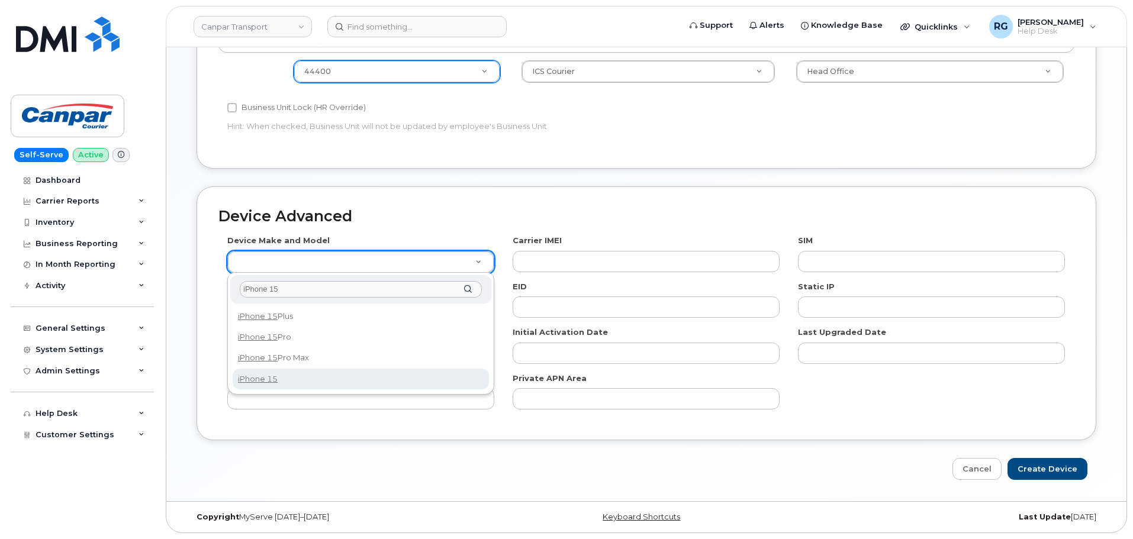
type input "iPhone 15"
select select "3031"
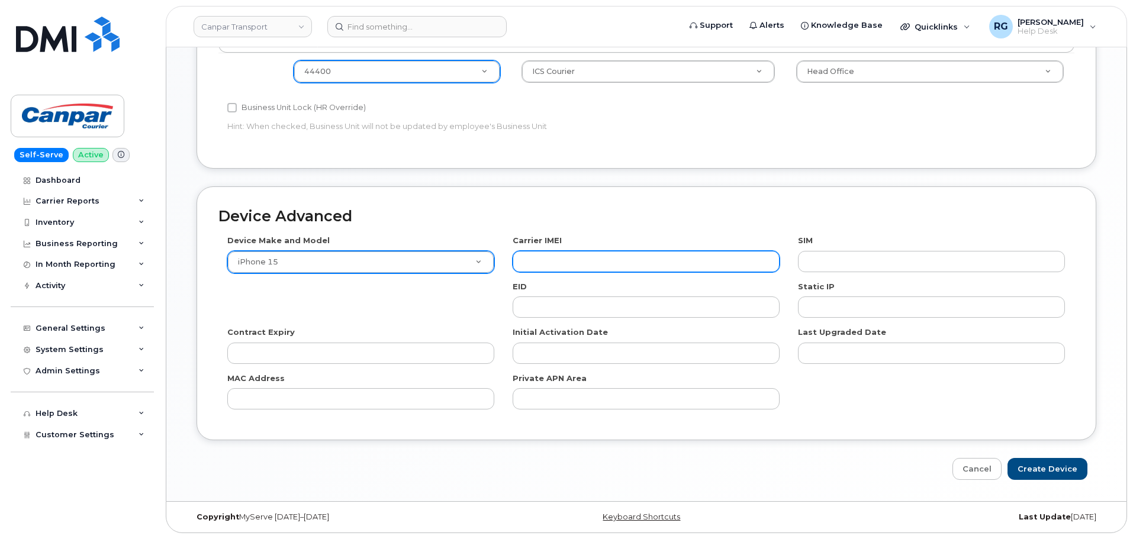
click at [621, 252] on input "text" at bounding box center [646, 261] width 267 height 21
paste input "355241443947859"
type input "355241443947859"
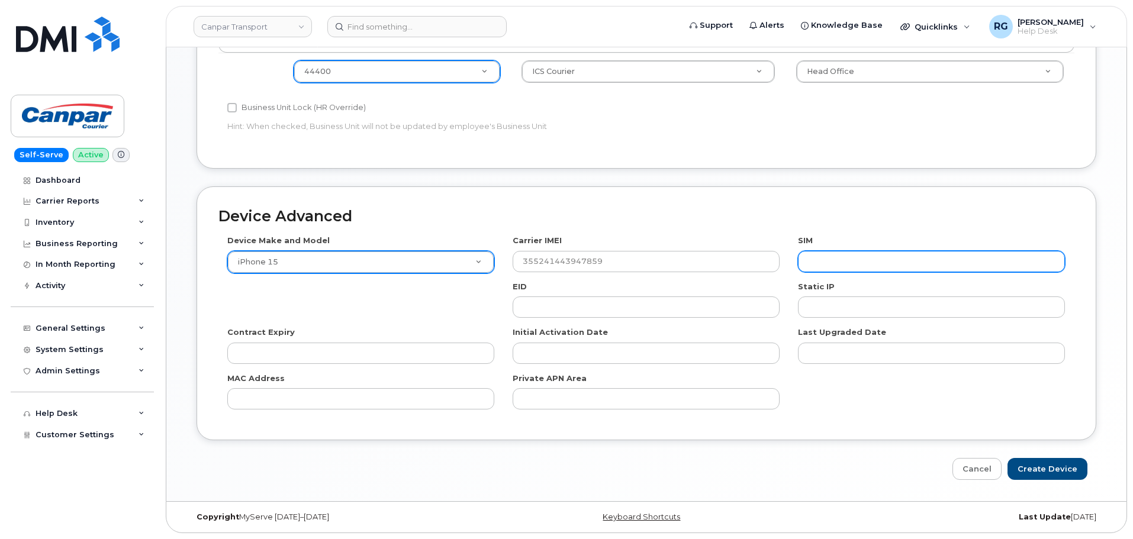
click at [846, 257] on input "text" at bounding box center [931, 261] width 267 height 21
paste input "89302610207725851346"
type input "89302610207725851346"
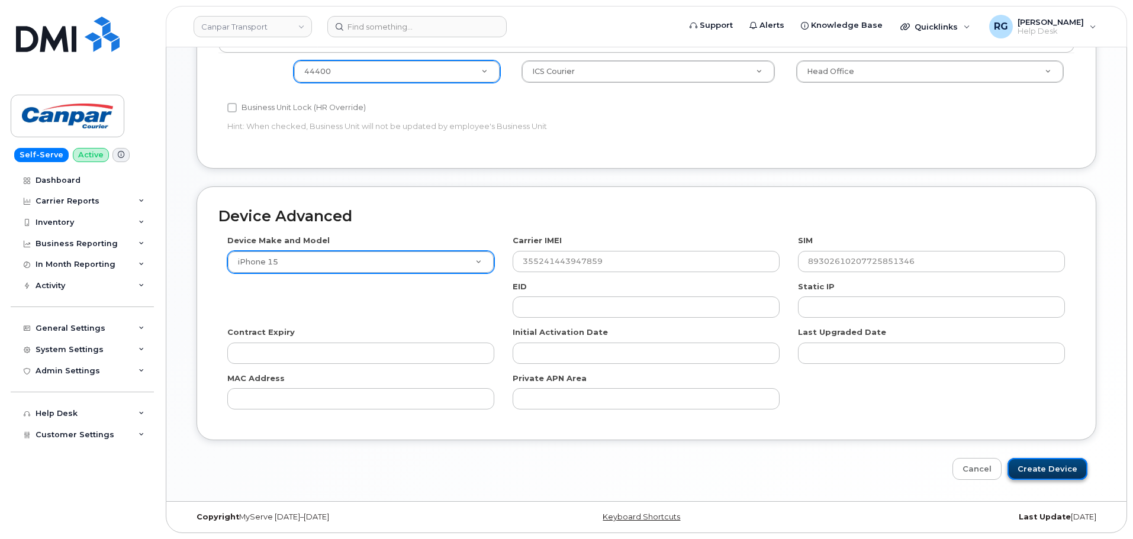
click at [1049, 471] on input "Create Device" at bounding box center [1047, 469] width 80 height 22
type input "Saving..."
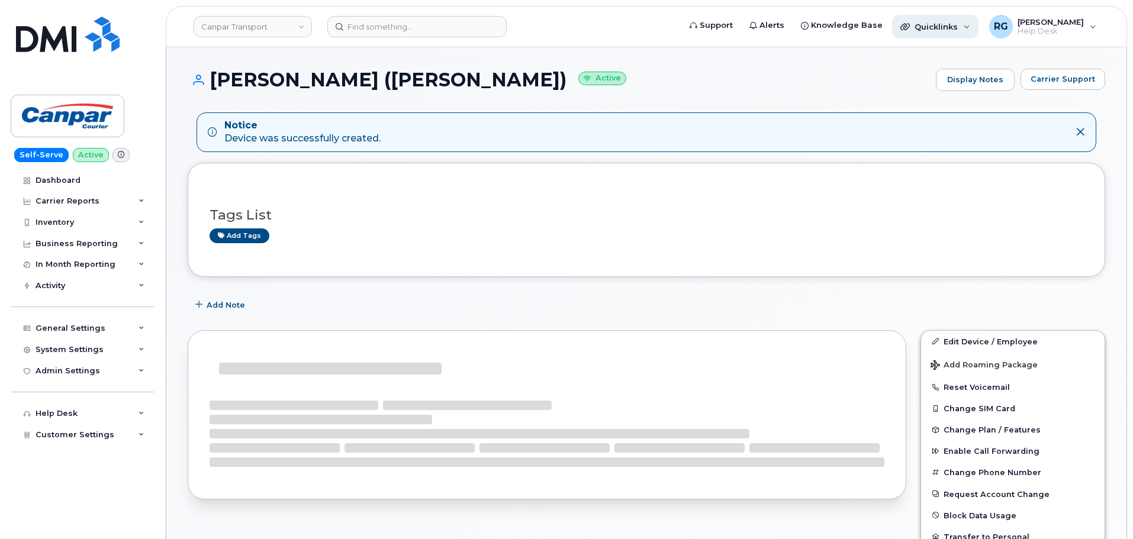
click at [933, 26] on span "Quicklinks" at bounding box center [936, 26] width 43 height 9
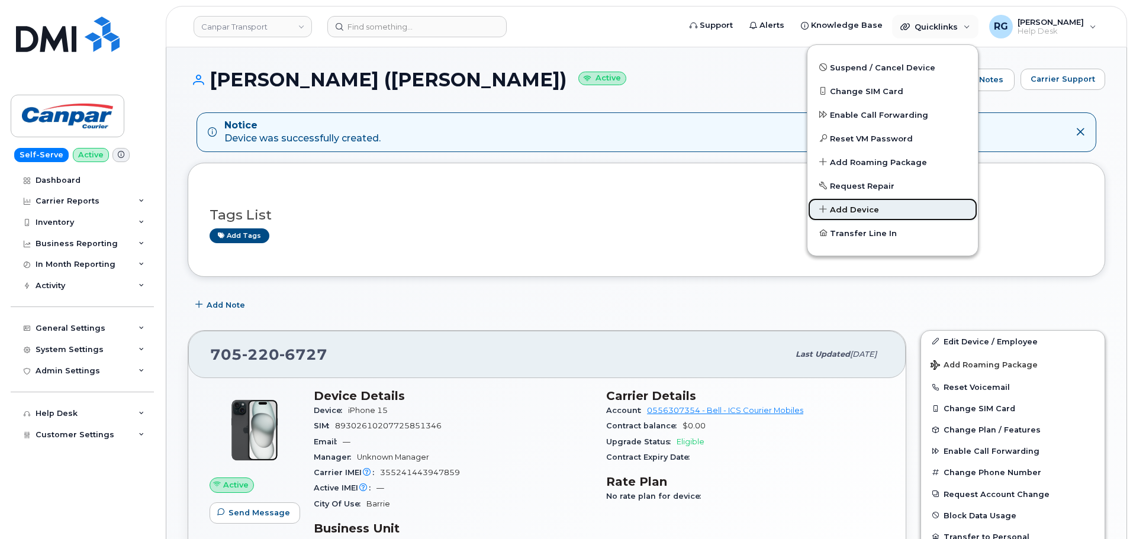
click at [874, 205] on span "Add Device" at bounding box center [854, 210] width 49 height 12
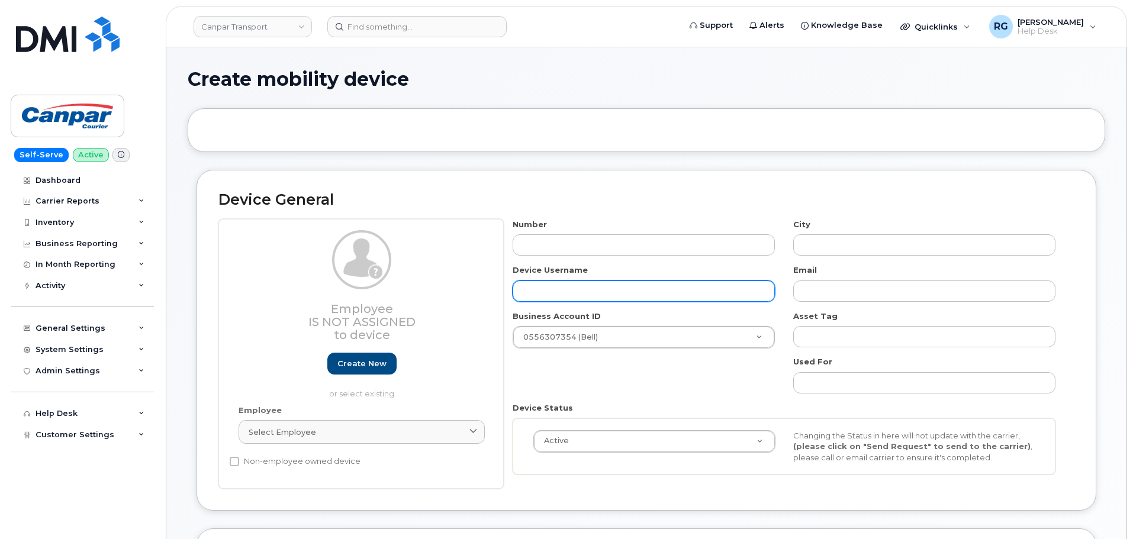
click at [530, 292] on input "text" at bounding box center [644, 291] width 262 height 21
paste input "[PERSON_NAME]"
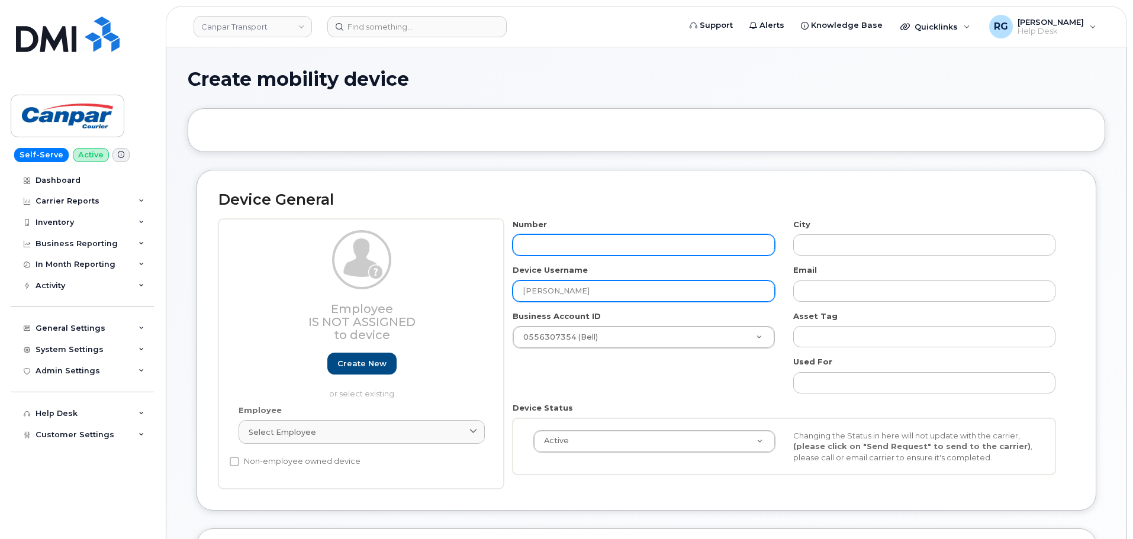
type input "[PERSON_NAME]"
click at [603, 237] on input "text" at bounding box center [644, 244] width 262 height 21
type input "6472"
type input "?"
type input "6472916150"
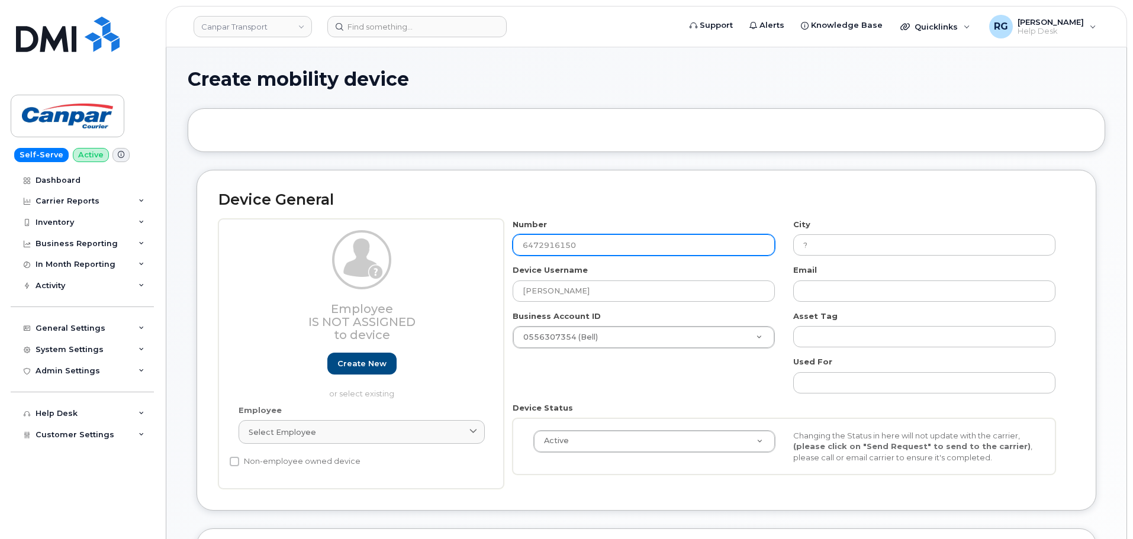
type input "[GEOGRAPHIC_DATA]"
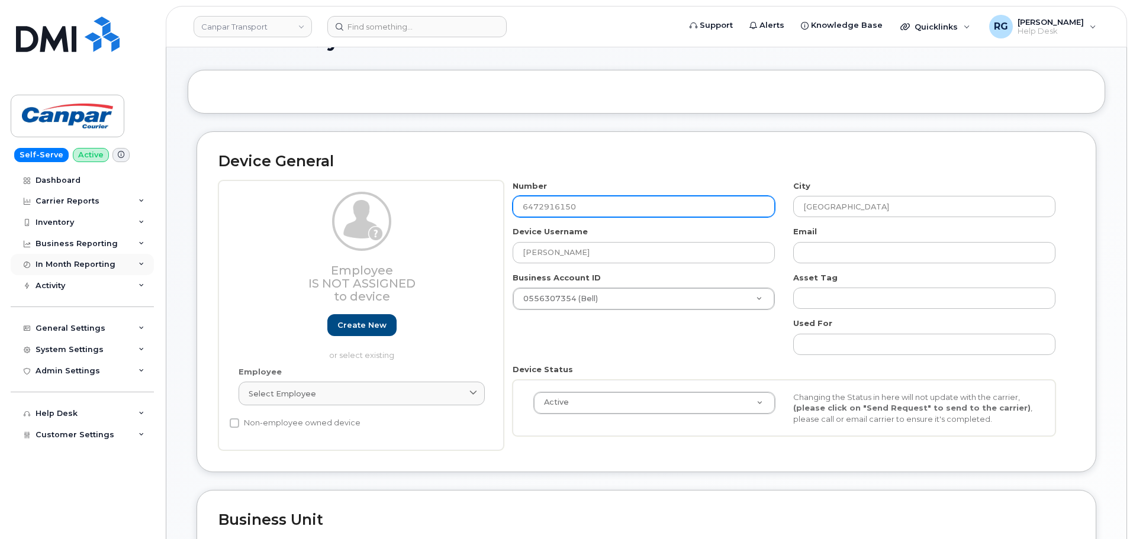
scroll to position [59, 0]
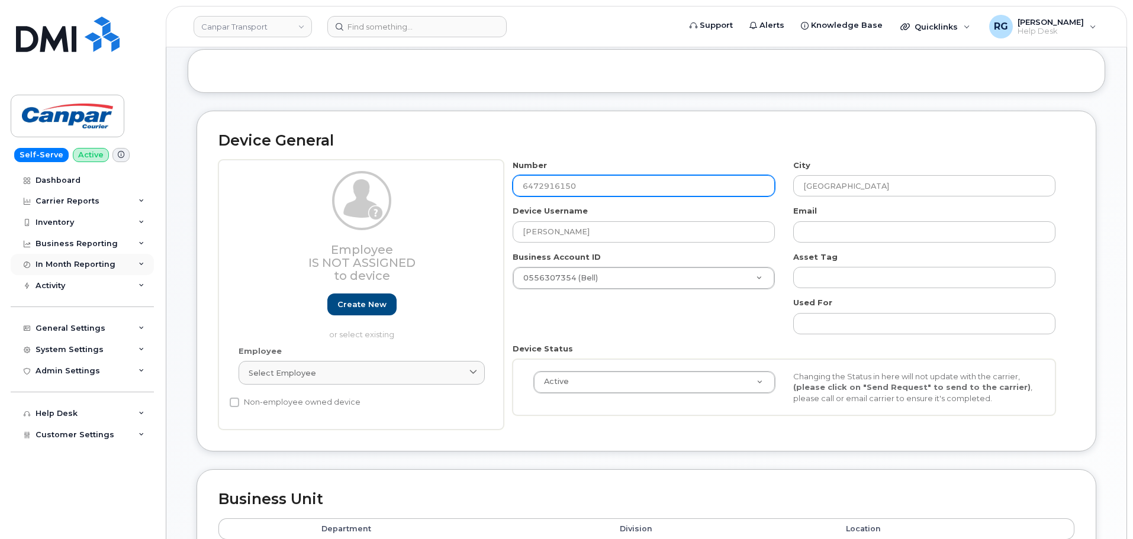
type input "6472916150"
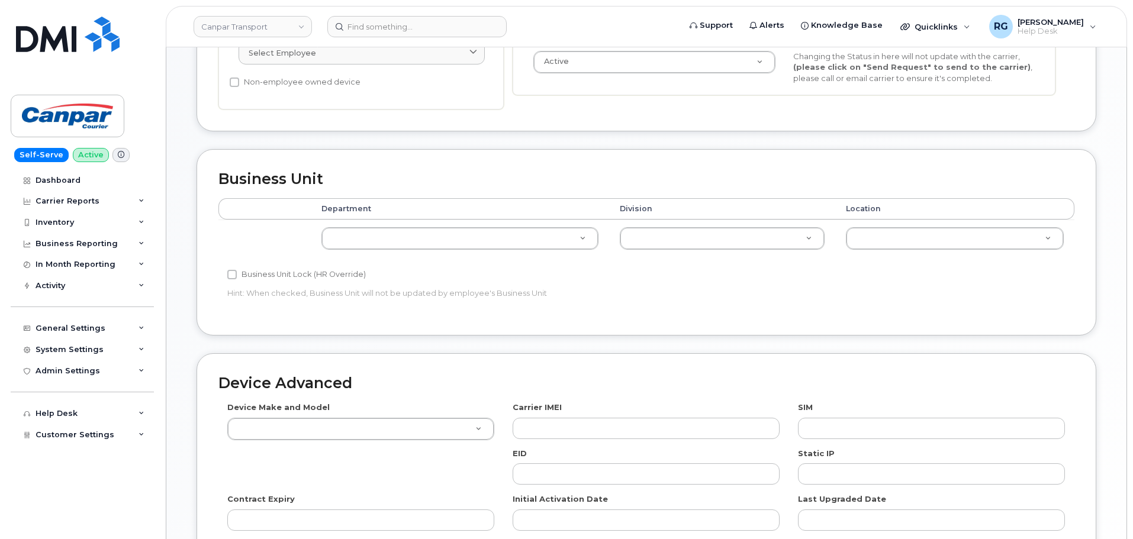
scroll to position [414, 0]
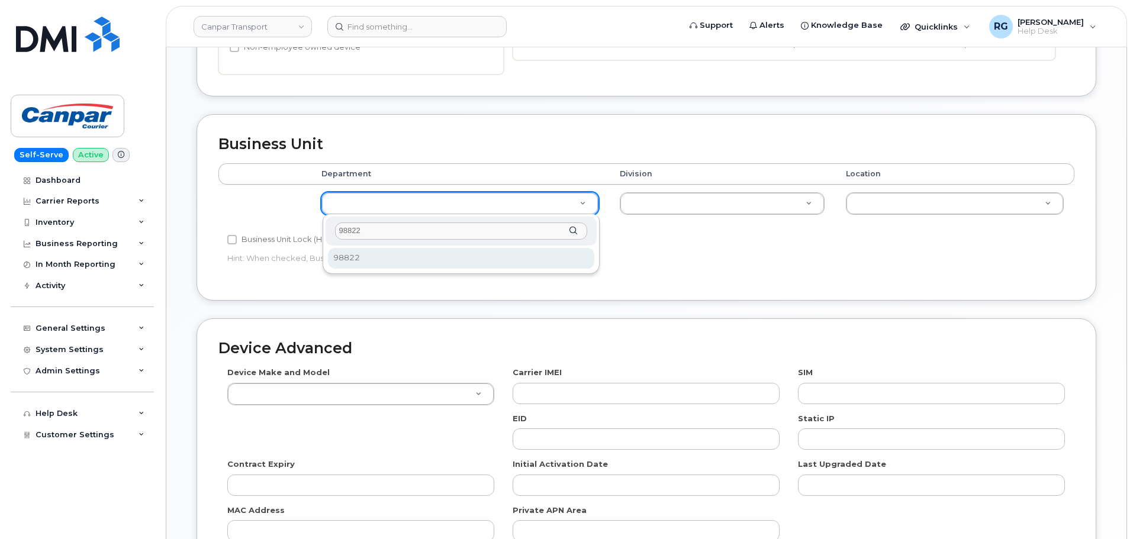
type input "98822"
select select "35776930"
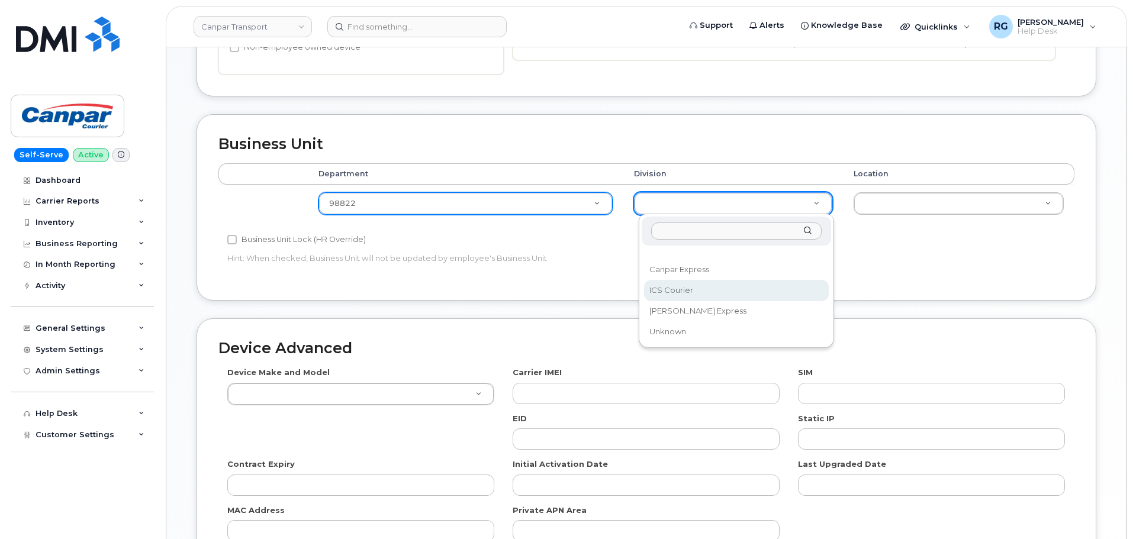
select select "30281271"
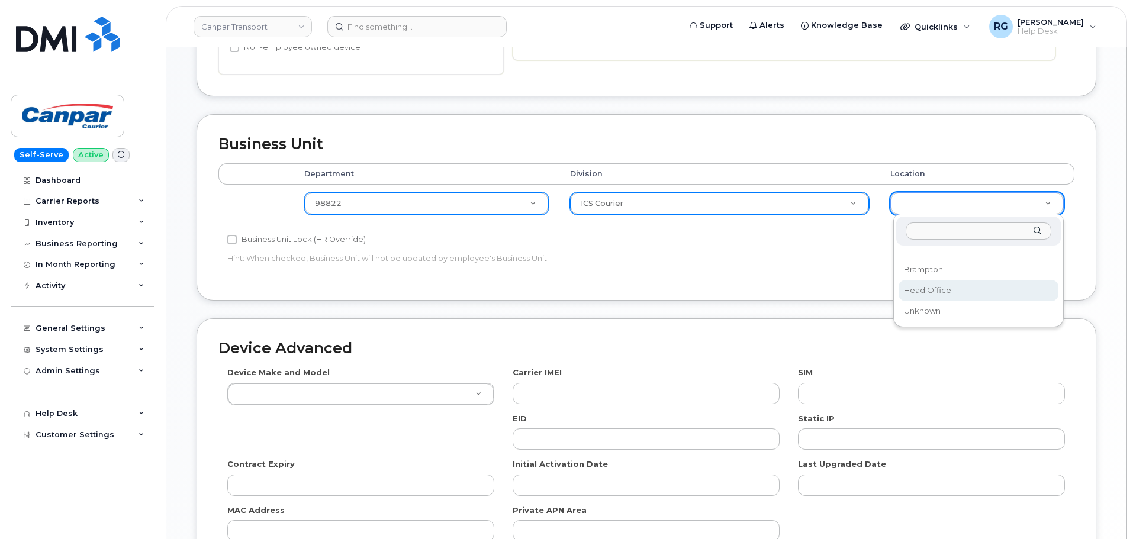
select select "30281267"
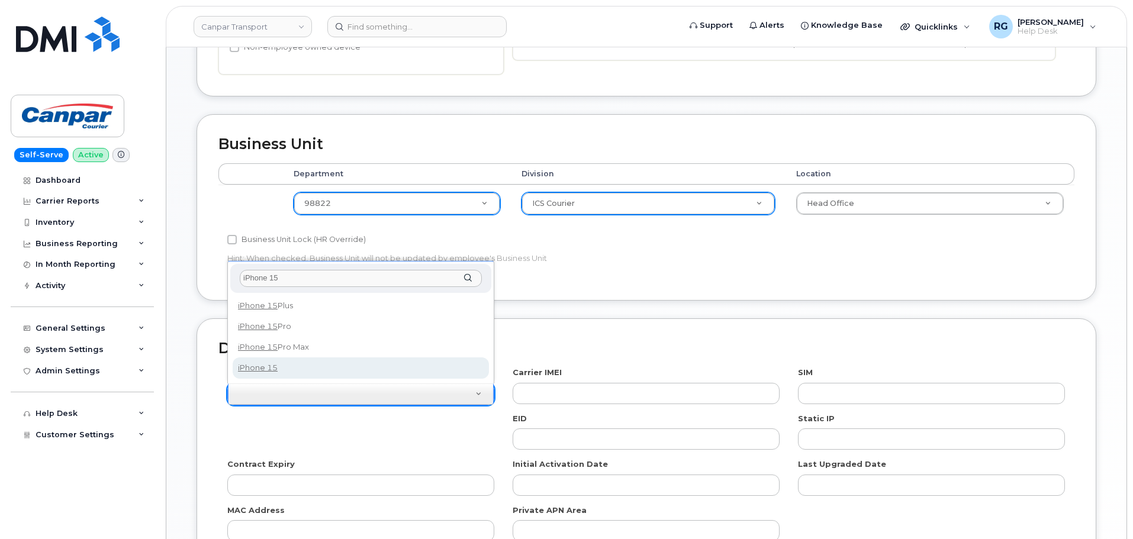
type input "iPhone 15"
select select "3031"
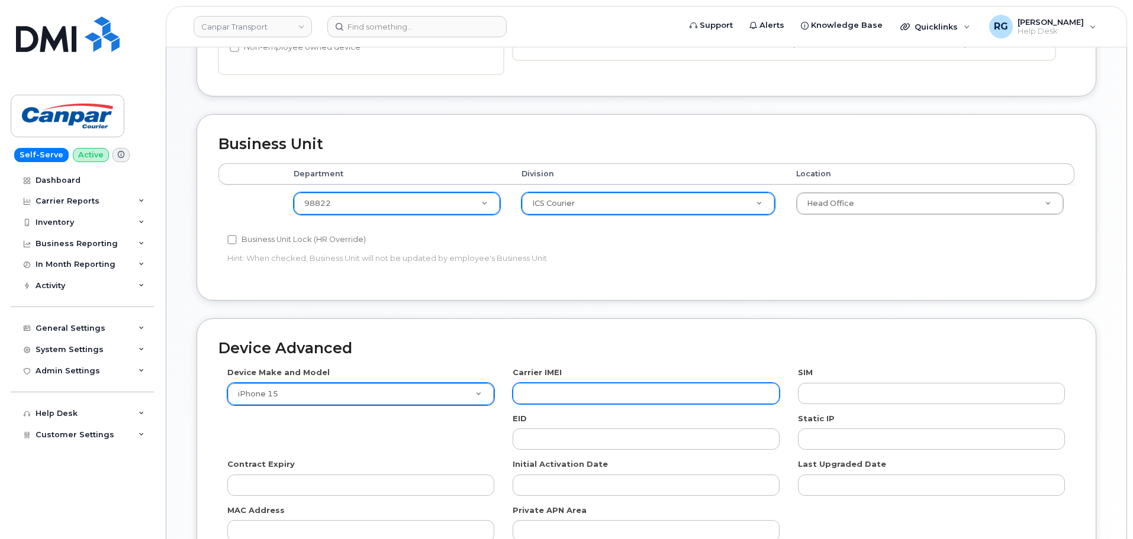
click at [553, 388] on input "text" at bounding box center [646, 393] width 267 height 21
paste input "355241448286451"
type input "355241448286451"
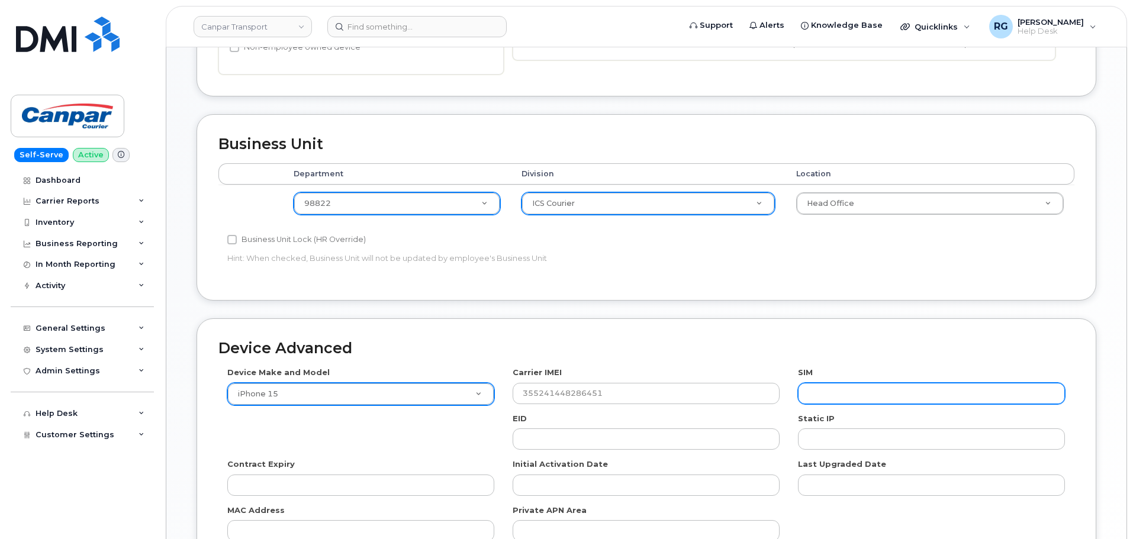
click at [838, 392] on input "text" at bounding box center [931, 393] width 267 height 21
paste input "89302610207725849803"
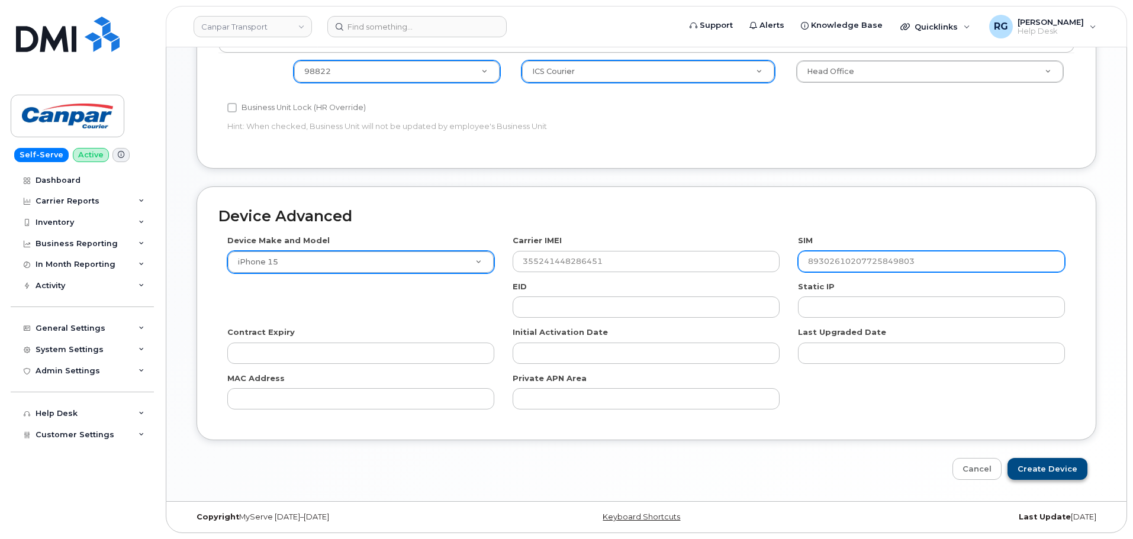
type input "89302610207725849803"
click at [1044, 466] on input "Create Device" at bounding box center [1047, 469] width 80 height 22
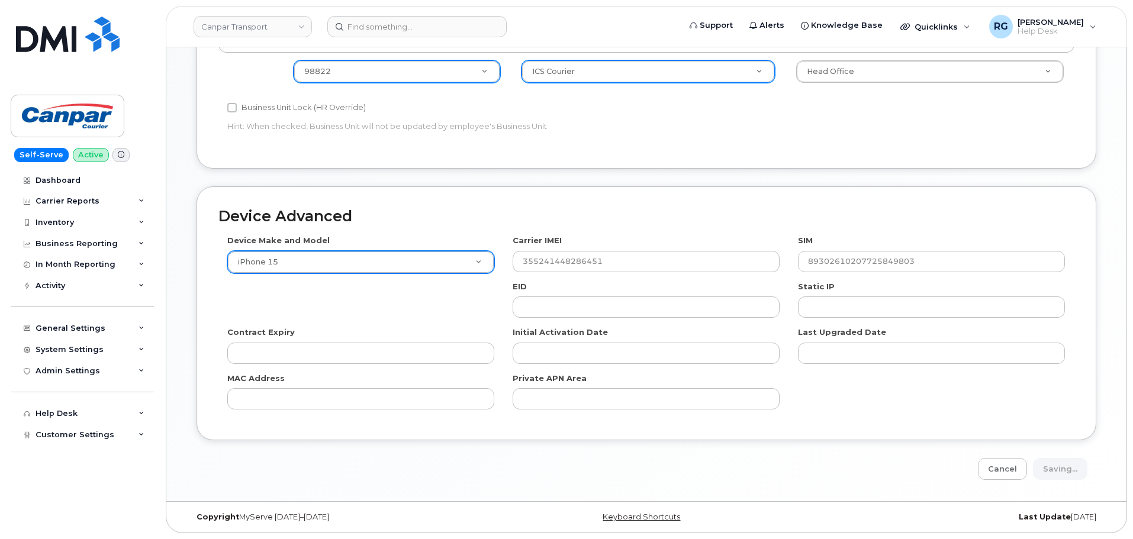
type input "Saving..."
